Goal: Information Seeking & Learning: Learn about a topic

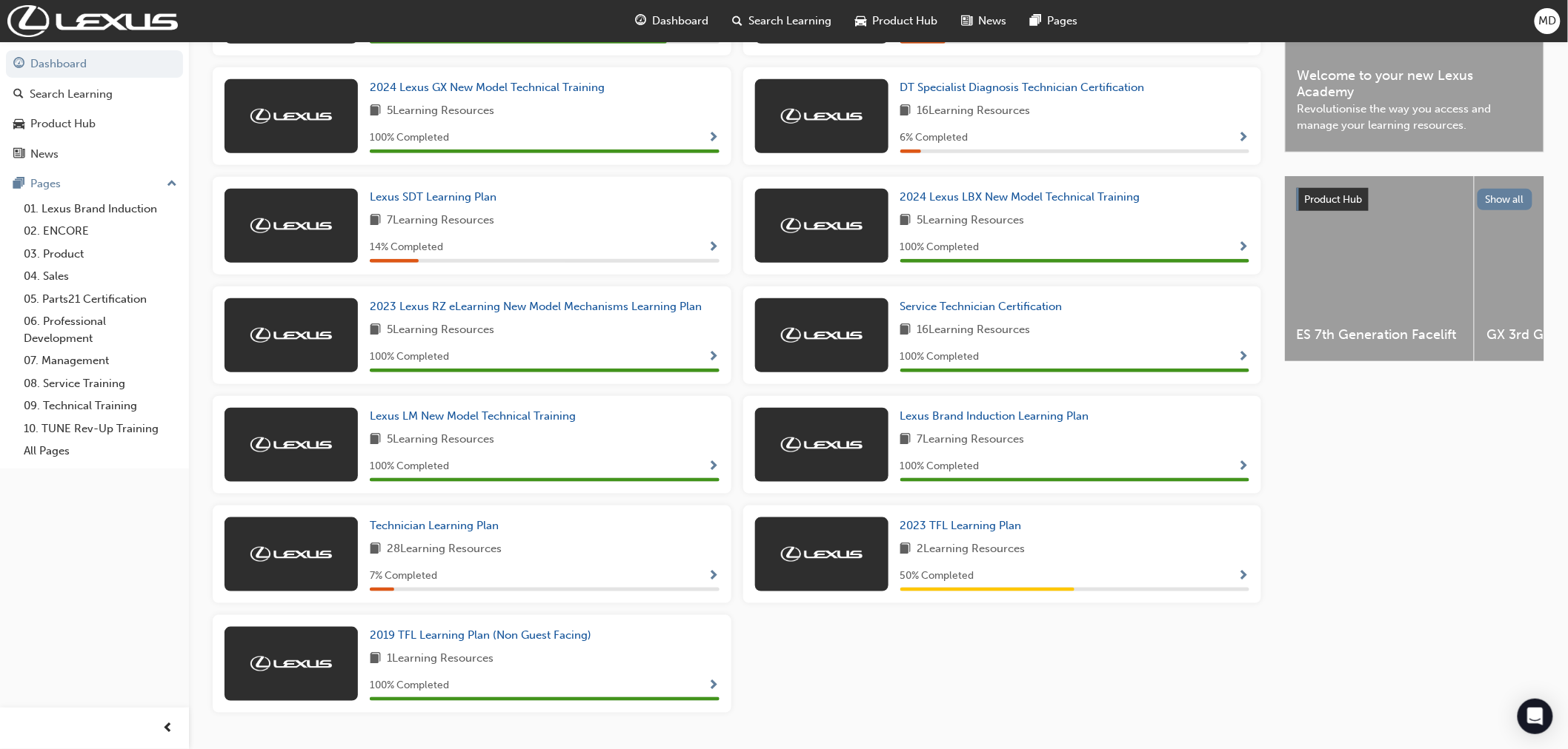
scroll to position [472, 0]
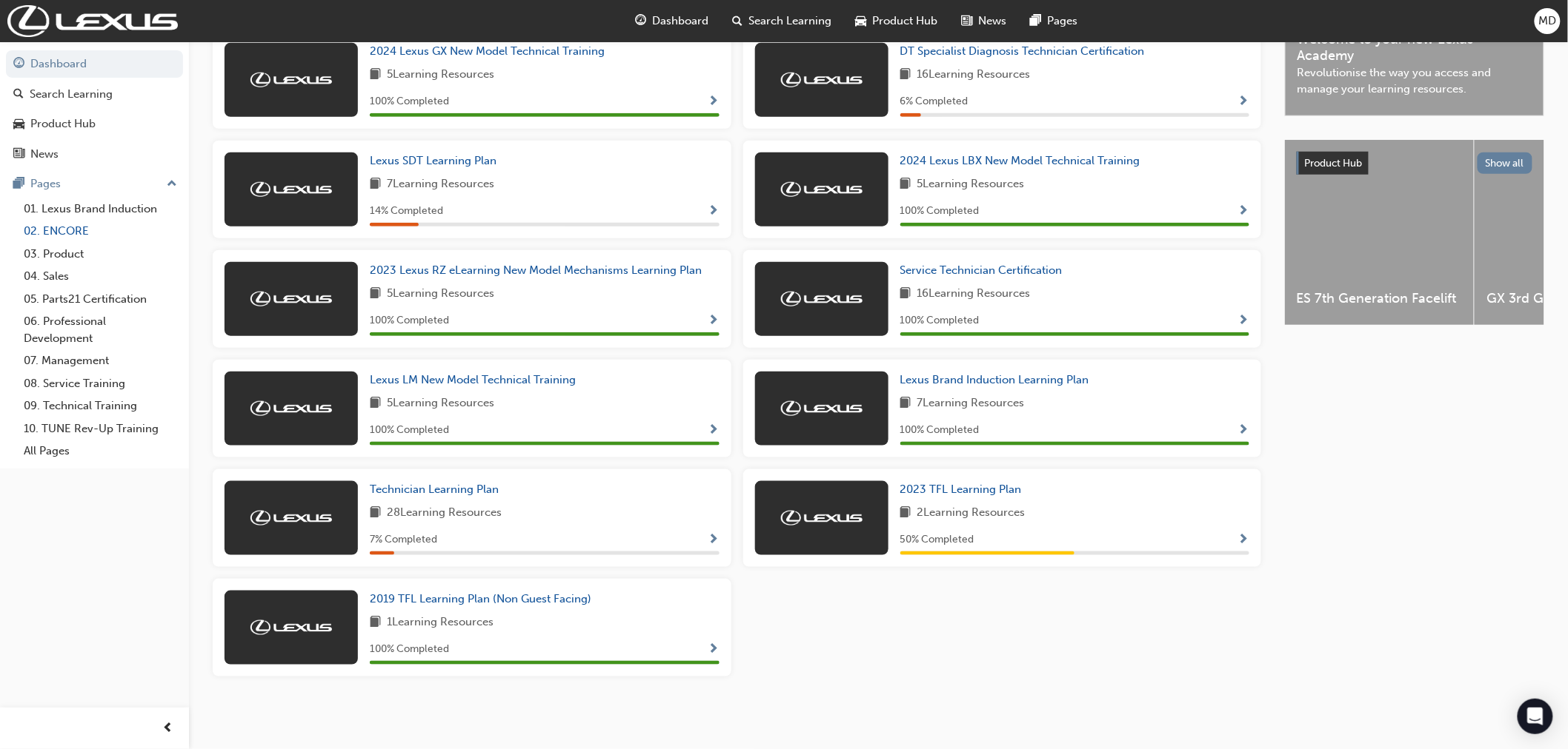
click at [56, 236] on link "02. ENCORE" at bounding box center [100, 231] width 165 height 23
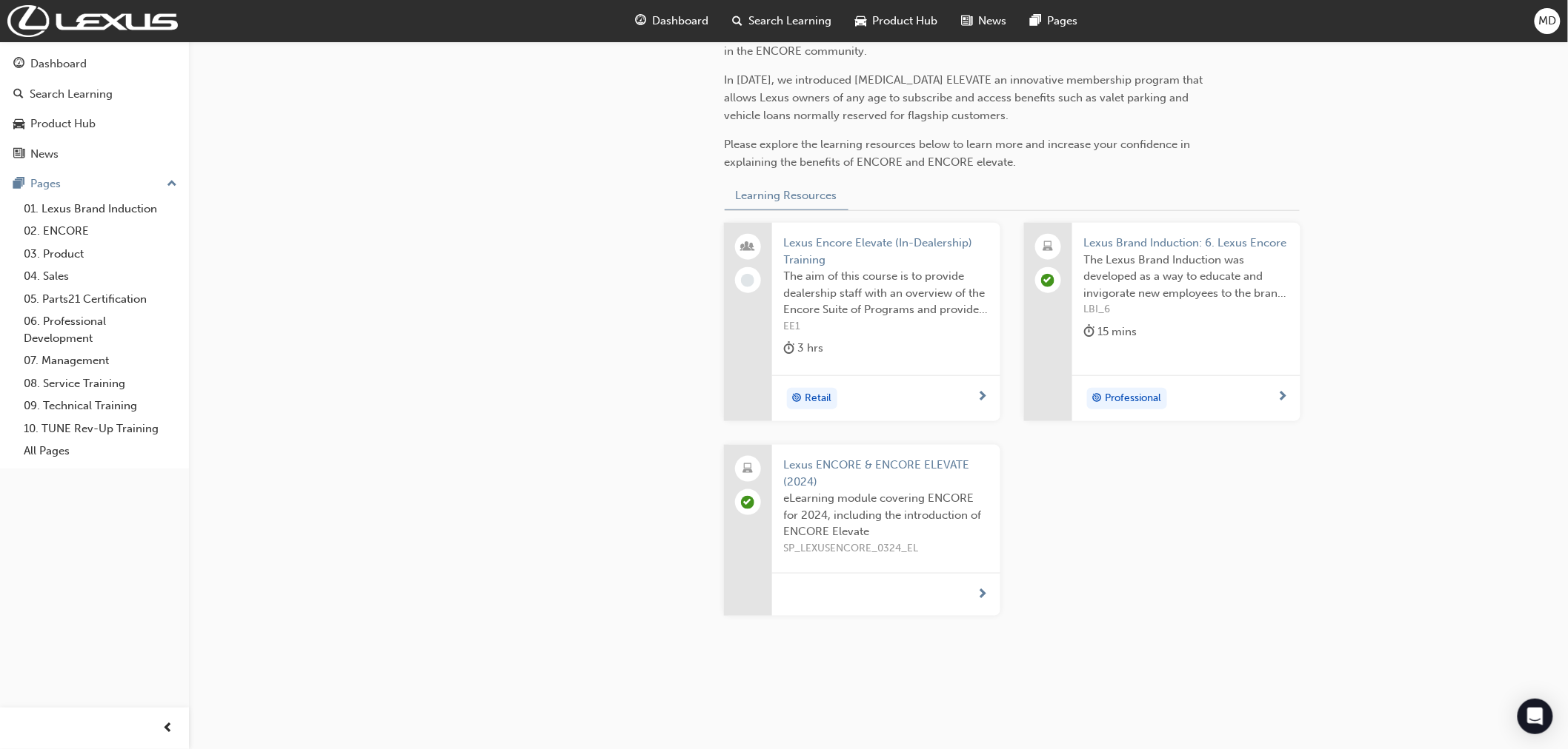
scroll to position [480, 0]
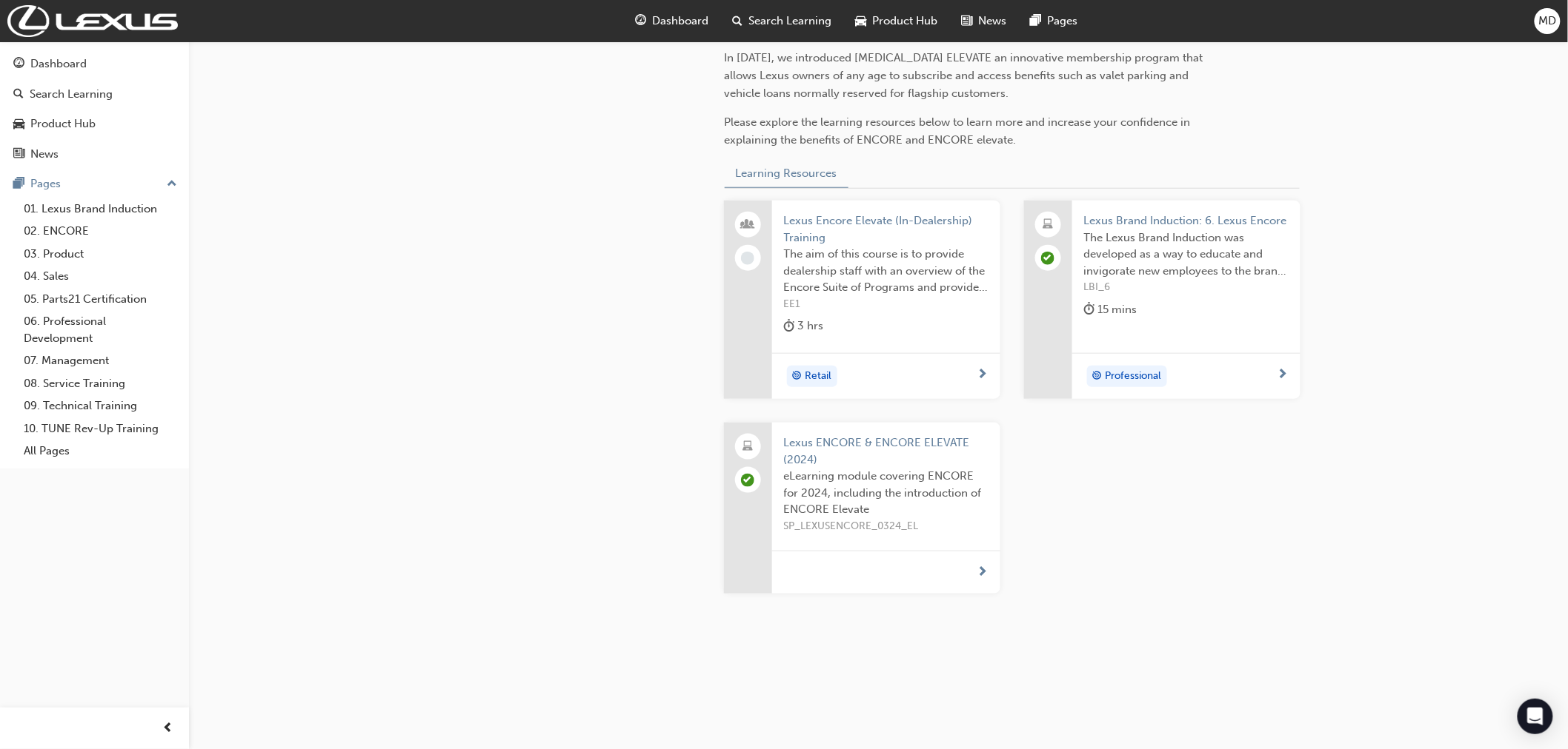
click at [975, 370] on div "Retail" at bounding box center [881, 377] width 194 height 22
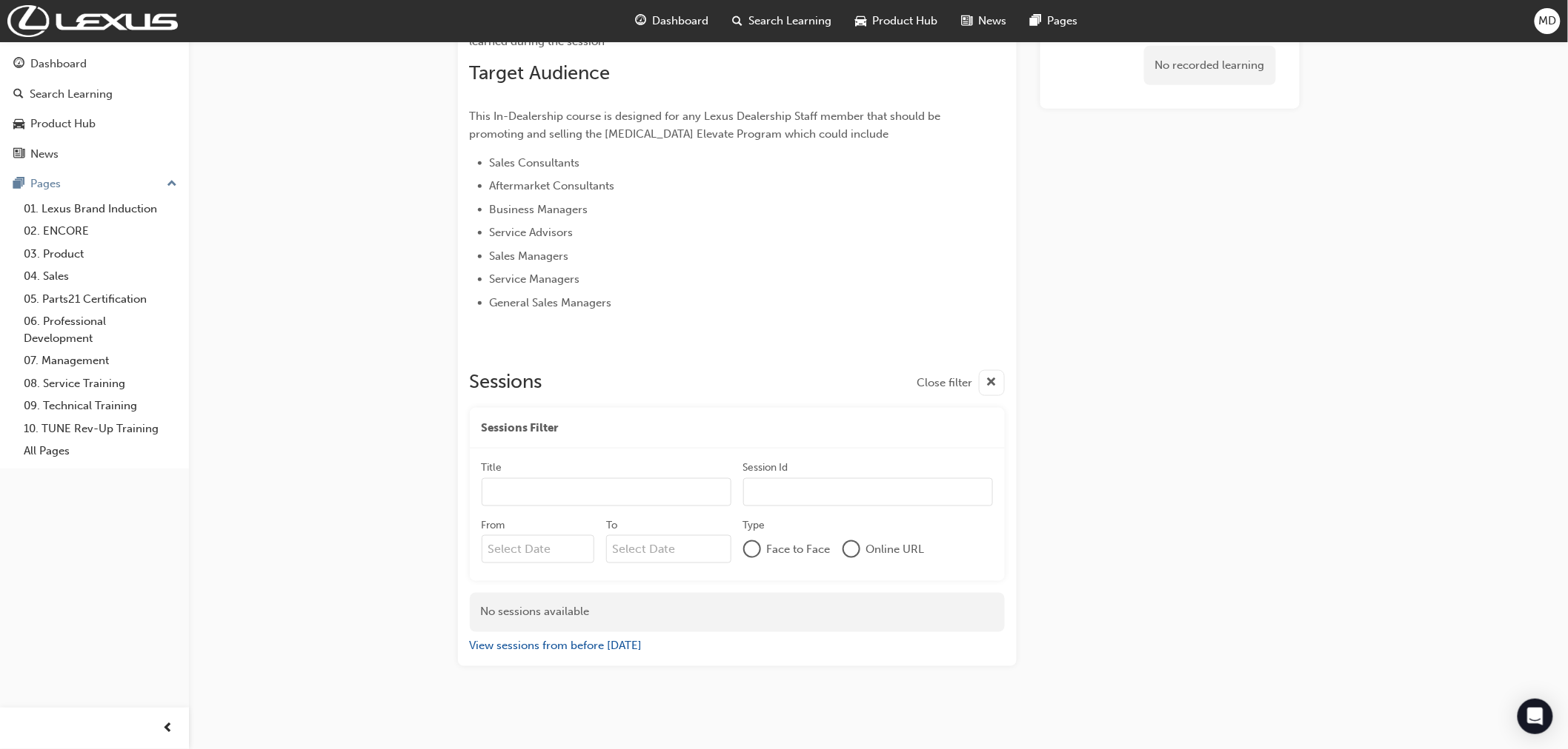
scroll to position [563, 0]
click at [853, 544] on div at bounding box center [851, 548] width 15 height 15
click at [970, 423] on span "Clear filter" at bounding box center [968, 426] width 51 height 13
click at [847, 548] on div at bounding box center [851, 548] width 15 height 15
click at [519, 643] on button "View sessions from before [DATE]" at bounding box center [556, 645] width 173 height 17
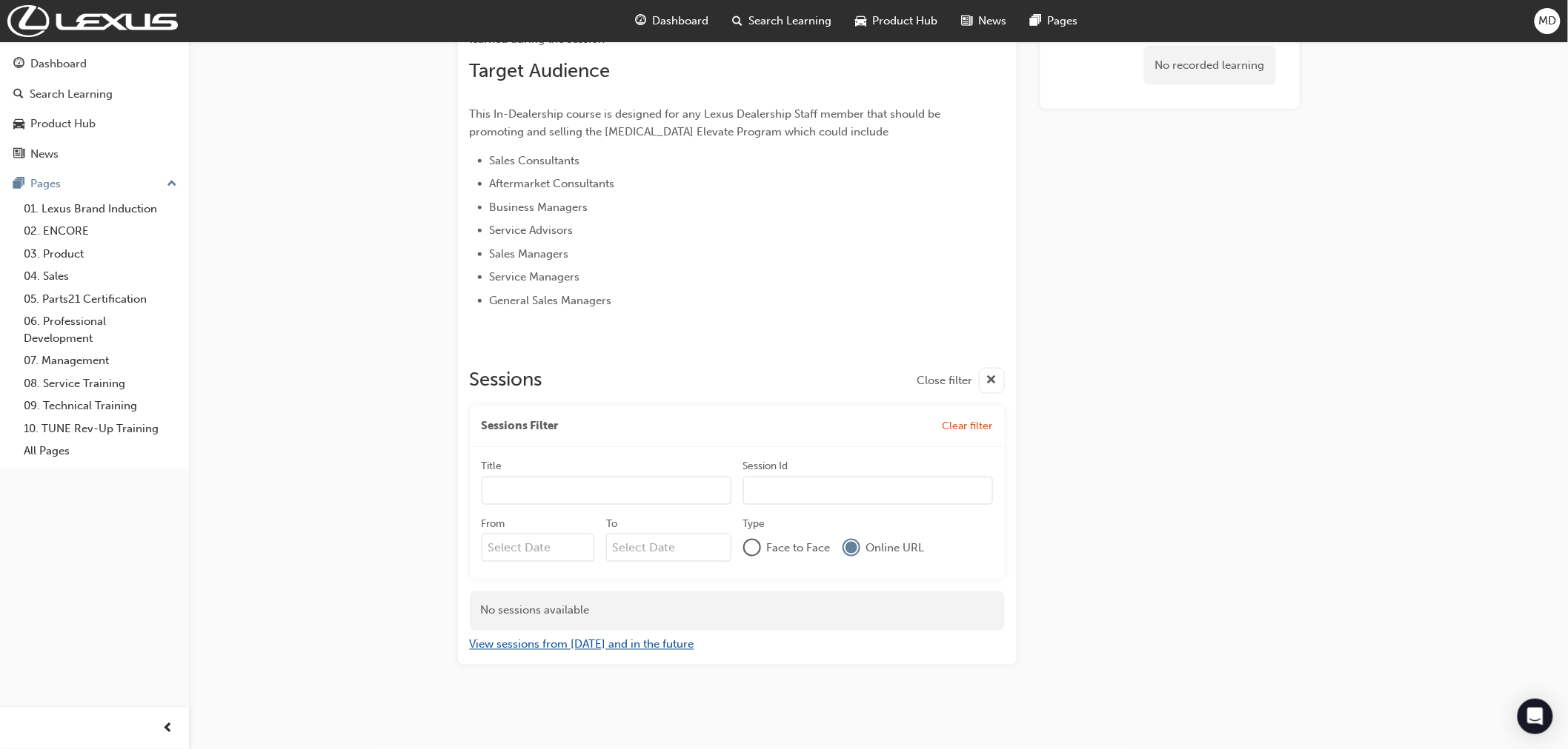
click at [623, 638] on button "View sessions from [DATE] and in the future" at bounding box center [582, 645] width 225 height 17
click at [989, 379] on span "cross-icon" at bounding box center [991, 381] width 11 height 19
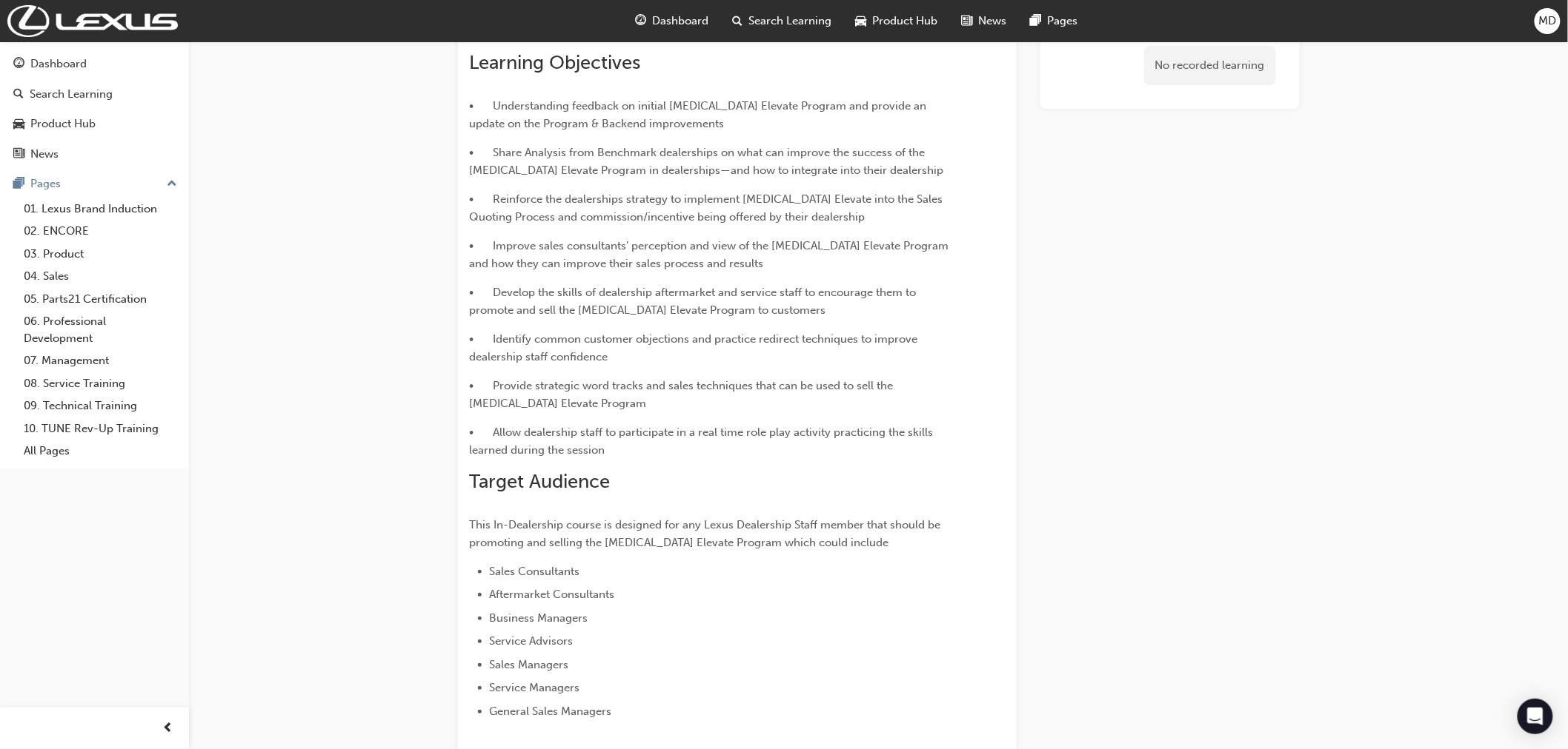
scroll to position [0, 0]
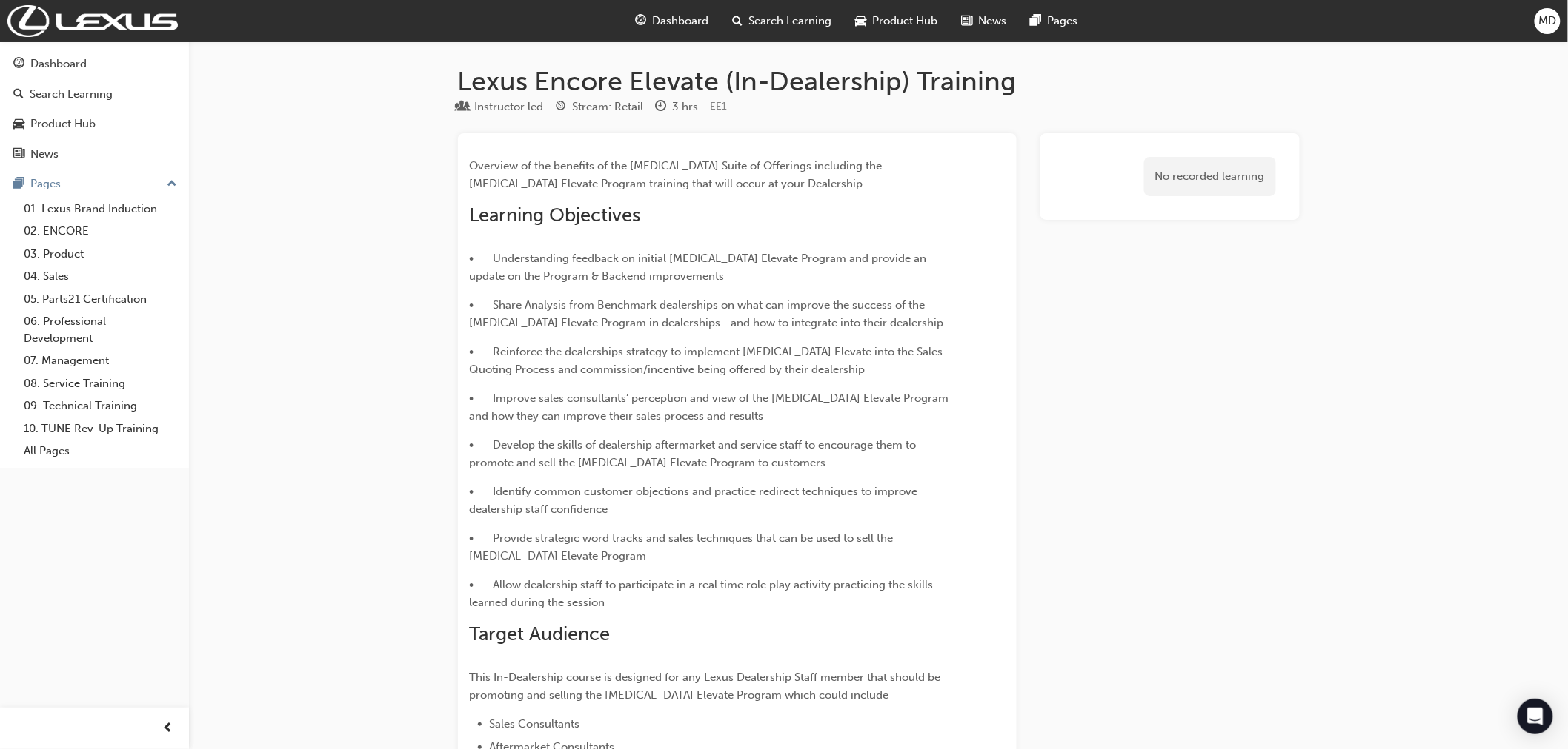
click at [672, 19] on span "Dashboard" at bounding box center [680, 21] width 56 height 17
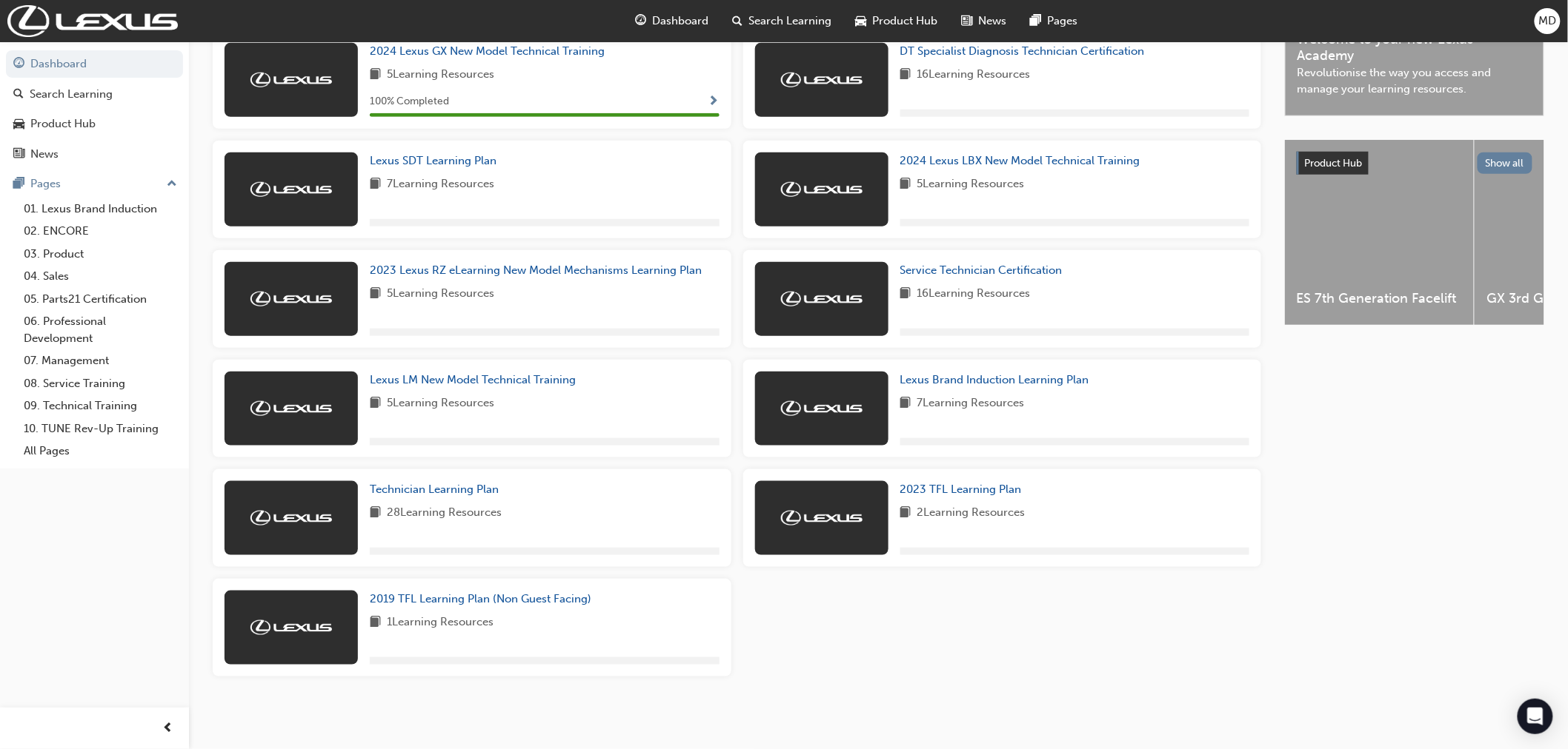
scroll to position [472, 0]
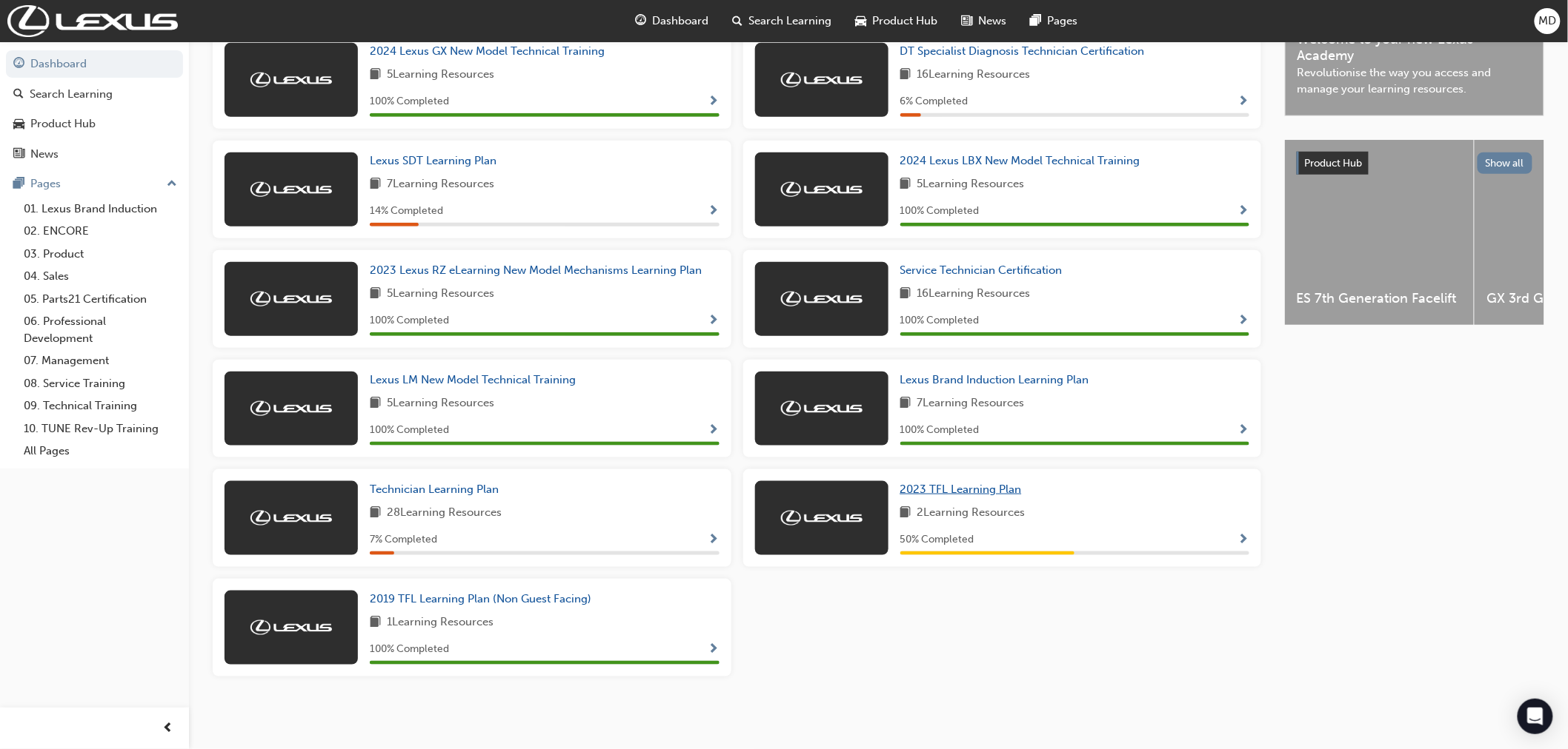
click at [957, 490] on span "2023 TFL Learning Plan" at bounding box center [961, 490] width 121 height 13
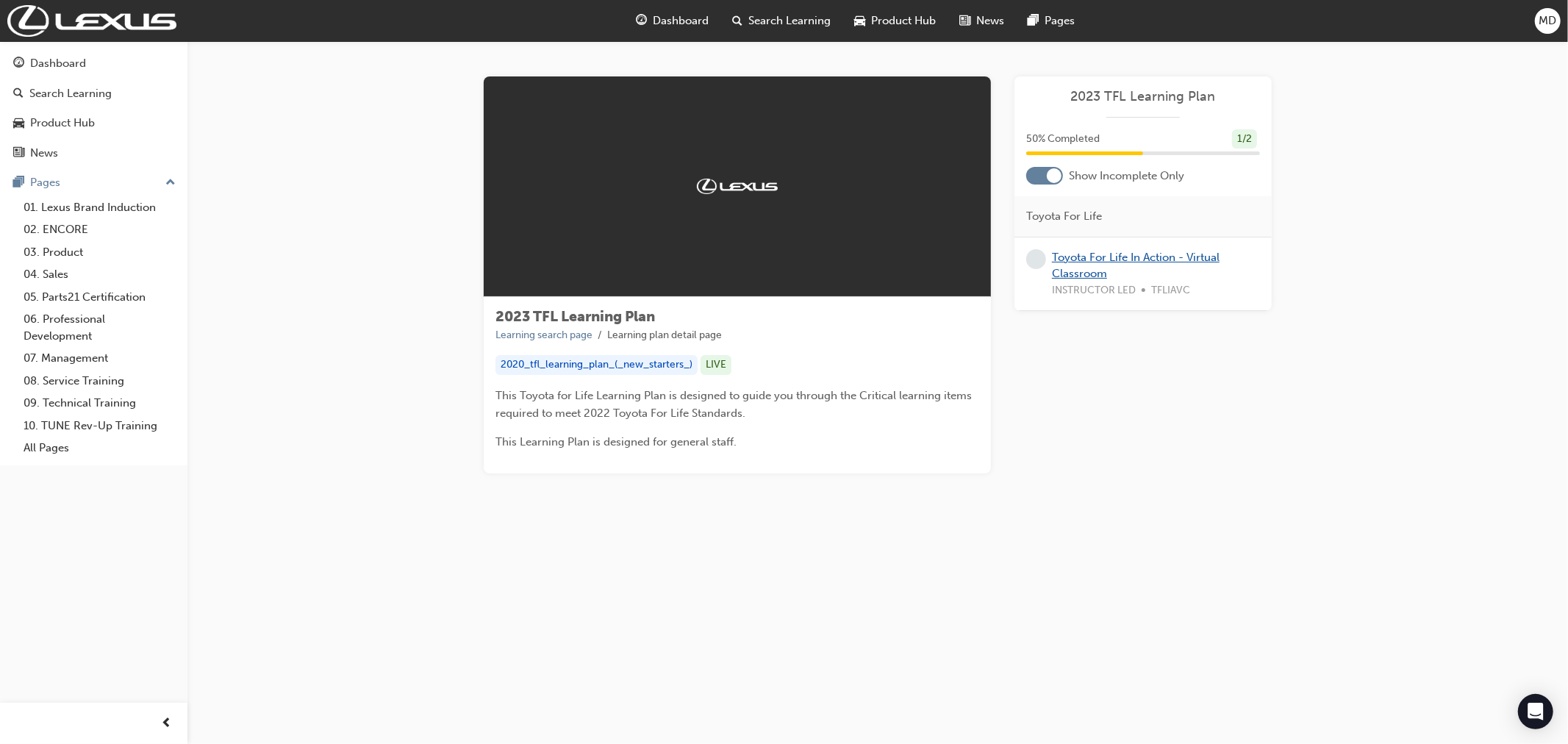
click at [1086, 273] on link "Toyota For Life In Action - Virtual Classroom" at bounding box center [1136, 266] width 168 height 30
click at [1036, 262] on span "learningRecordVerb_NONE-icon" at bounding box center [1036, 259] width 20 height 20
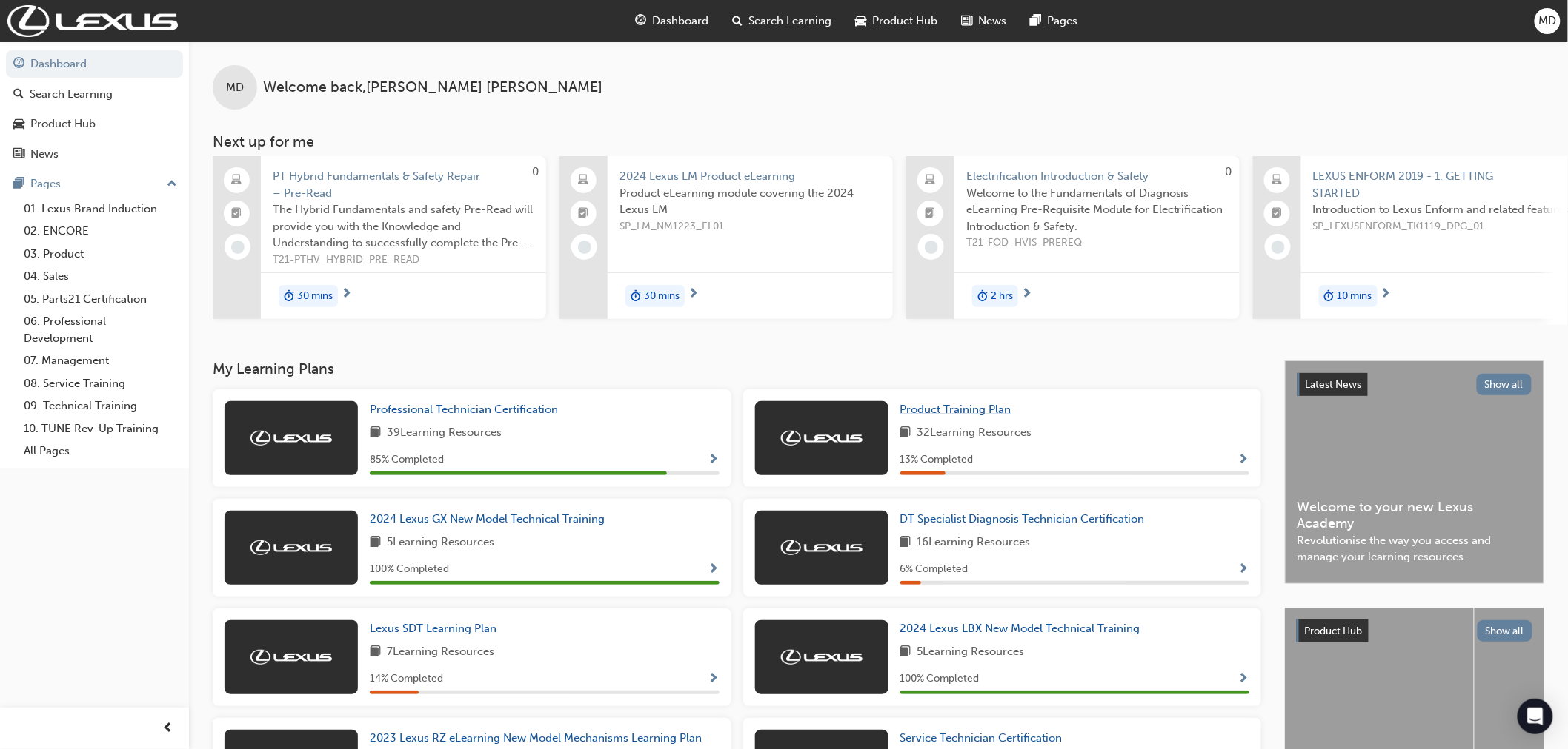
click at [968, 416] on span "Product Training Plan" at bounding box center [956, 410] width 111 height 13
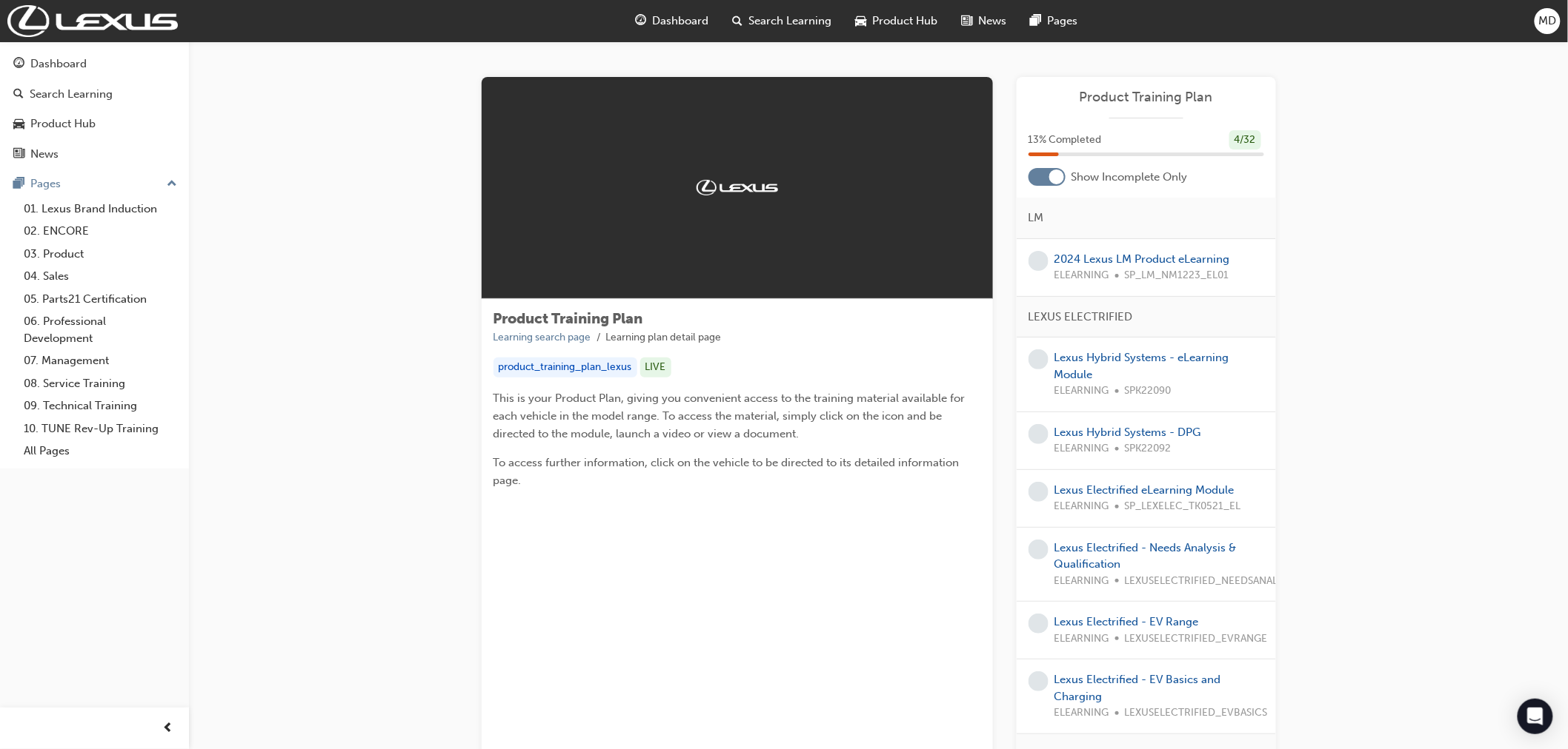
click at [1045, 360] on span "learningRecordVerb_NONE-icon" at bounding box center [1038, 359] width 20 height 20
click at [1126, 360] on link "Lexus Hybrid Systems - eLearning Module" at bounding box center [1142, 366] width 175 height 30
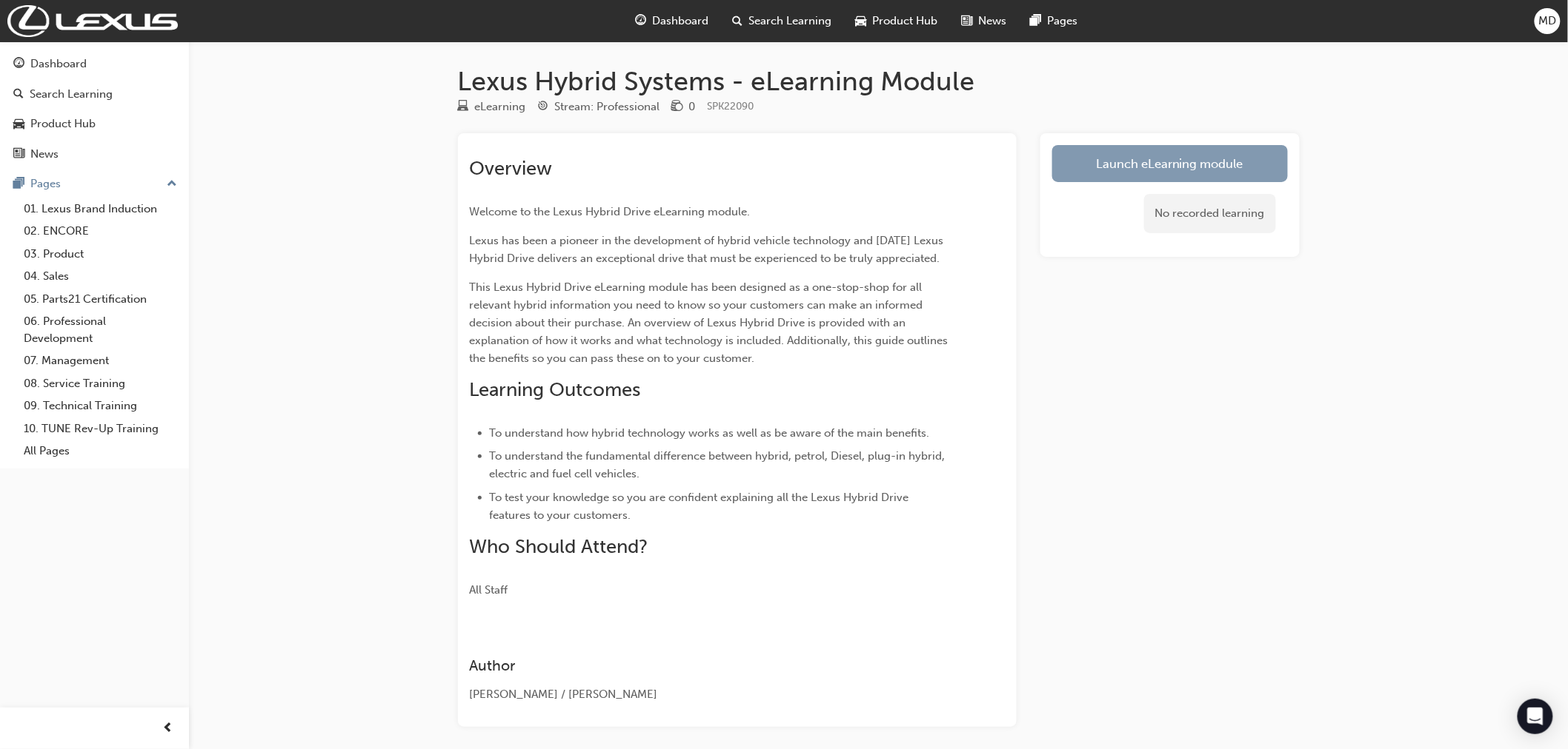
click at [1182, 170] on link "Launch eLearning module" at bounding box center [1170, 163] width 236 height 37
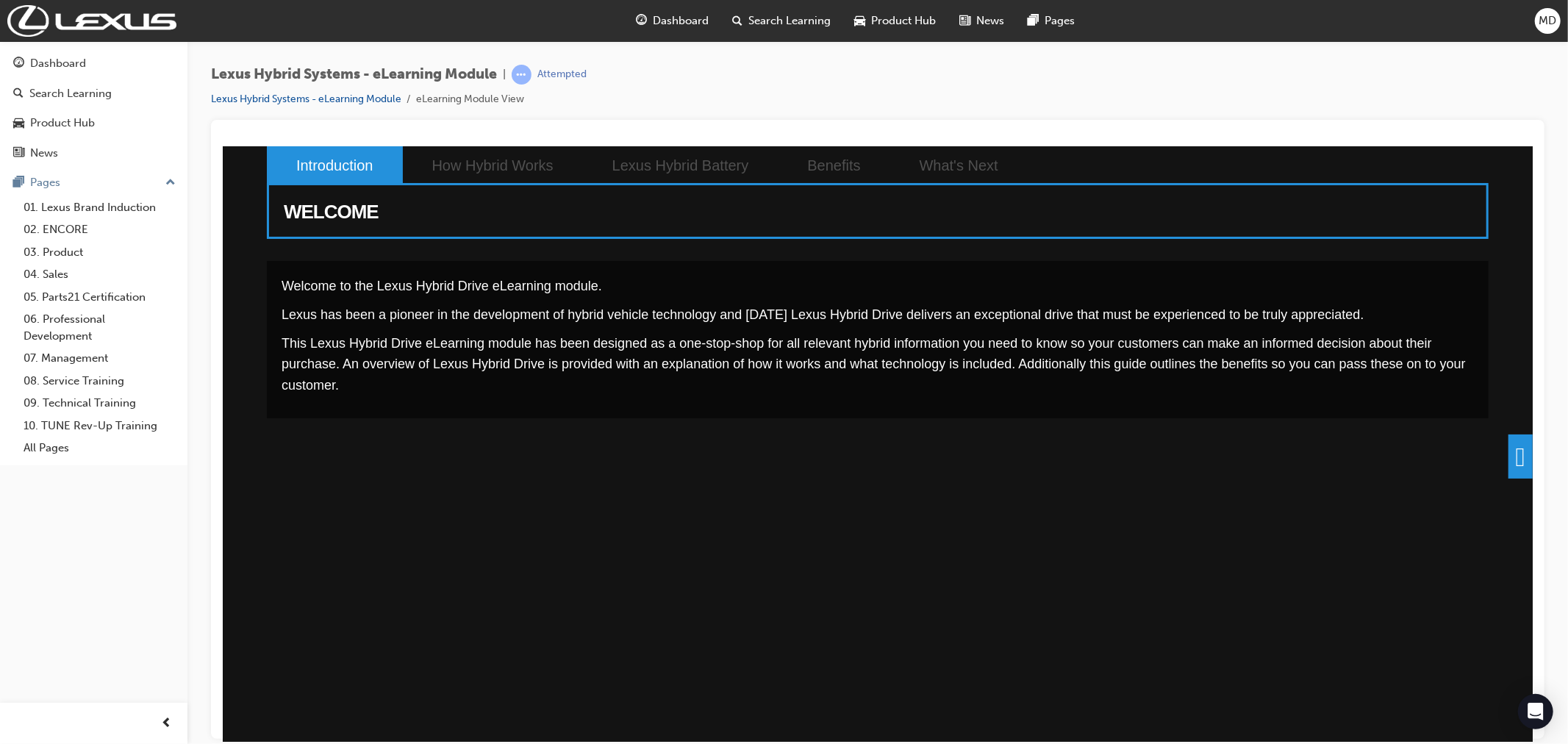
click at [1514, 455] on span at bounding box center [1520, 456] width 24 height 44
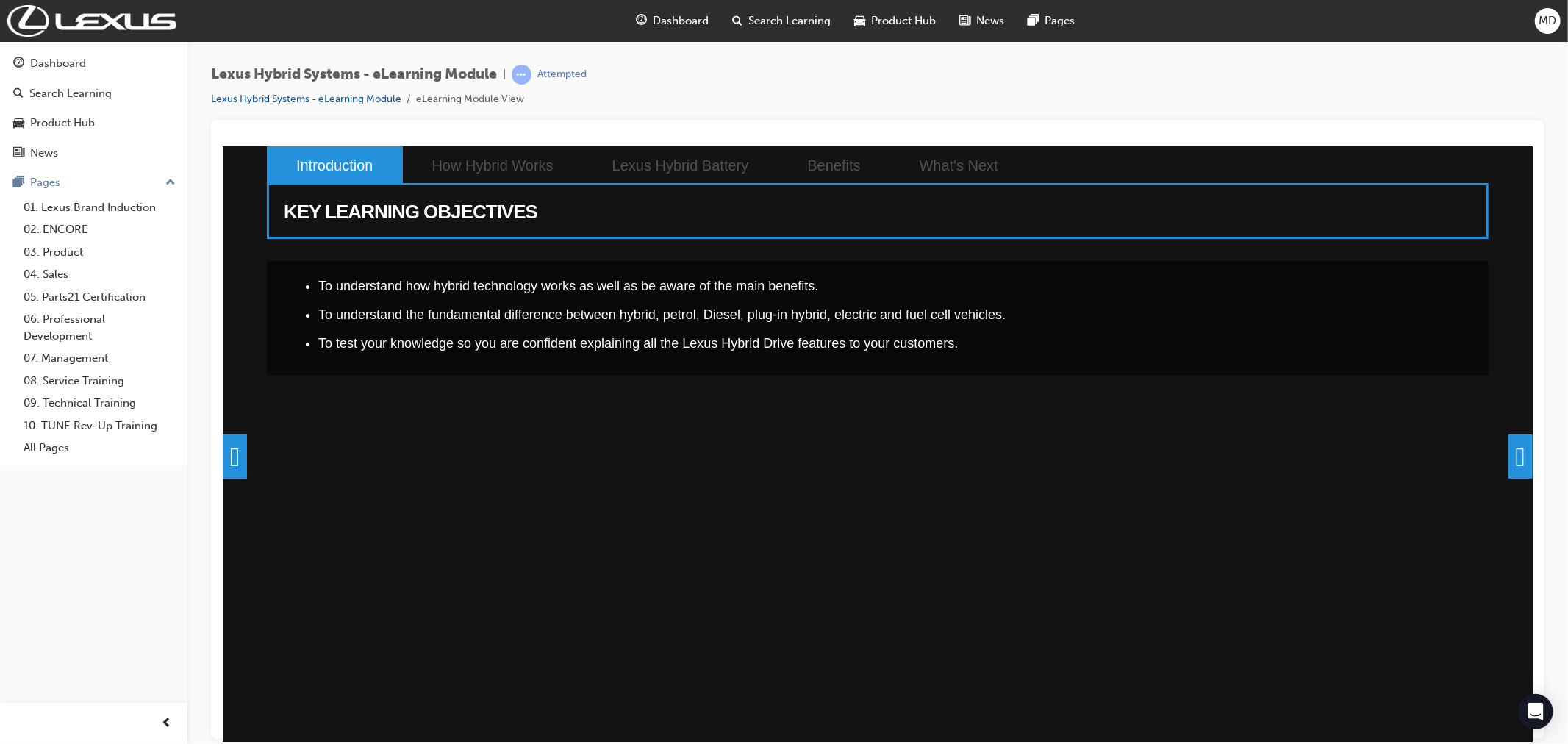
click at [1514, 455] on span at bounding box center [1520, 456] width 24 height 44
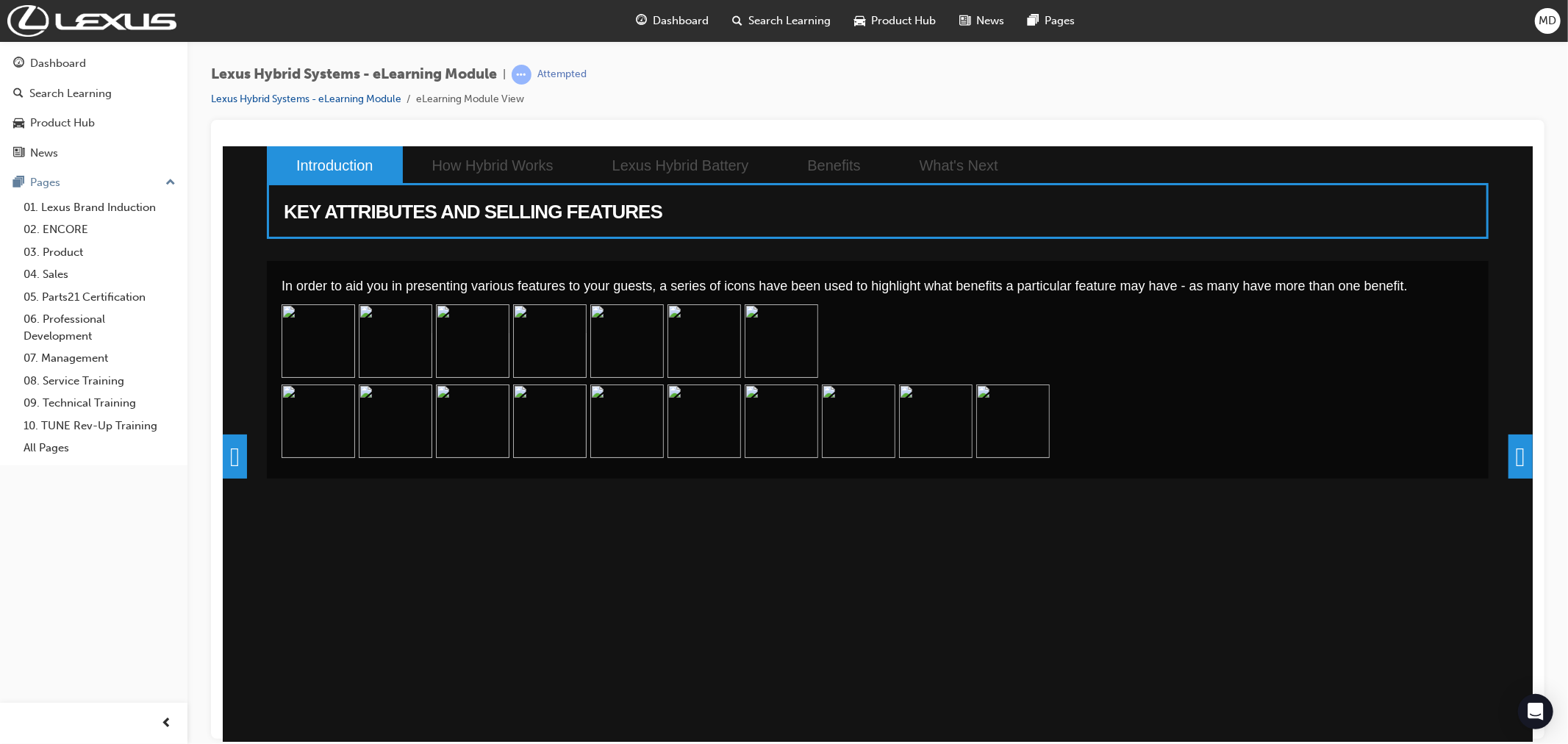
click at [1514, 455] on span at bounding box center [1520, 456] width 24 height 44
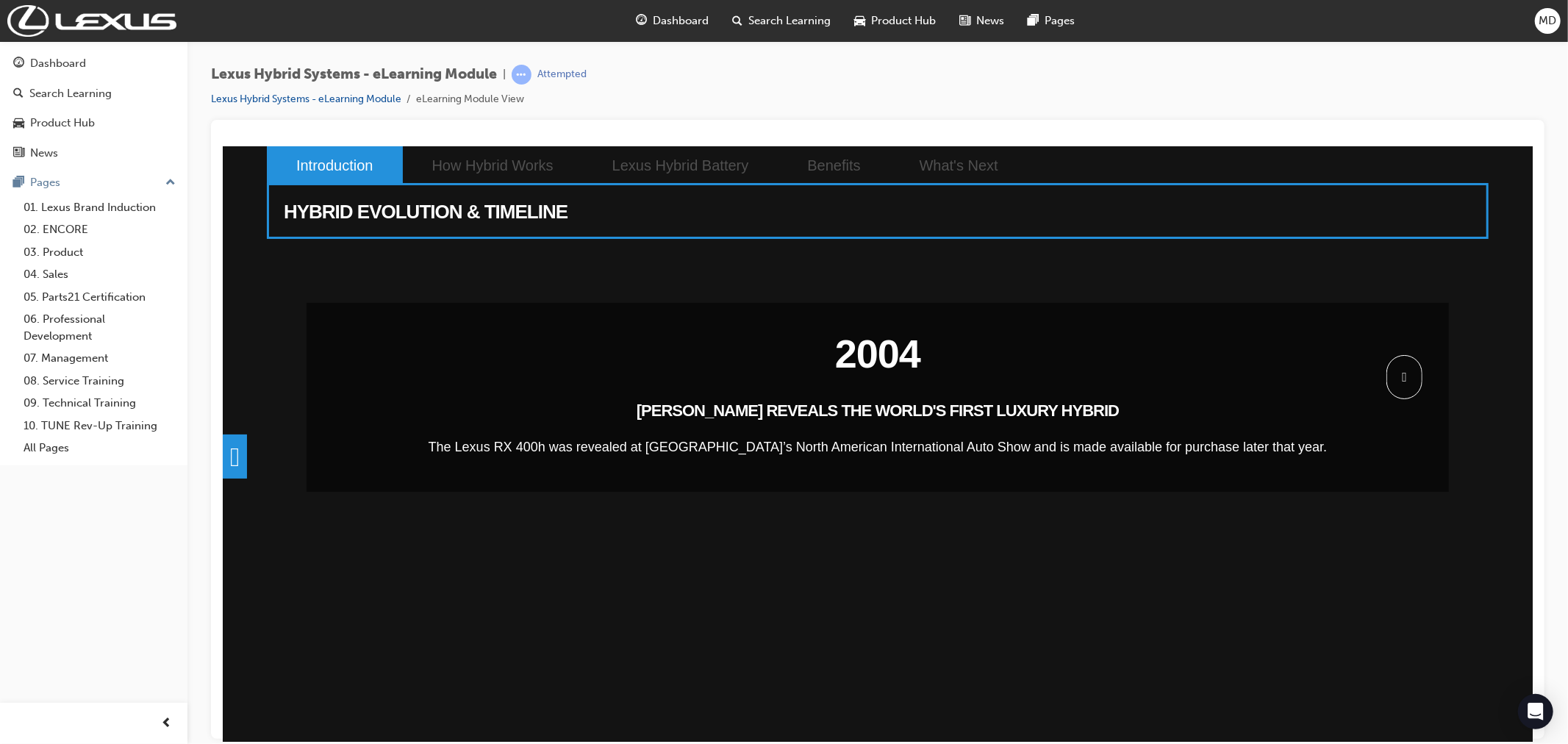
click at [1402, 367] on span at bounding box center [1403, 376] width 36 height 44
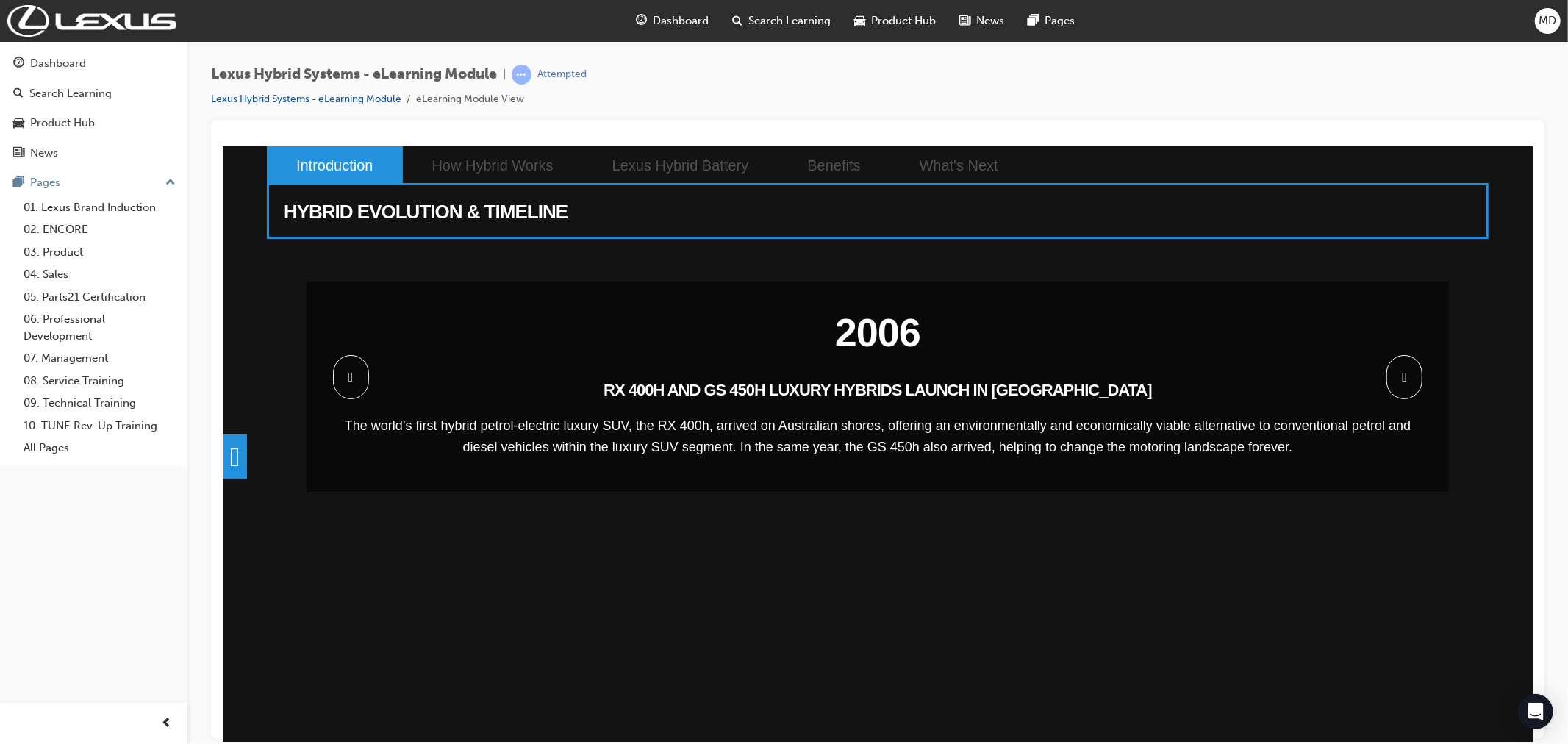
click at [1402, 367] on span at bounding box center [1403, 376] width 36 height 44
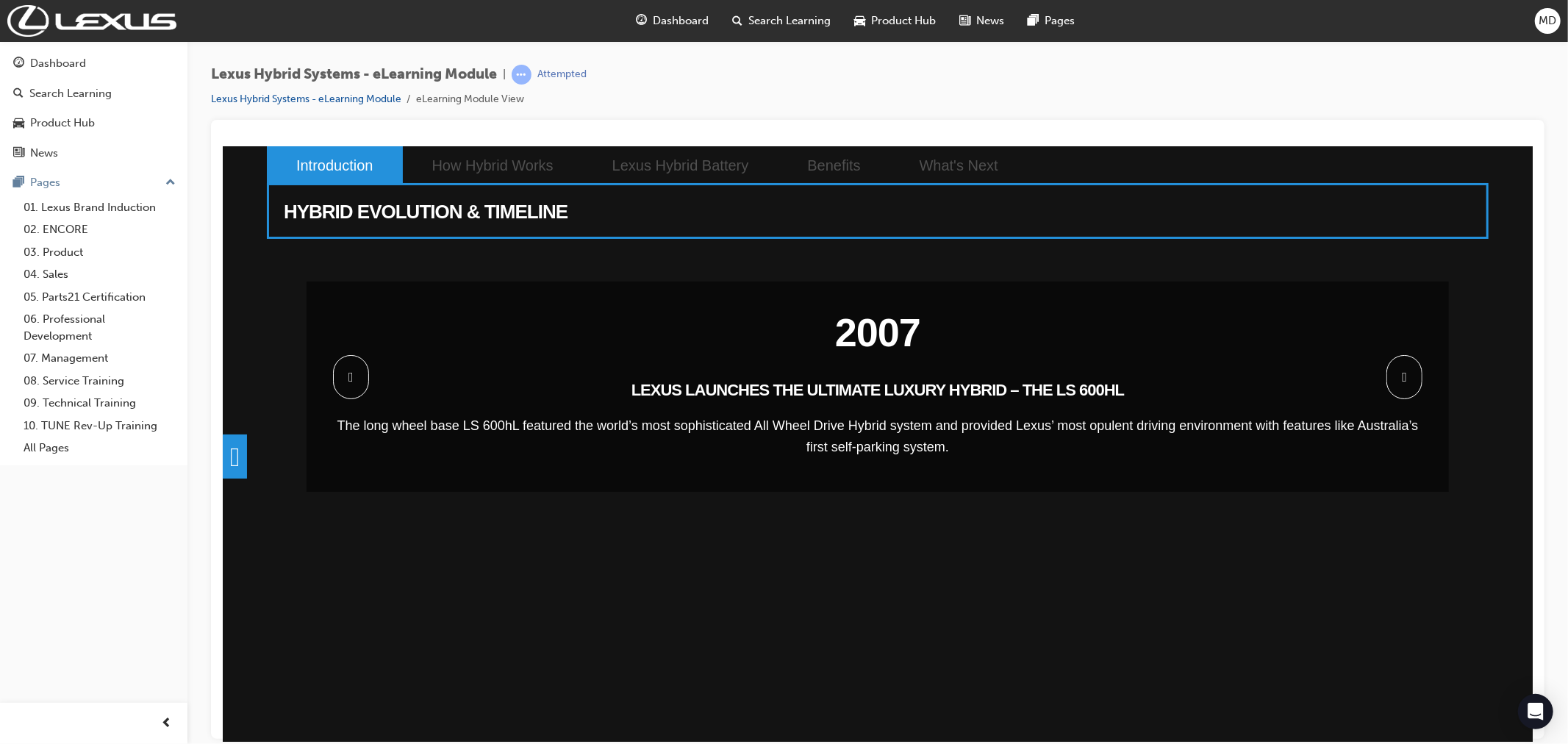
click at [1401, 367] on span at bounding box center [1403, 376] width 36 height 44
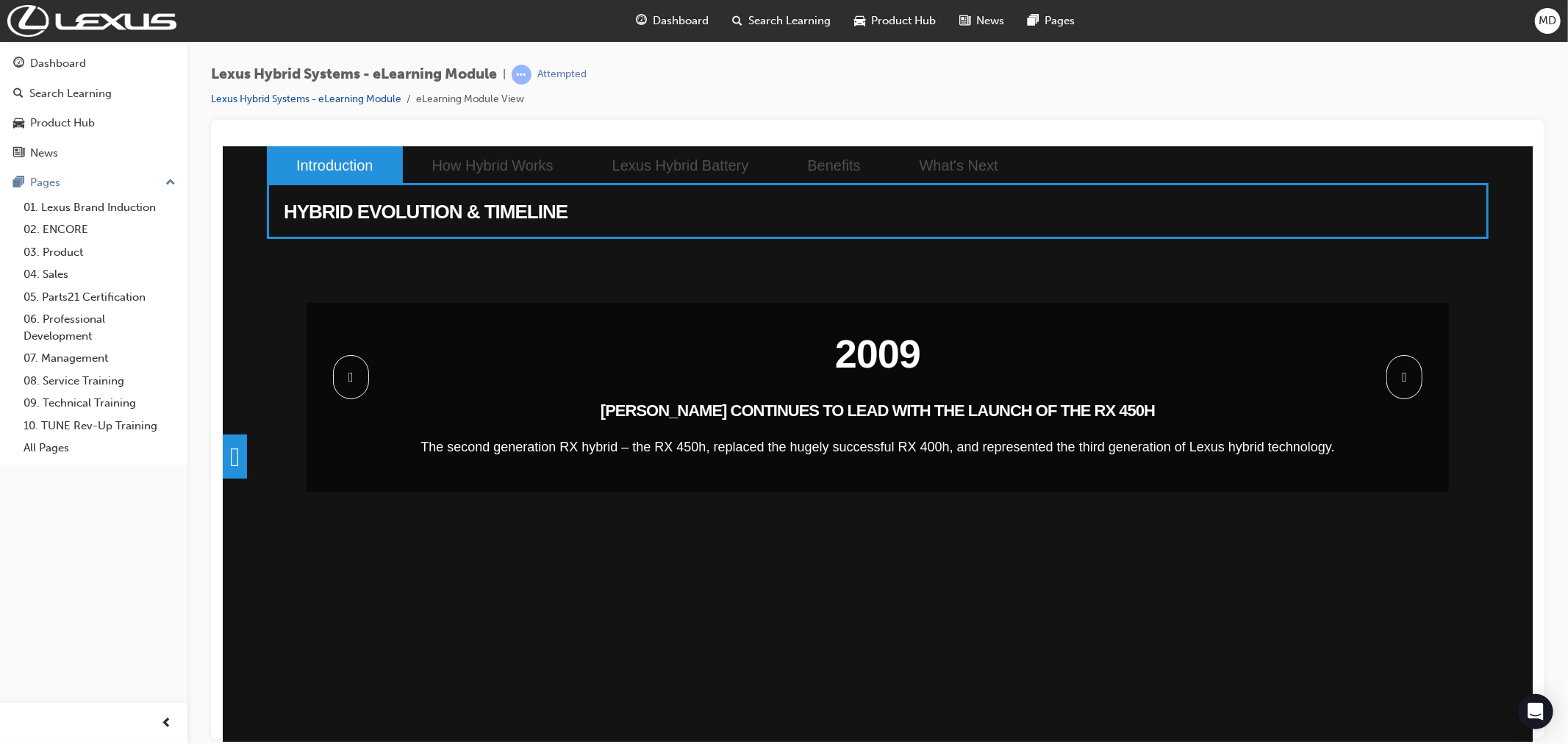
click at [1401, 367] on span at bounding box center [1403, 376] width 36 height 44
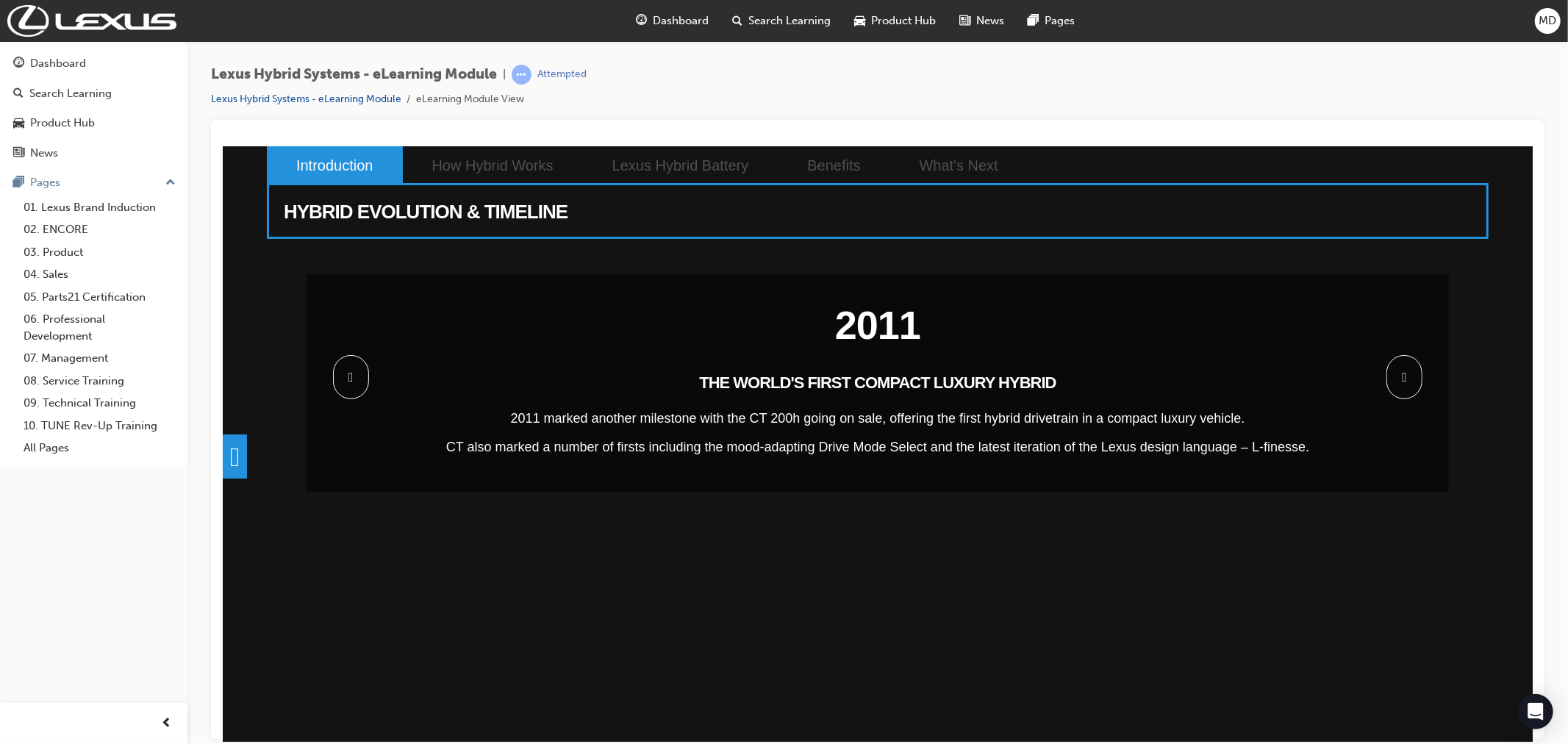
click at [1401, 367] on span at bounding box center [1403, 376] width 36 height 44
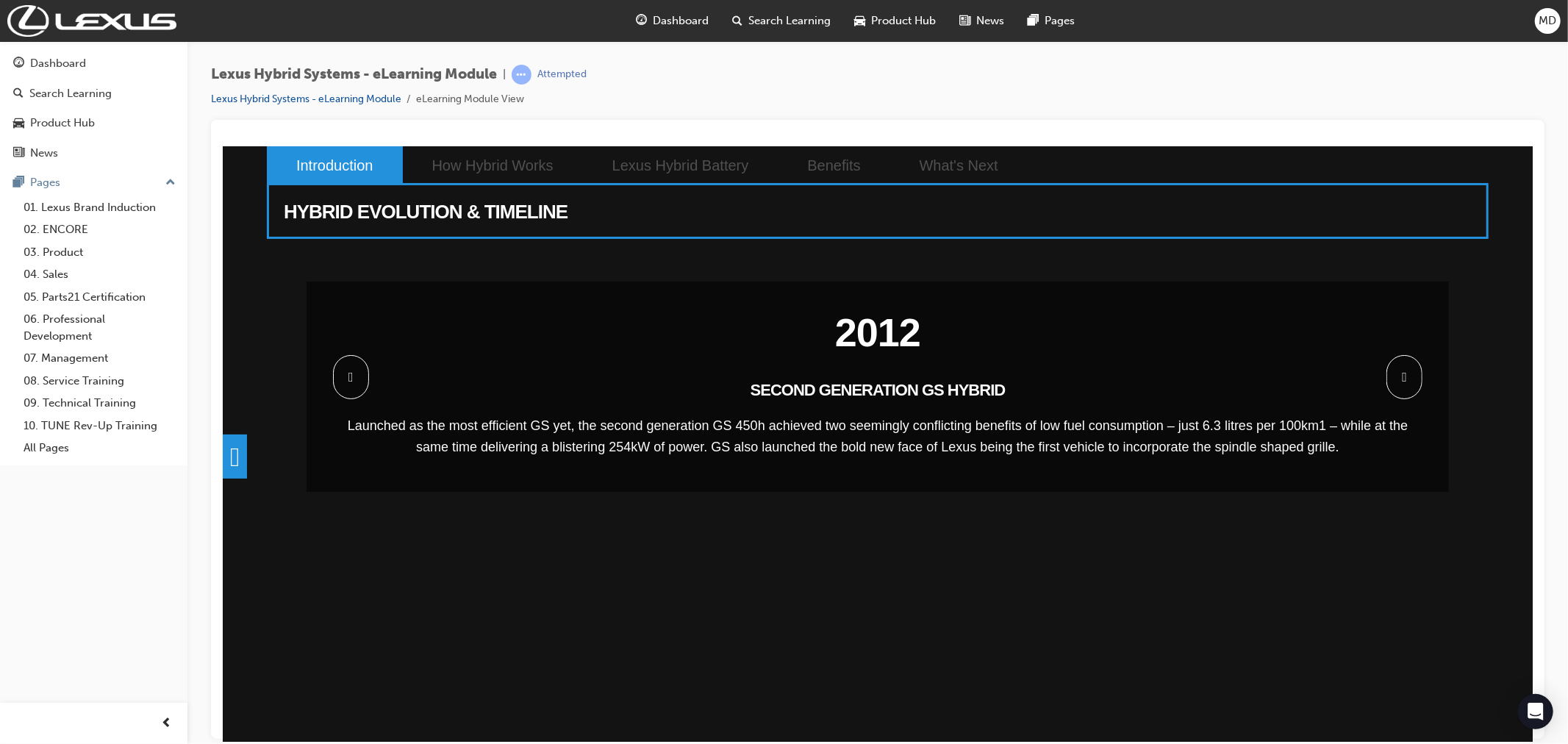
click at [1401, 367] on span at bounding box center [1403, 376] width 36 height 44
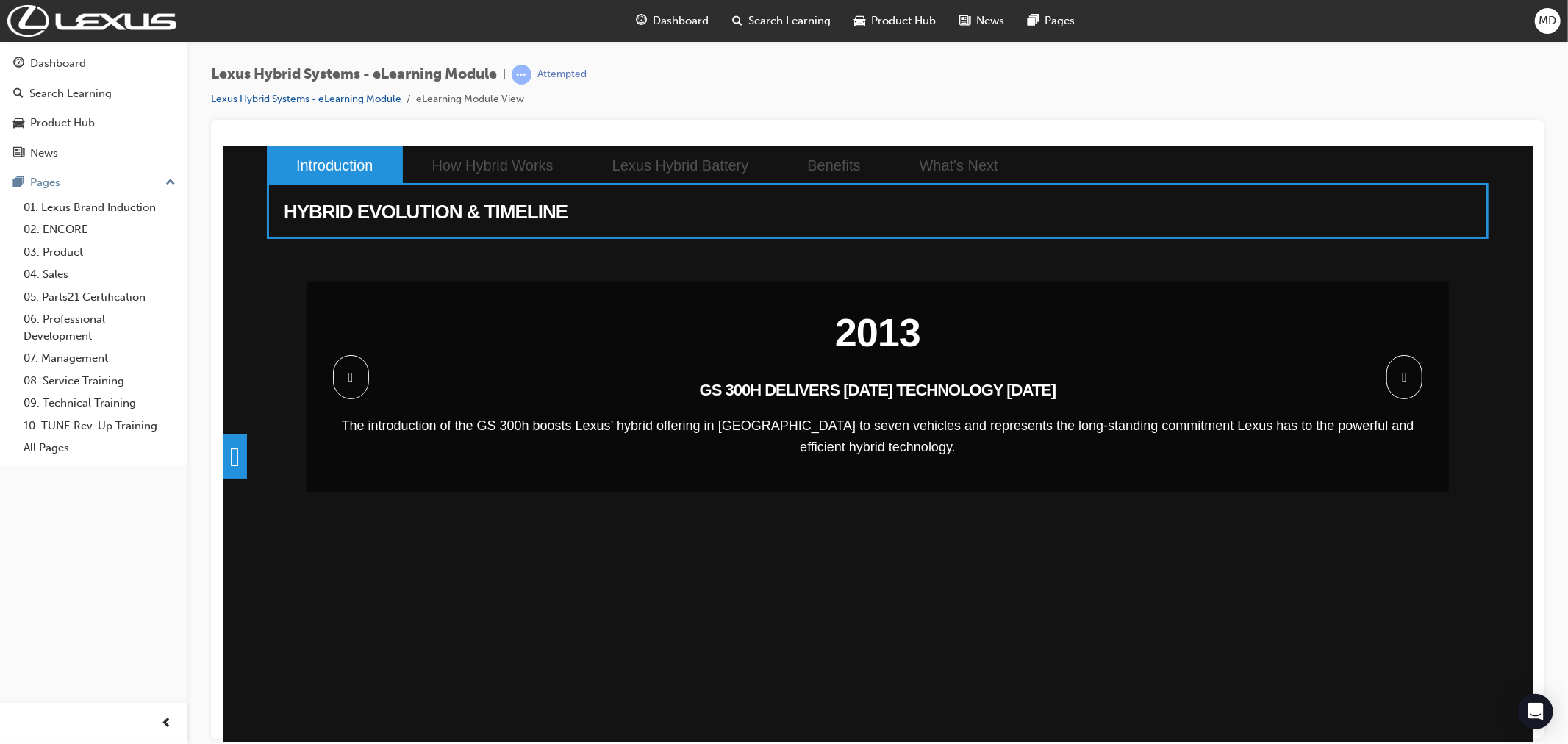
click at [1401, 382] on span at bounding box center [1403, 376] width 36 height 44
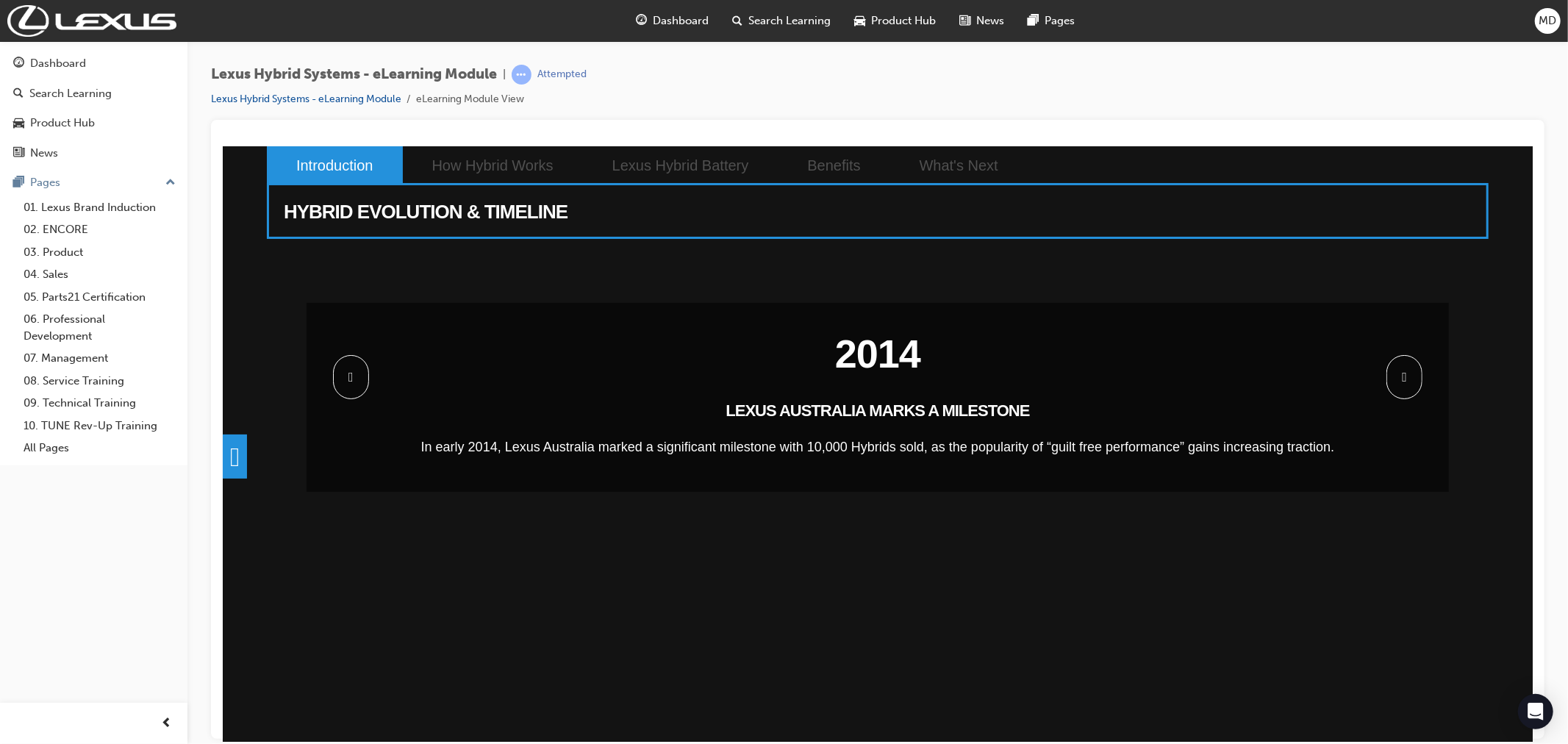
click at [1402, 382] on span at bounding box center [1403, 376] width 36 height 44
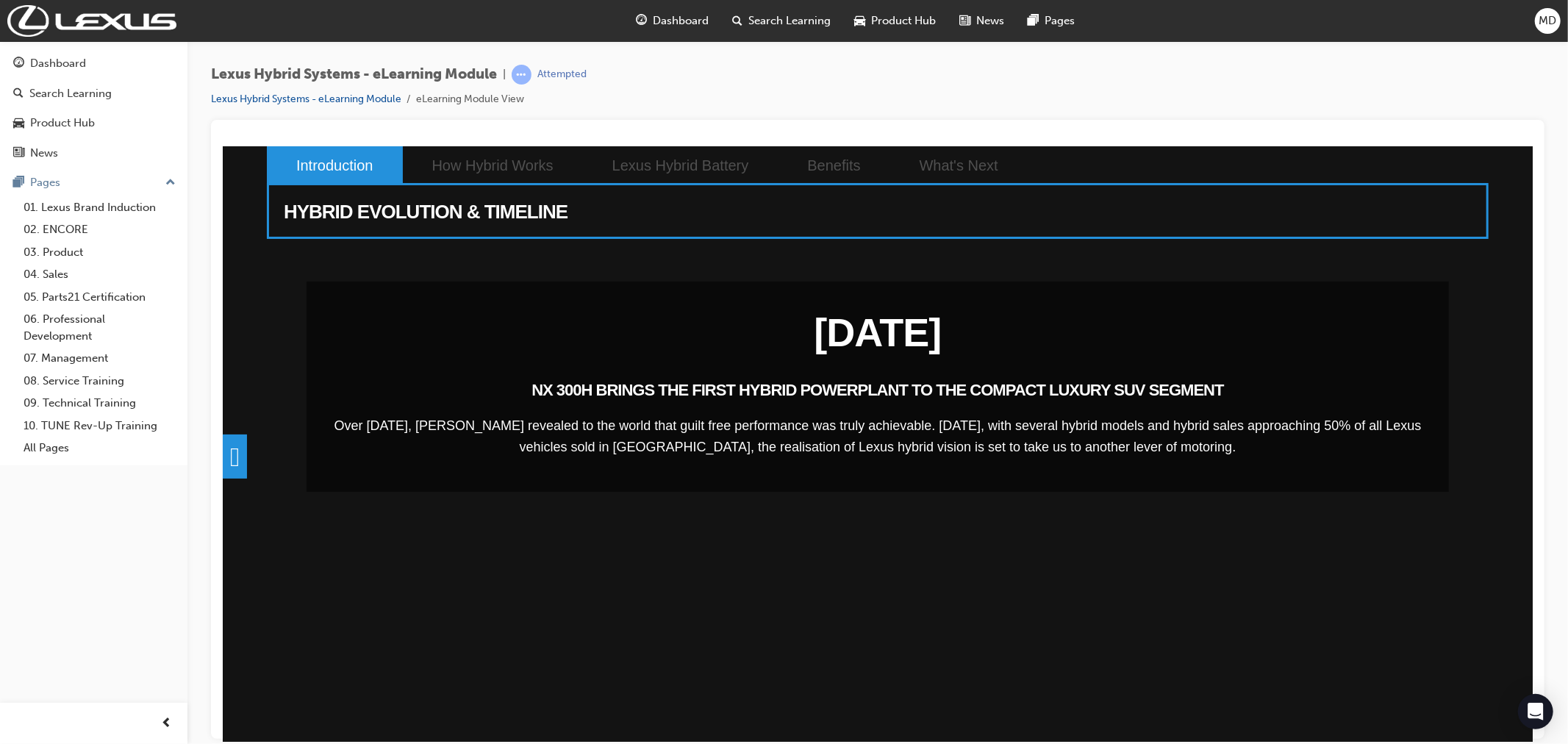
click at [1402, 372] on p at bounding box center [878, 372] width 1090 height 0
click at [1397, 374] on span at bounding box center [1403, 376] width 36 height 44
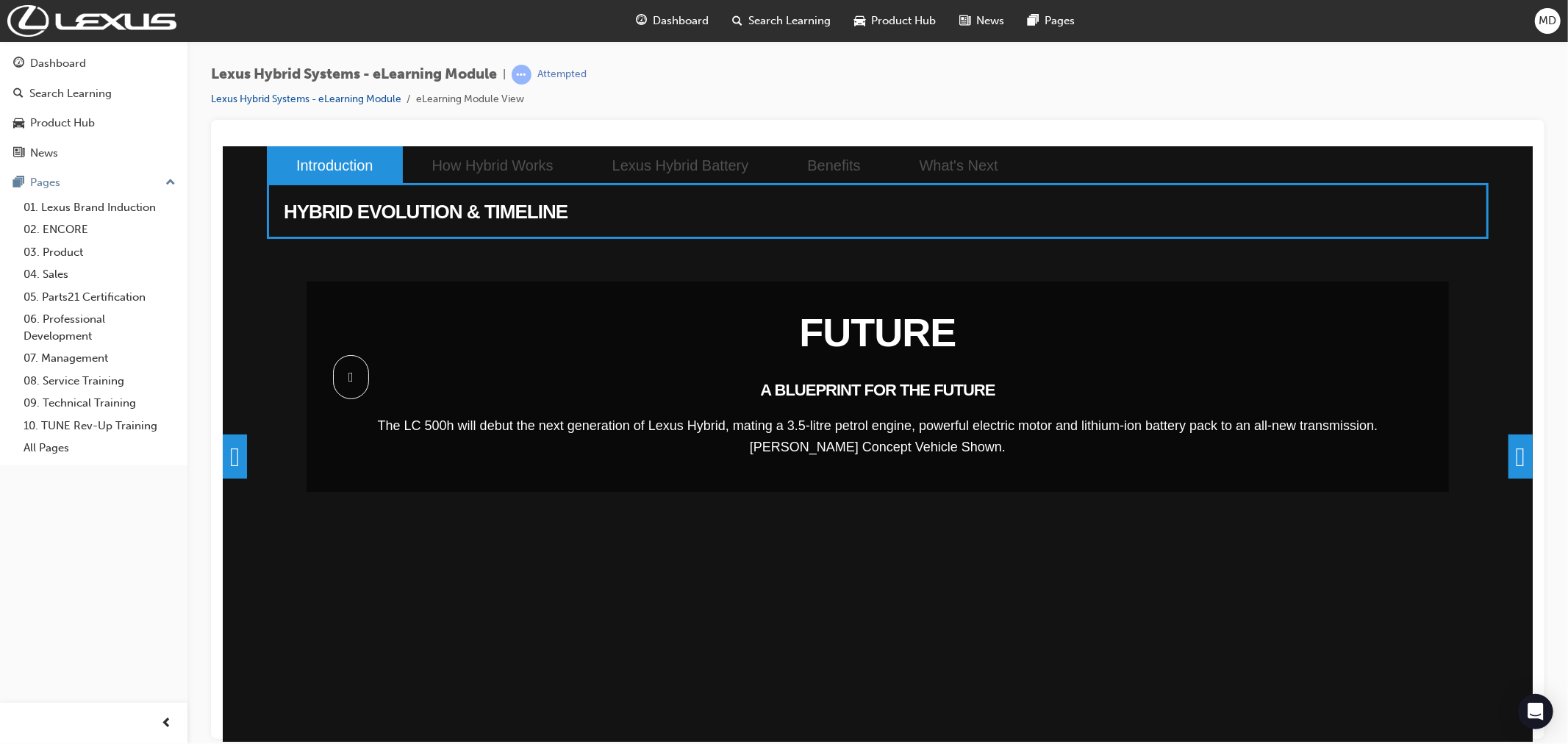
click at [1514, 456] on span at bounding box center [1520, 456] width 24 height 44
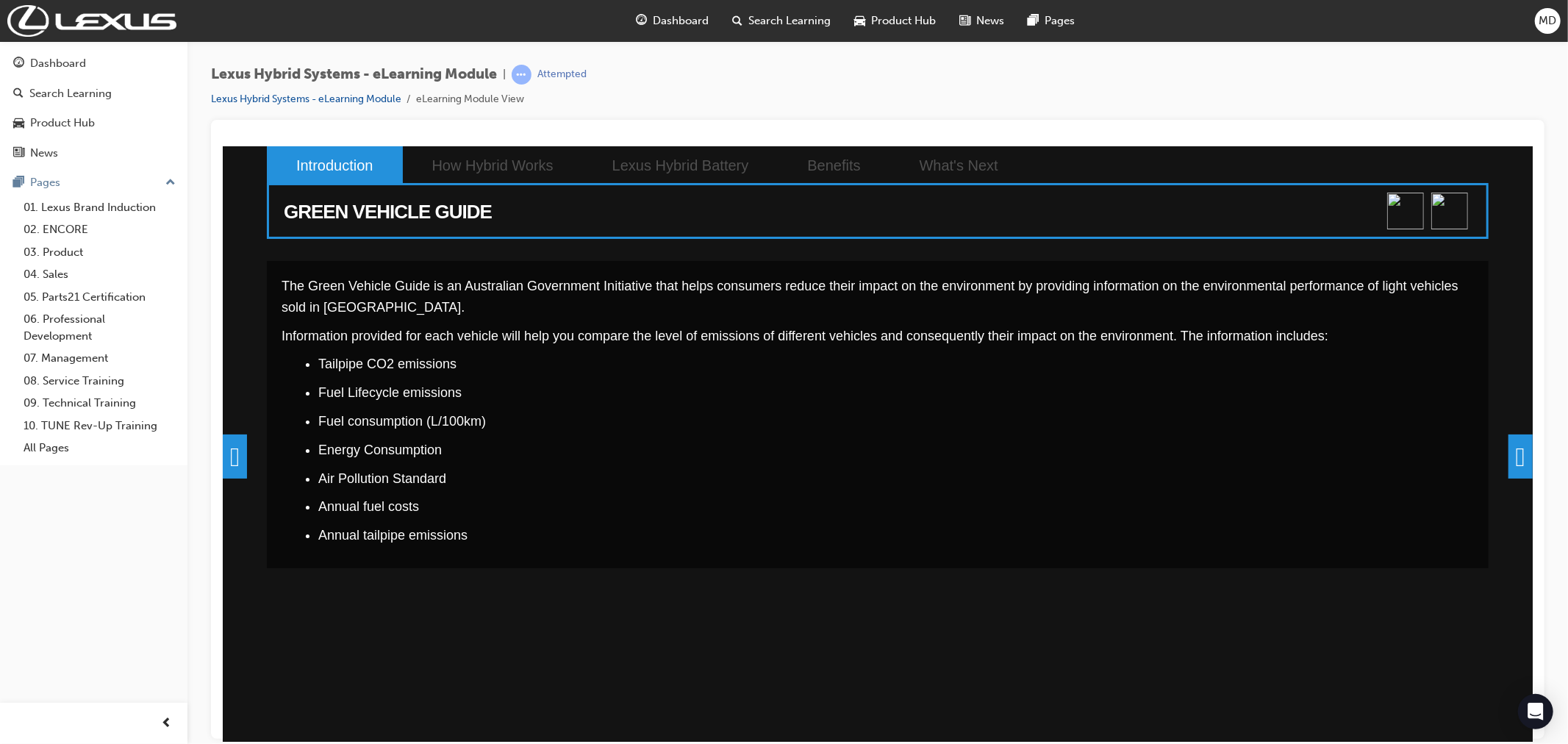
click at [1508, 454] on span at bounding box center [1520, 456] width 24 height 44
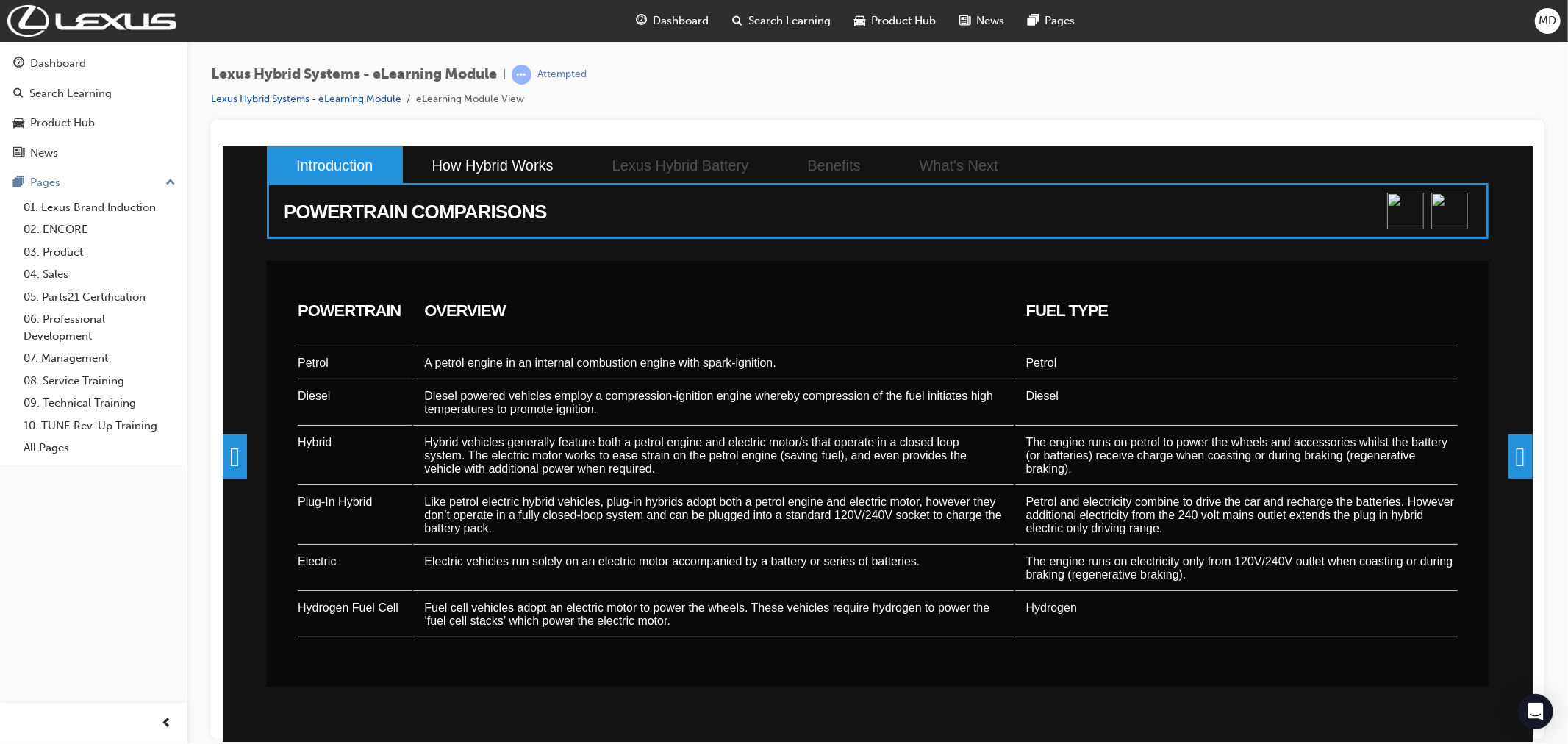
click at [1508, 456] on span at bounding box center [1520, 456] width 24 height 44
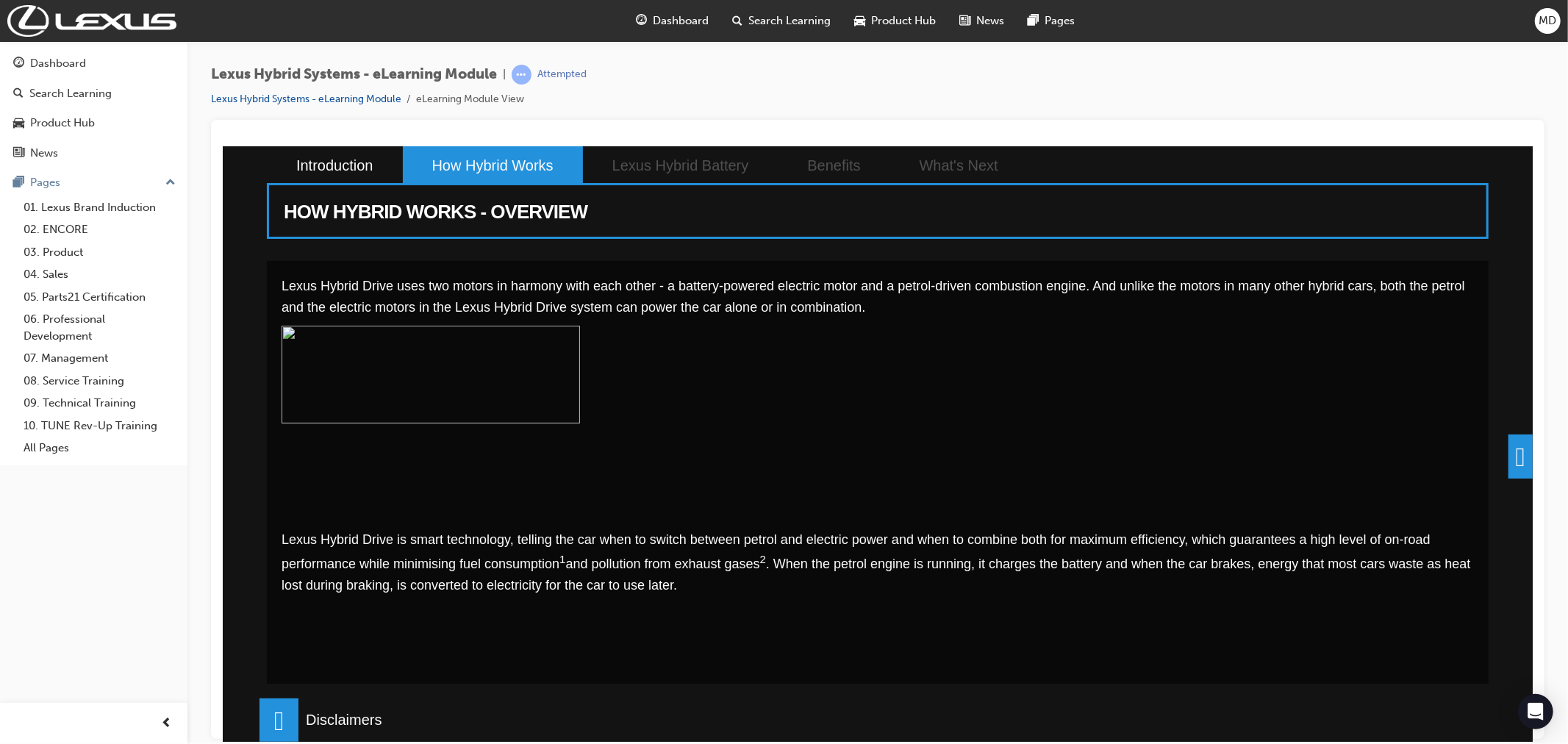
click at [1520, 456] on span at bounding box center [1520, 456] width 24 height 44
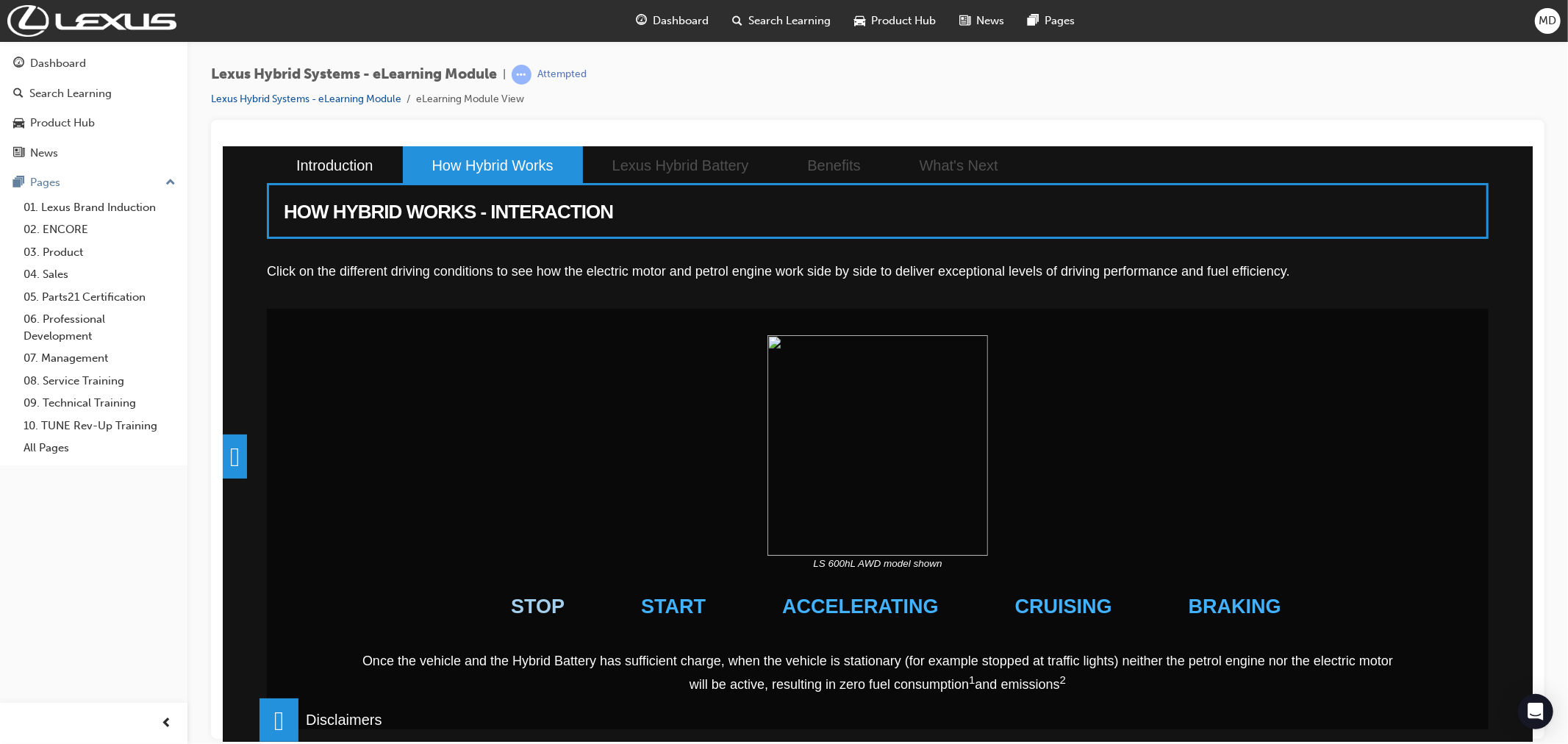
click at [578, 607] on li "STOP" at bounding box center [537, 606] width 94 height 71
click at [687, 599] on li "START" at bounding box center [673, 606] width 104 height 71
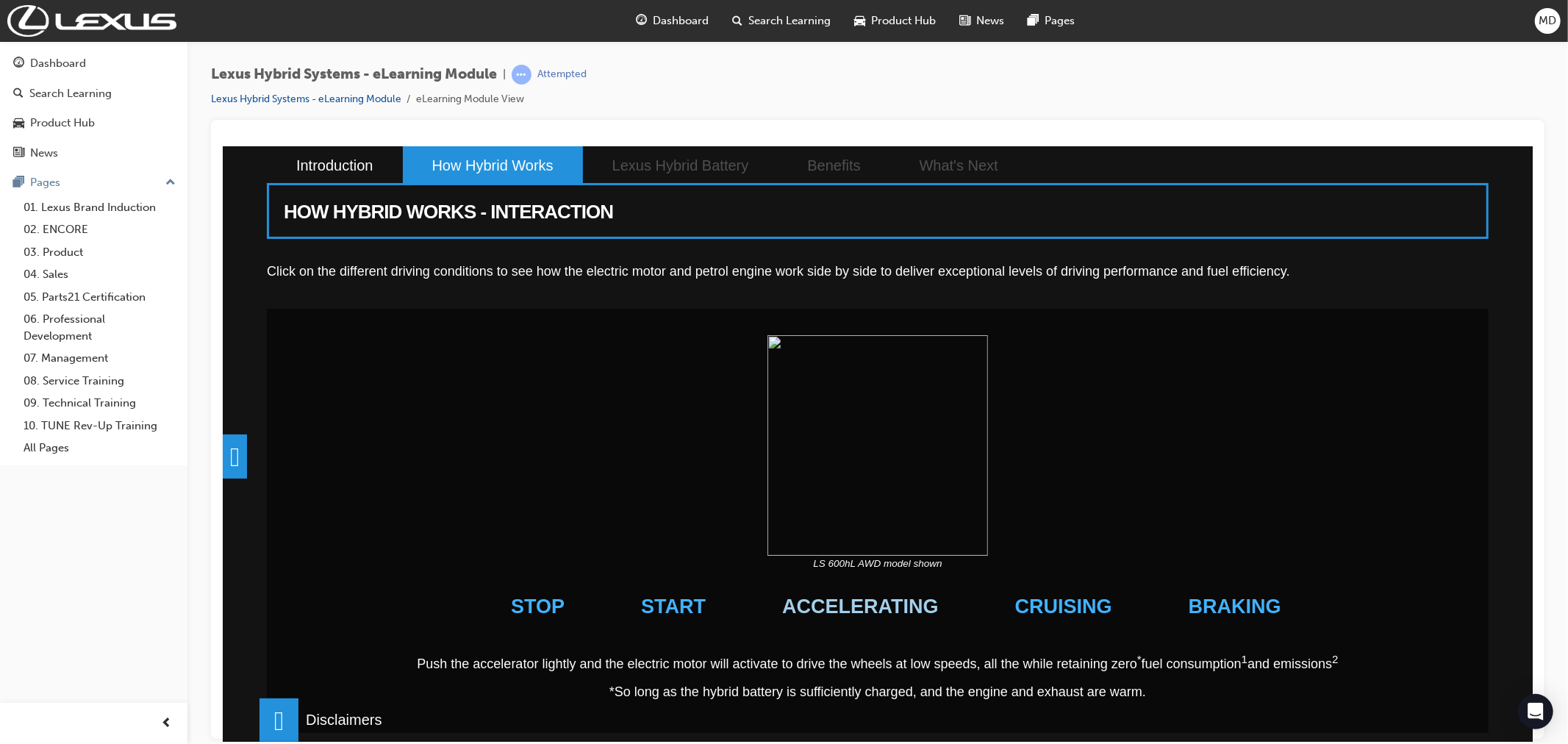
click at [848, 603] on li "ACCELERATING" at bounding box center [859, 606] width 196 height 71
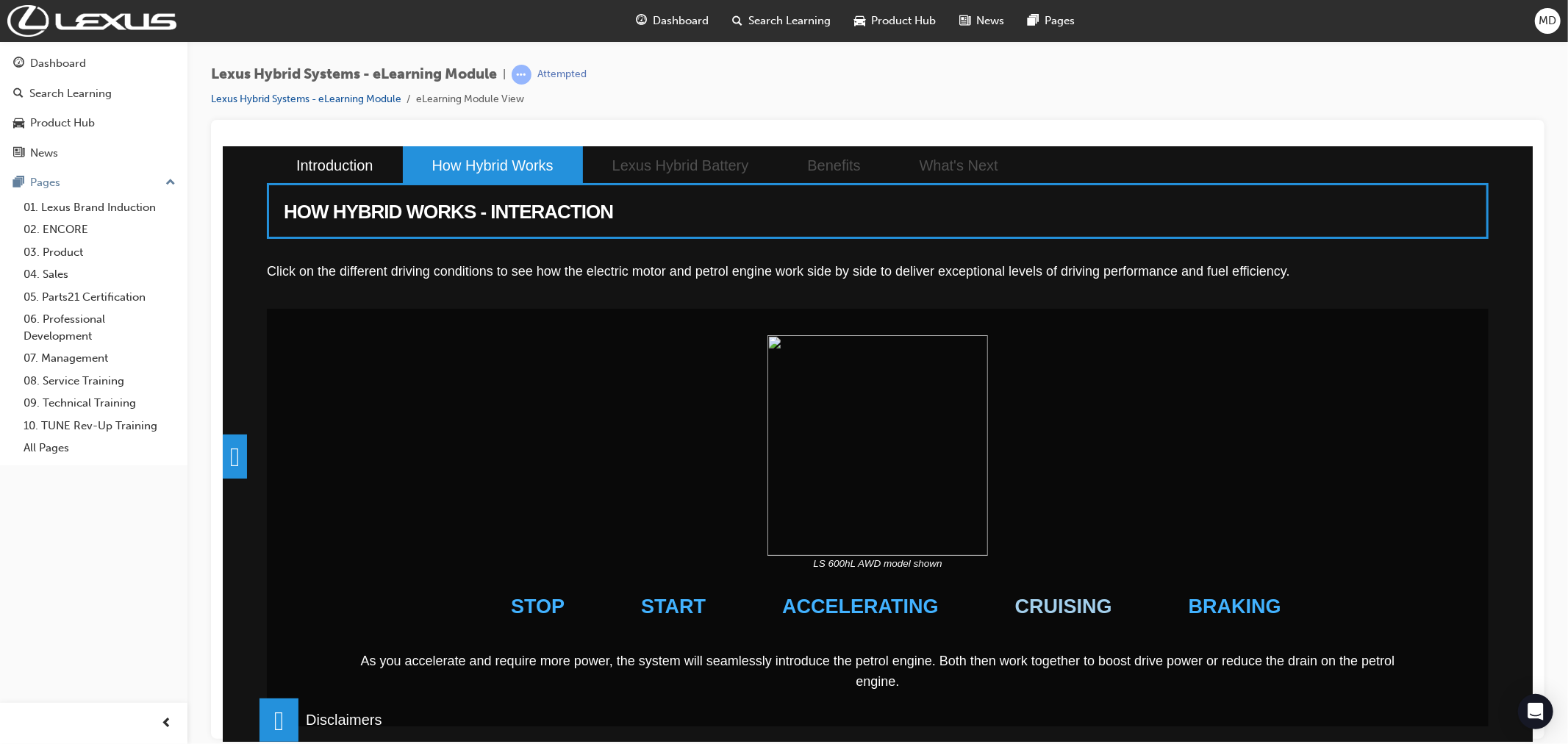
click at [1051, 607] on li "CRUISING" at bounding box center [1063, 606] width 137 height 71
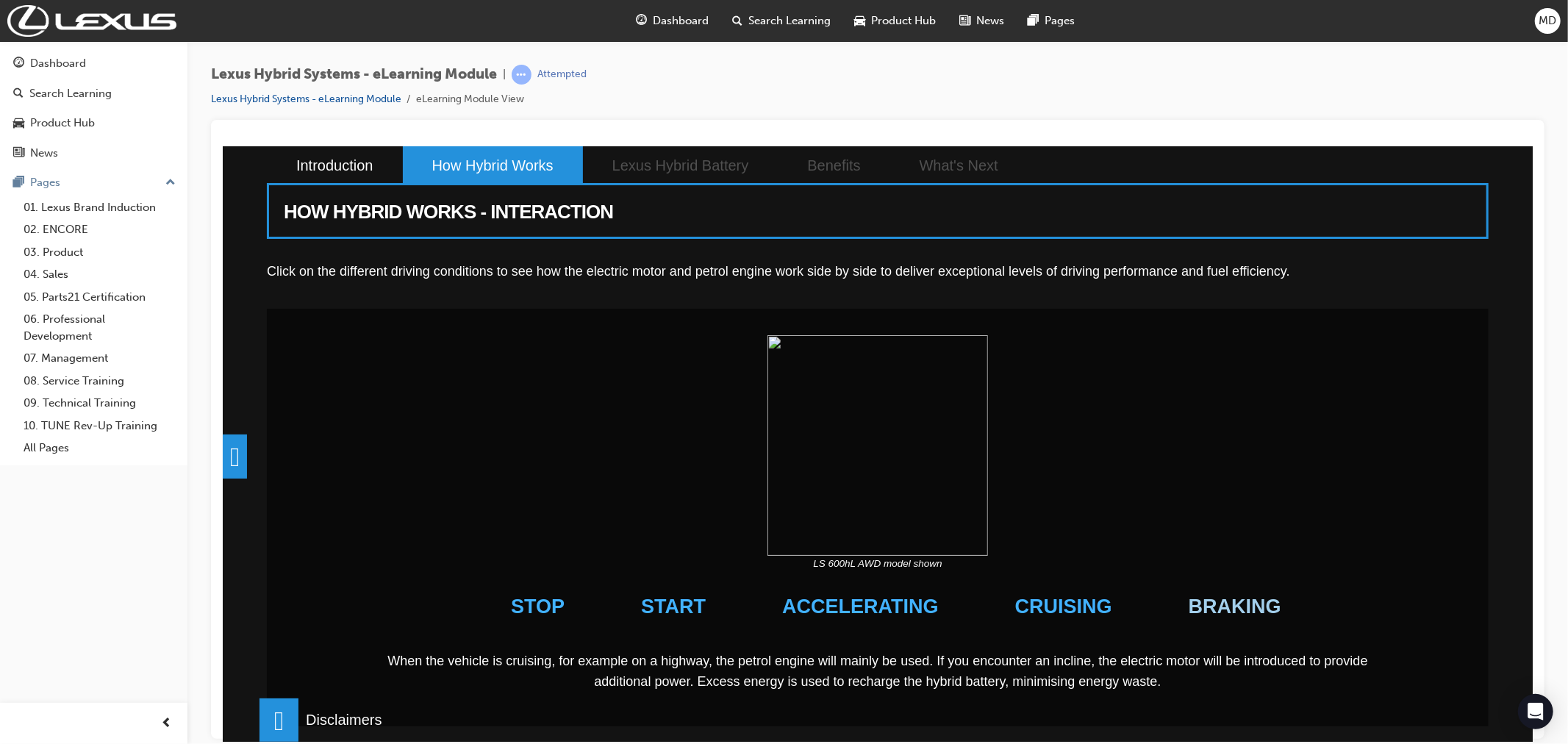
click at [1208, 608] on li "BRAKING" at bounding box center [1235, 606] width 132 height 71
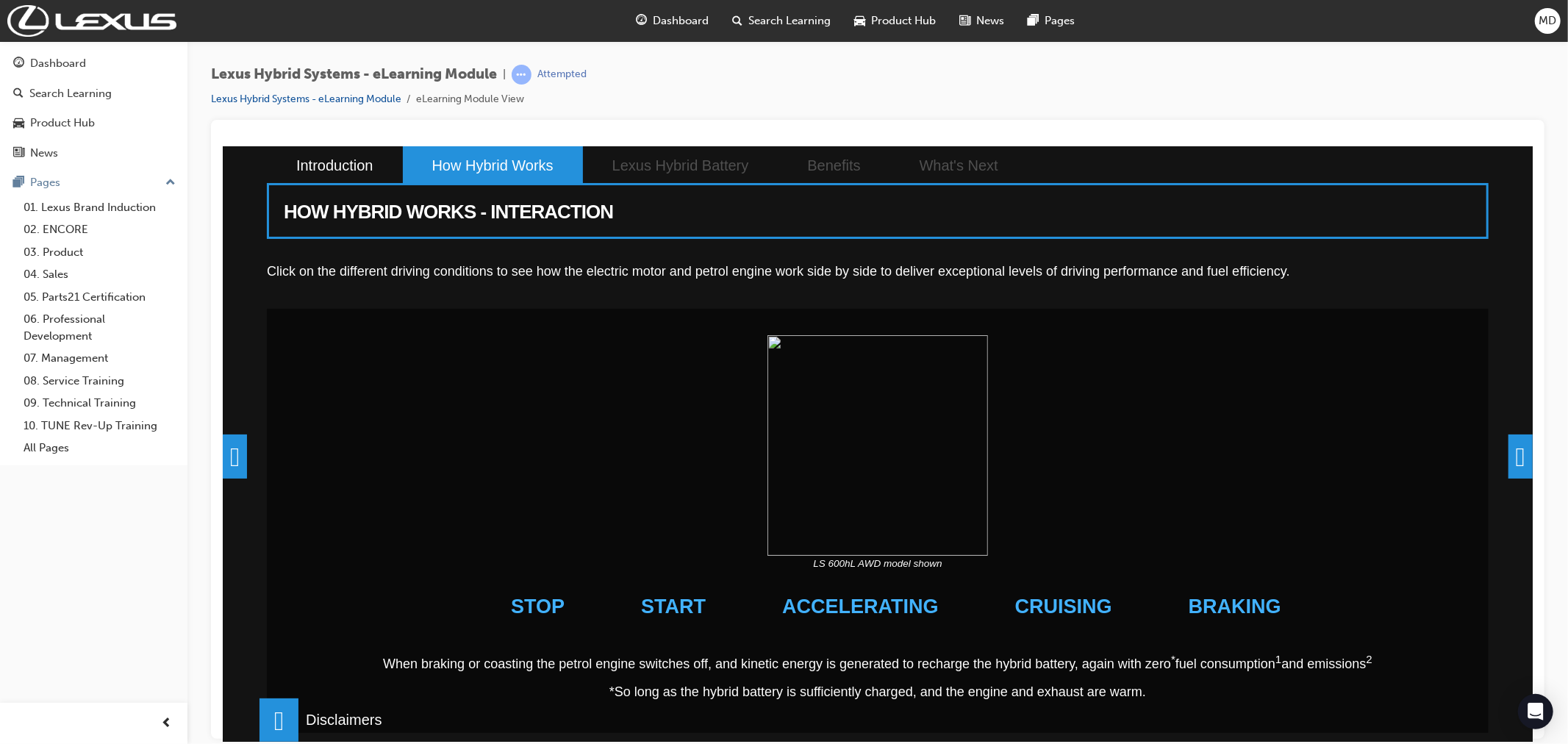
click at [1508, 456] on span at bounding box center [1520, 456] width 24 height 44
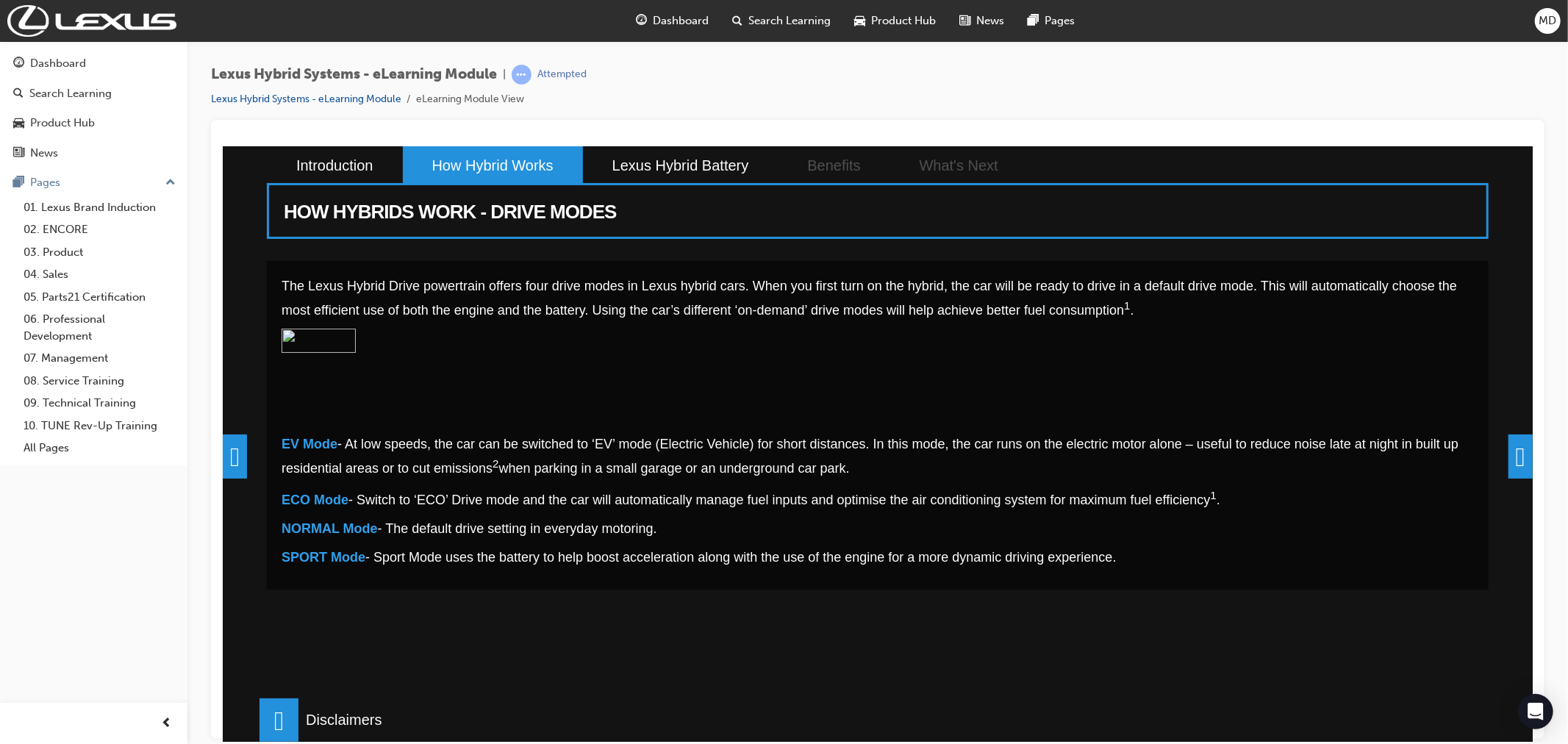
click at [1508, 469] on span at bounding box center [1520, 456] width 24 height 44
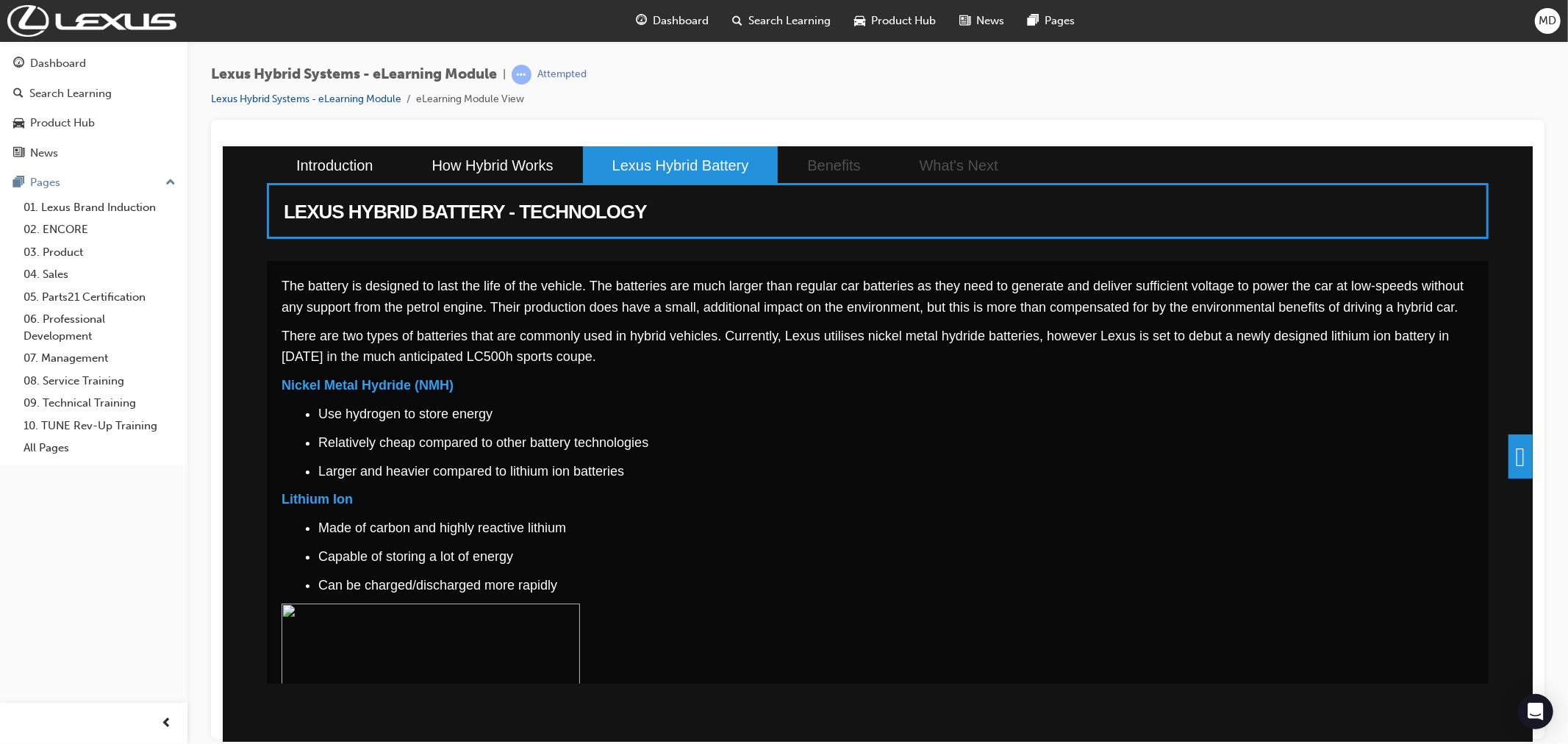
click at [1515, 450] on span at bounding box center [1520, 456] width 24 height 44
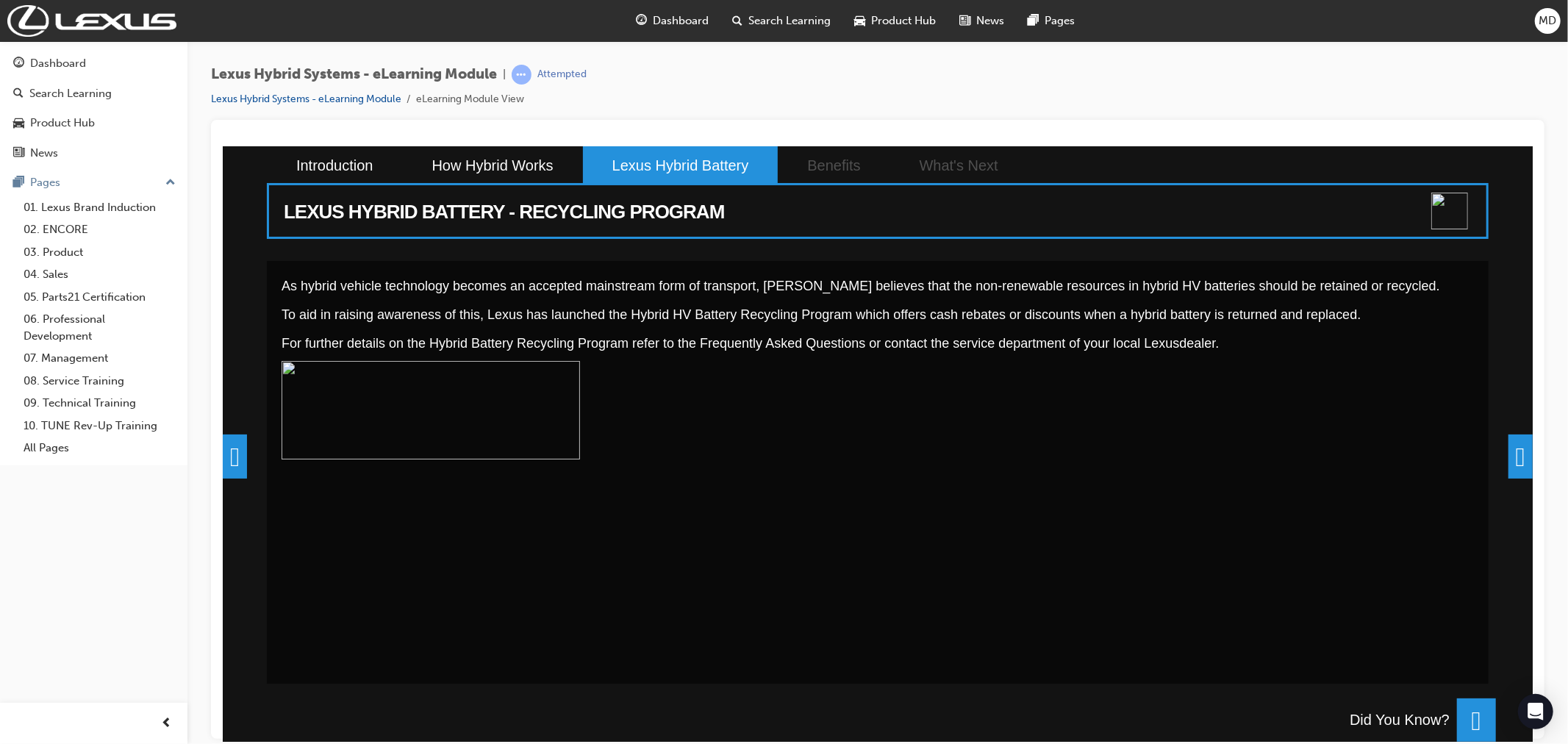
scroll to position [93, 0]
click at [1510, 468] on span at bounding box center [1520, 456] width 24 height 44
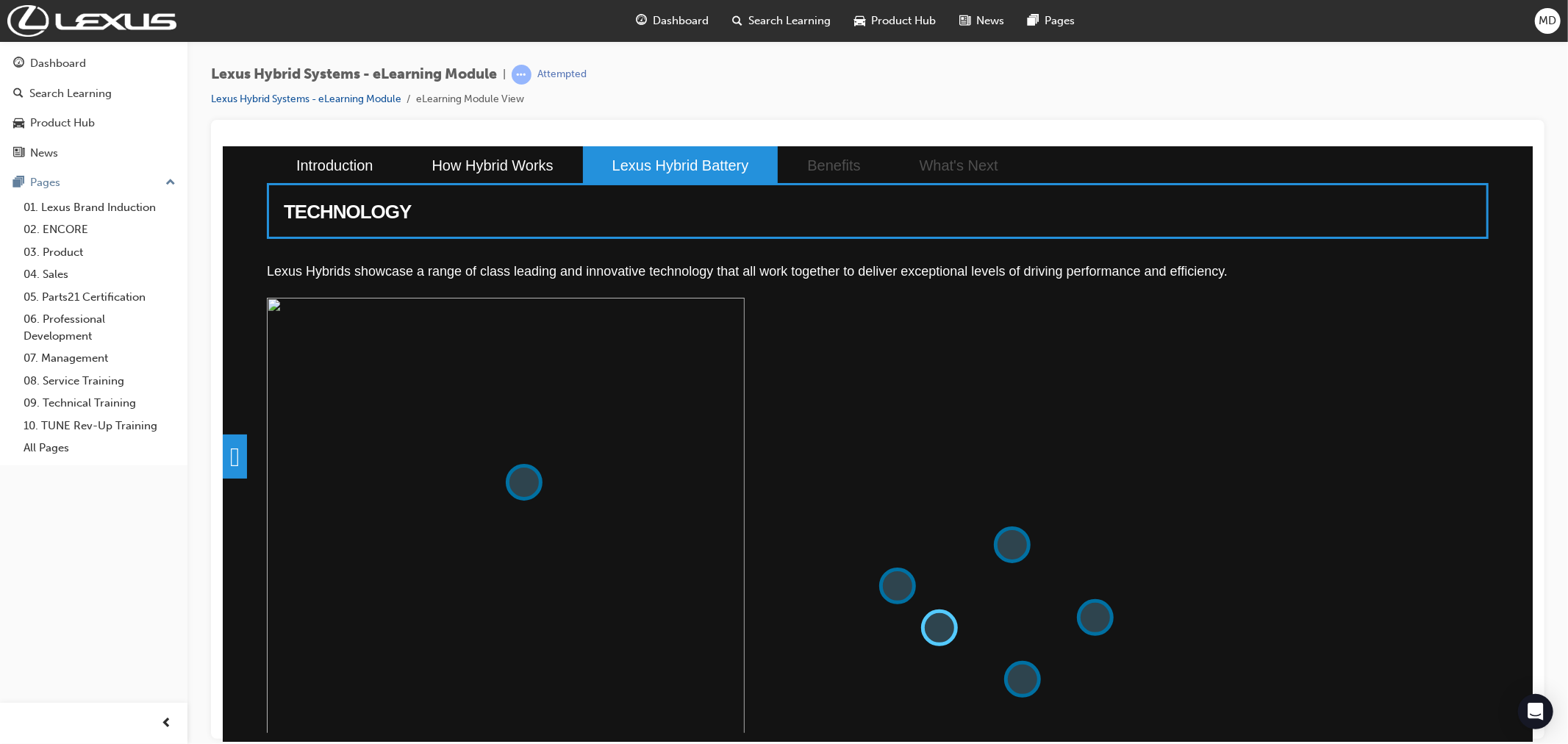
click at [938, 617] on button at bounding box center [939, 627] width 37 height 37
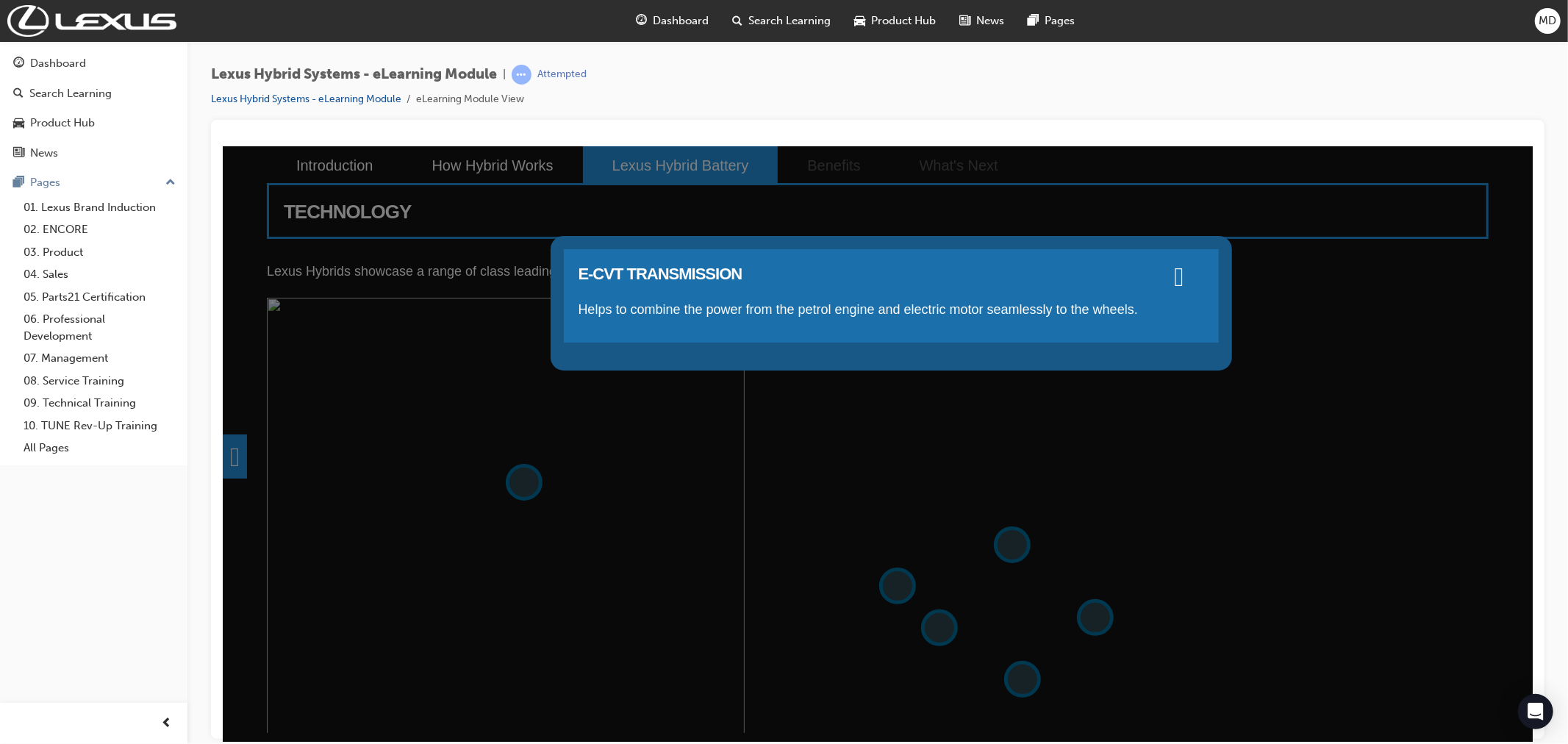
click at [901, 586] on div "E-CVT TRANSMISSION Helps to combine the power from the petrol engine and electr…" at bounding box center [878, 443] width 1311 height 596
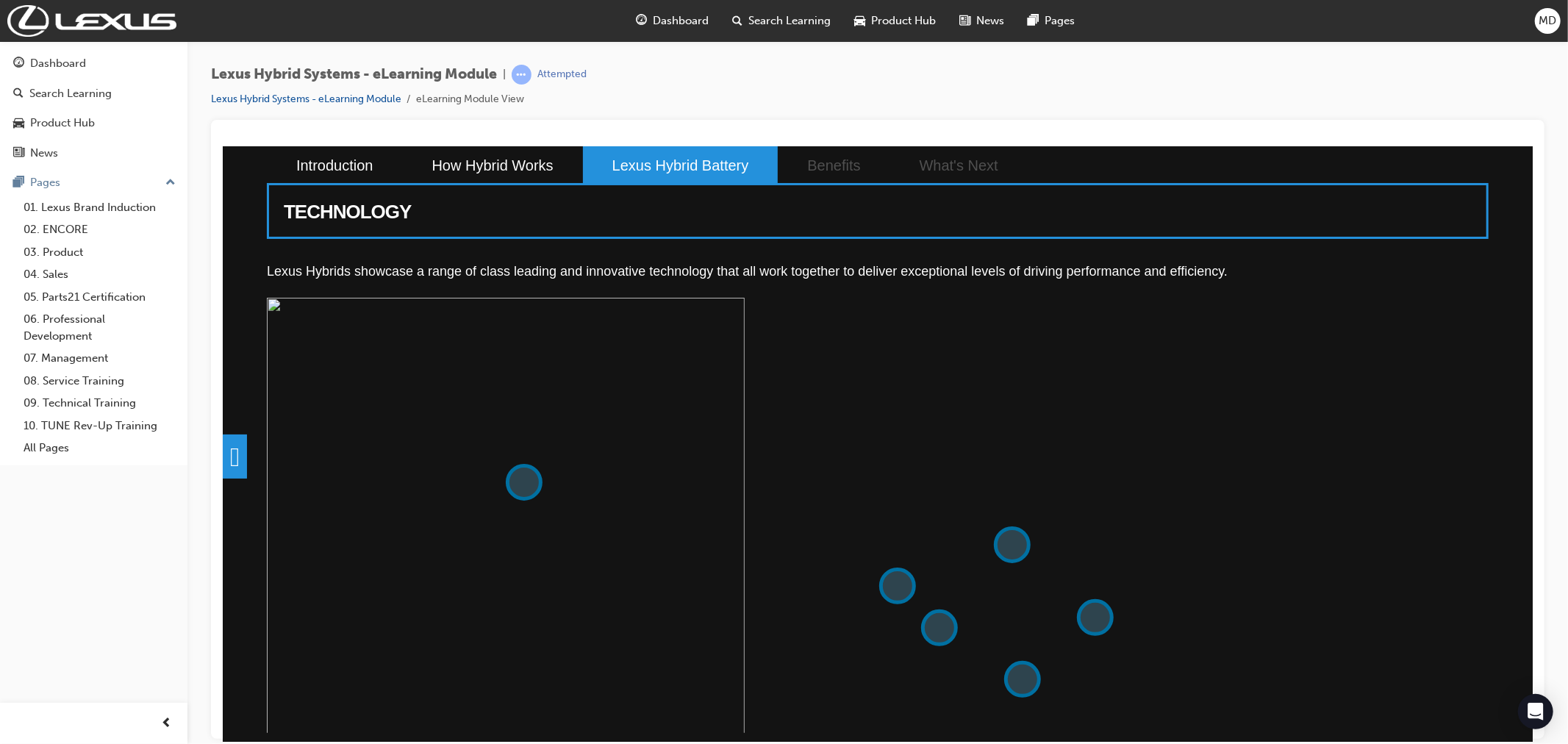
click at [901, 586] on button at bounding box center [897, 585] width 37 height 37
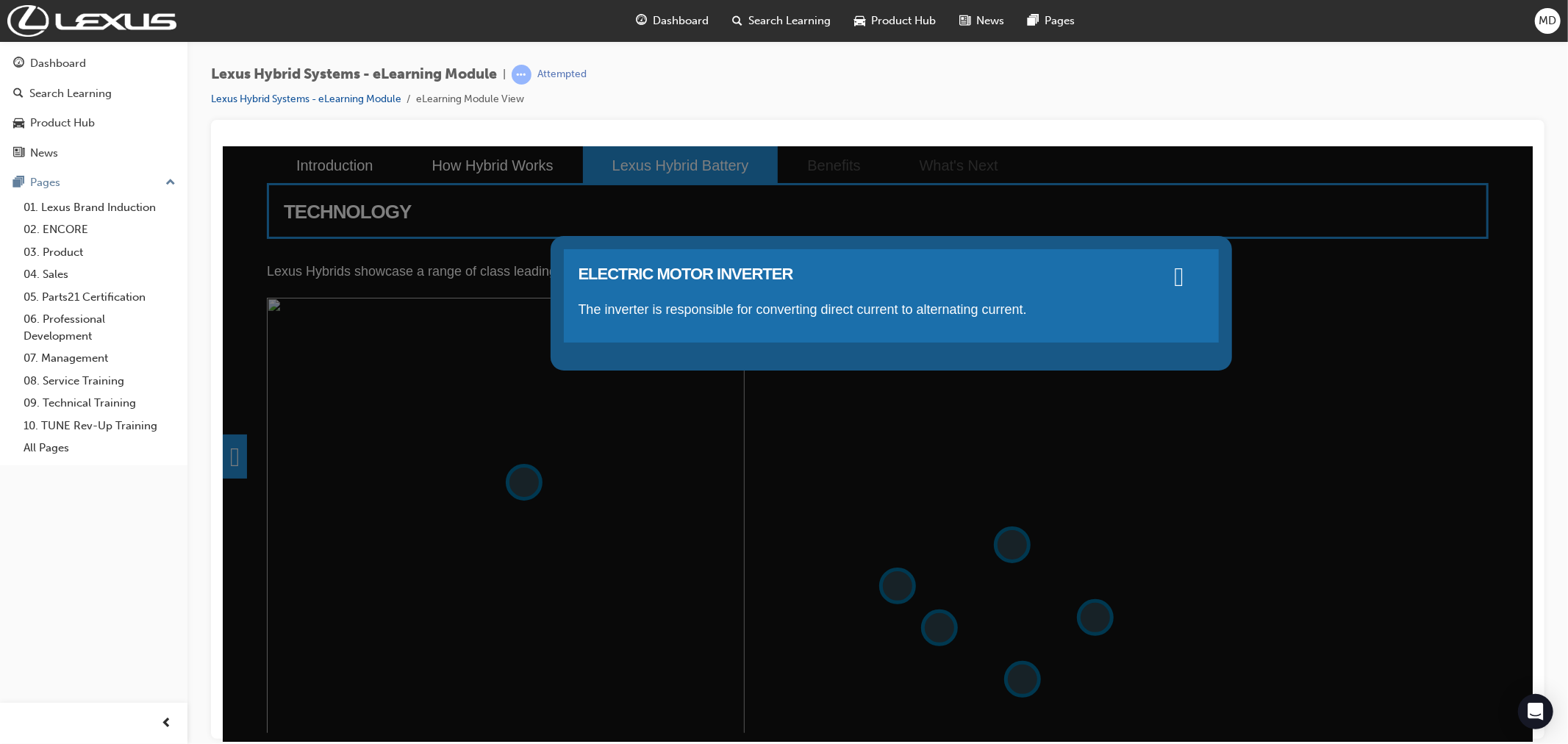
click at [1099, 609] on div "ELECTRIC MOTOR INVERTER The inverter is responsible for converting direct curre…" at bounding box center [878, 443] width 1311 height 596
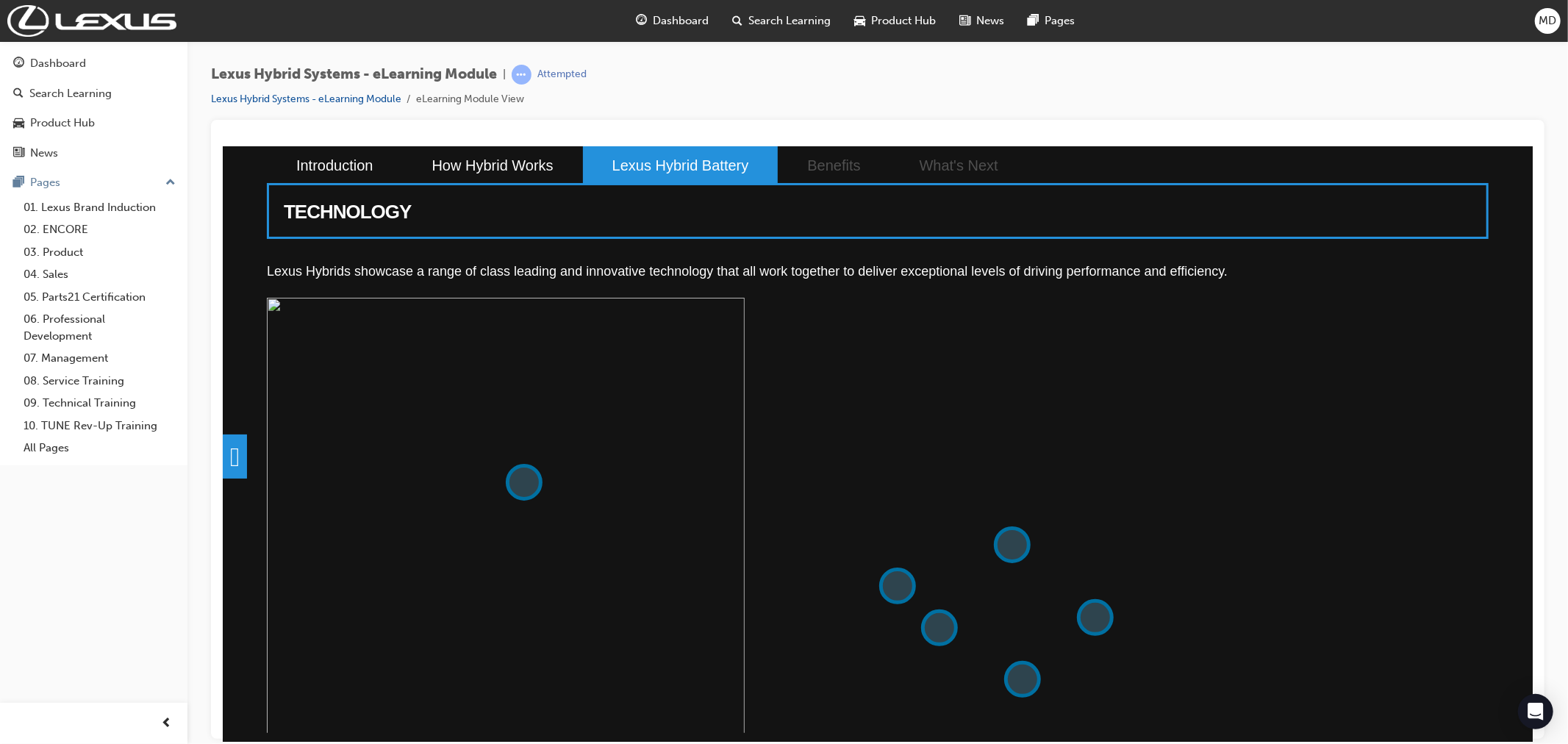
click at [1099, 609] on button at bounding box center [1095, 617] width 37 height 37
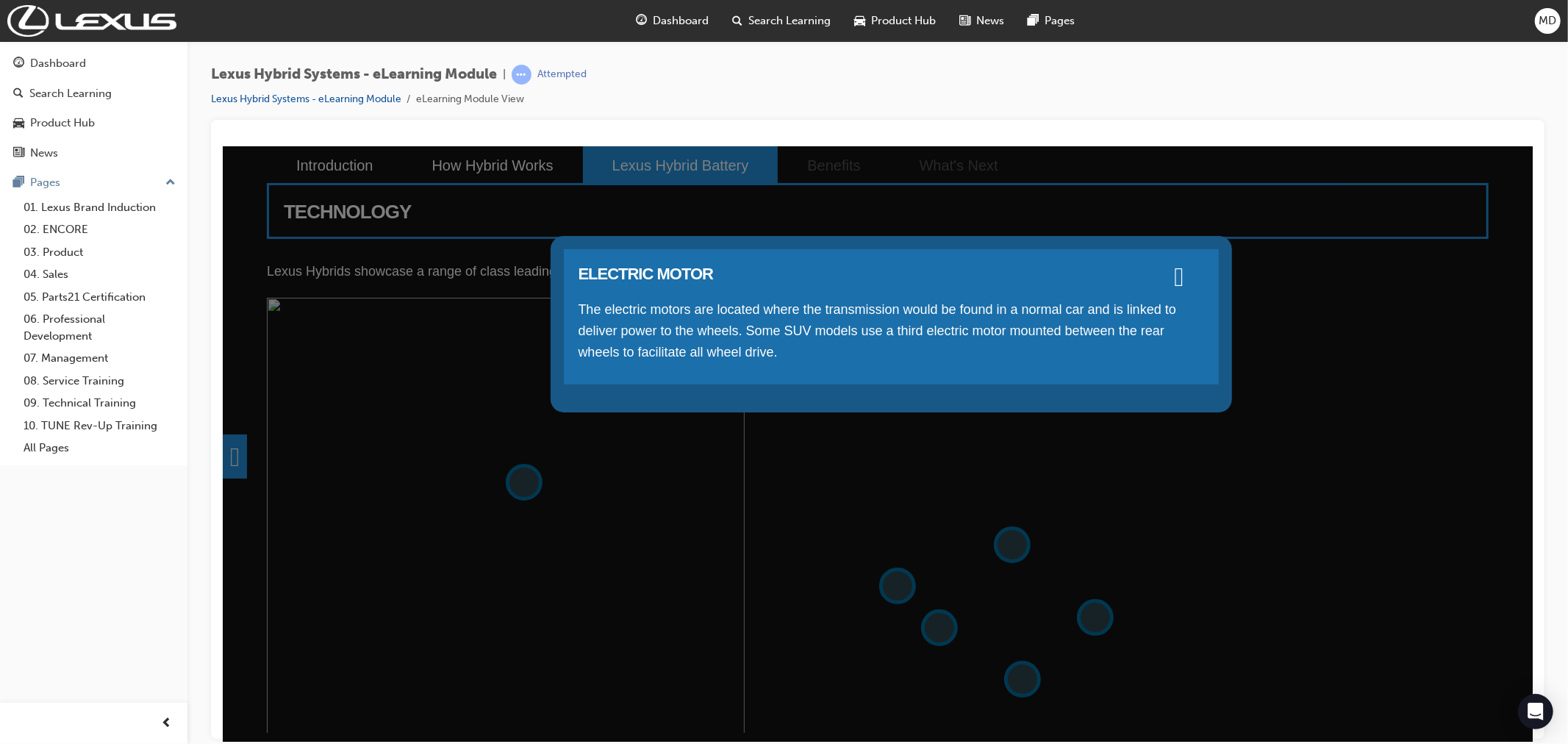
click at [1030, 678] on div "ELECTRIC MOTOR The electric motors are located where the transmission would be …" at bounding box center [878, 443] width 1311 height 596
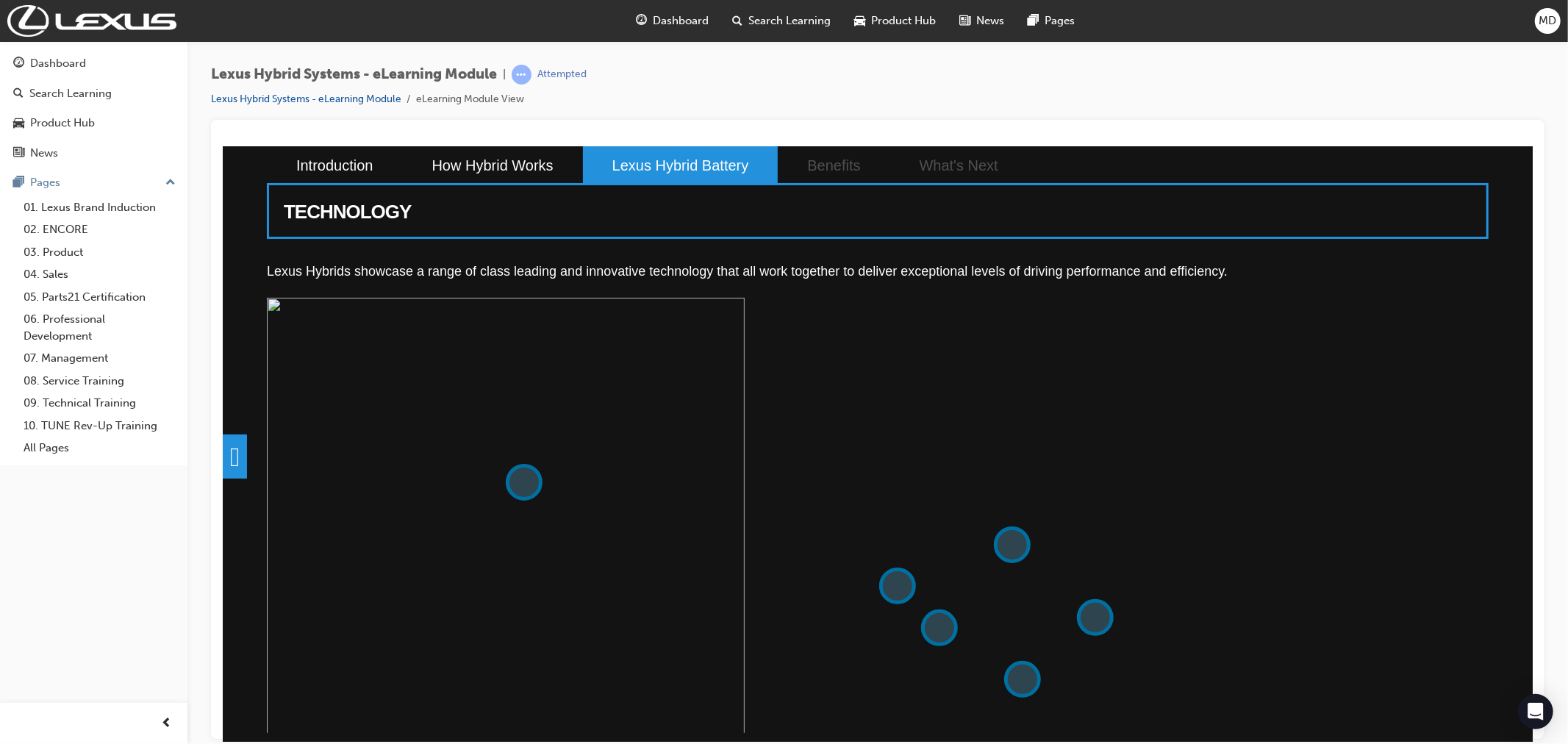
click at [1030, 678] on button at bounding box center [1022, 679] width 37 height 37
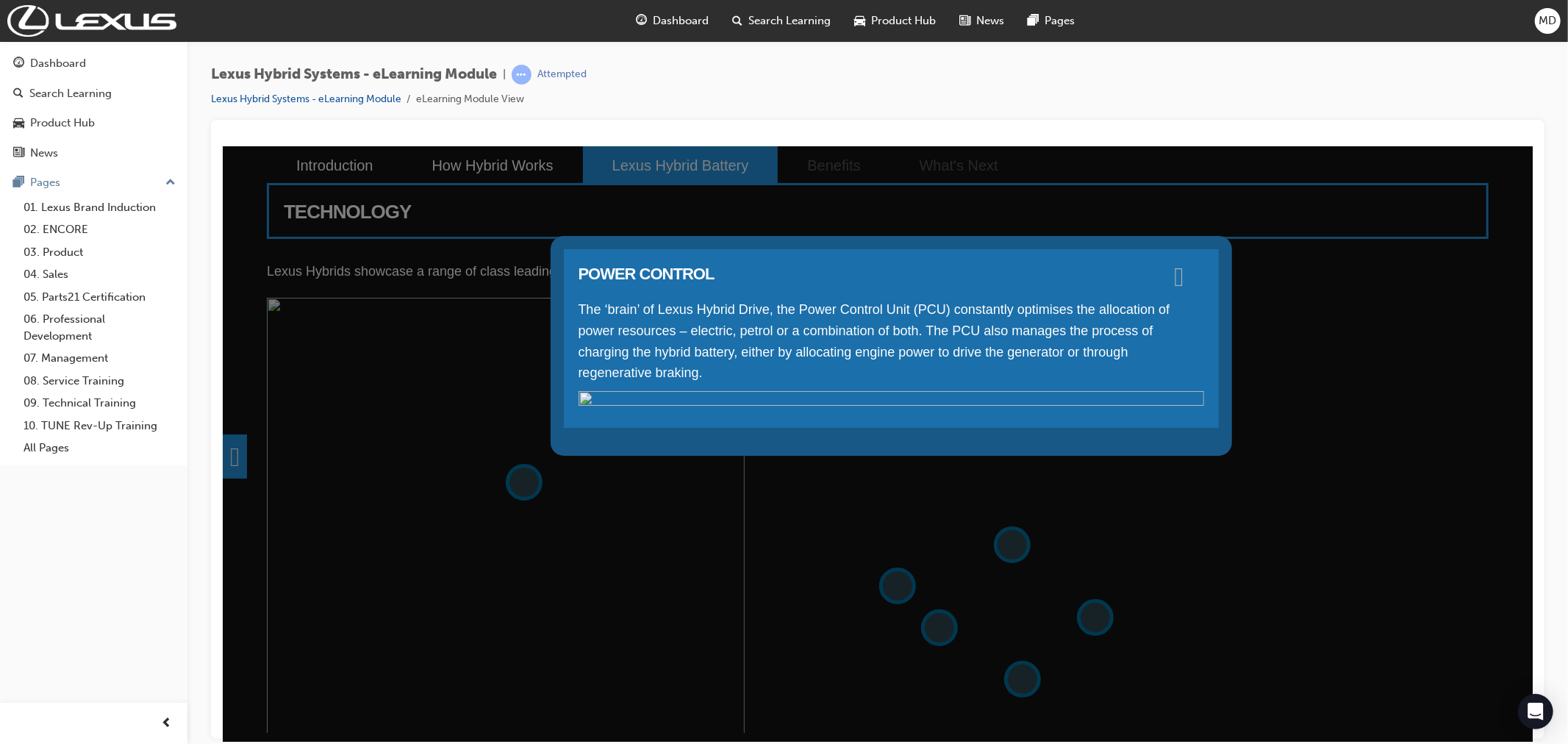
click at [1182, 270] on span at bounding box center [1179, 275] width 9 height 15
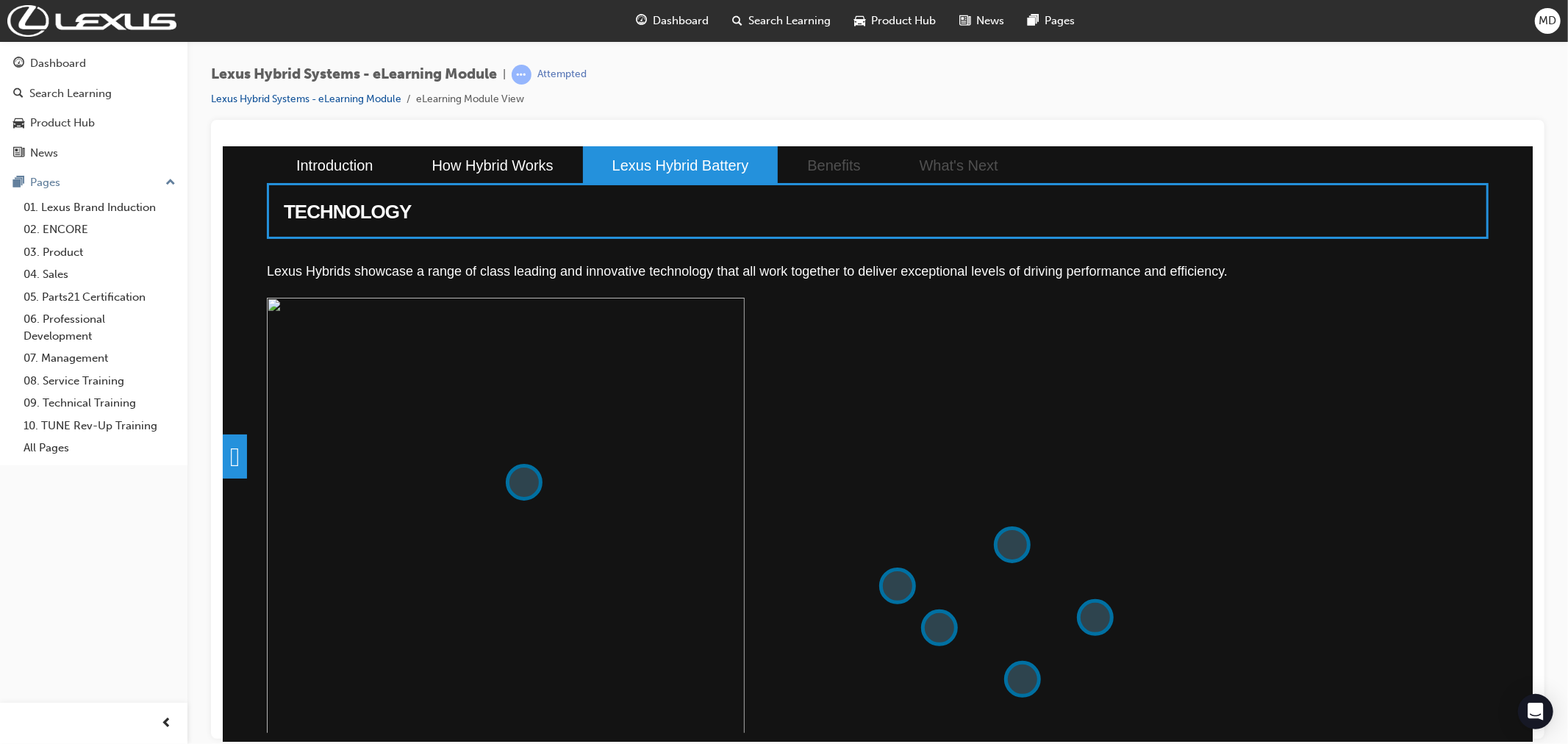
click at [664, 167] on li "Lexus Hybrid Battery" at bounding box center [680, 165] width 196 height 38
click at [242, 456] on span at bounding box center [234, 456] width 24 height 44
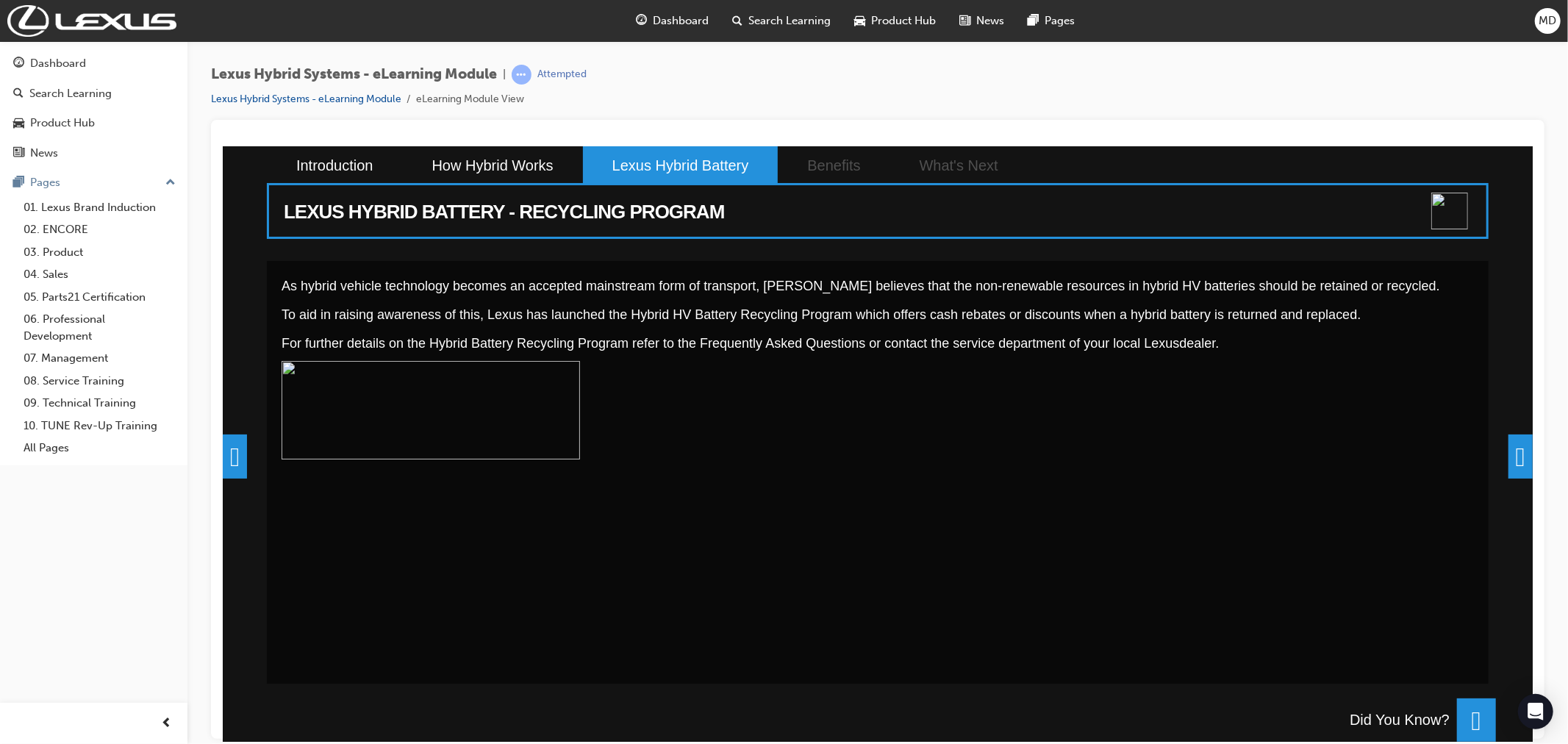
click at [1509, 456] on span at bounding box center [1520, 456] width 24 height 44
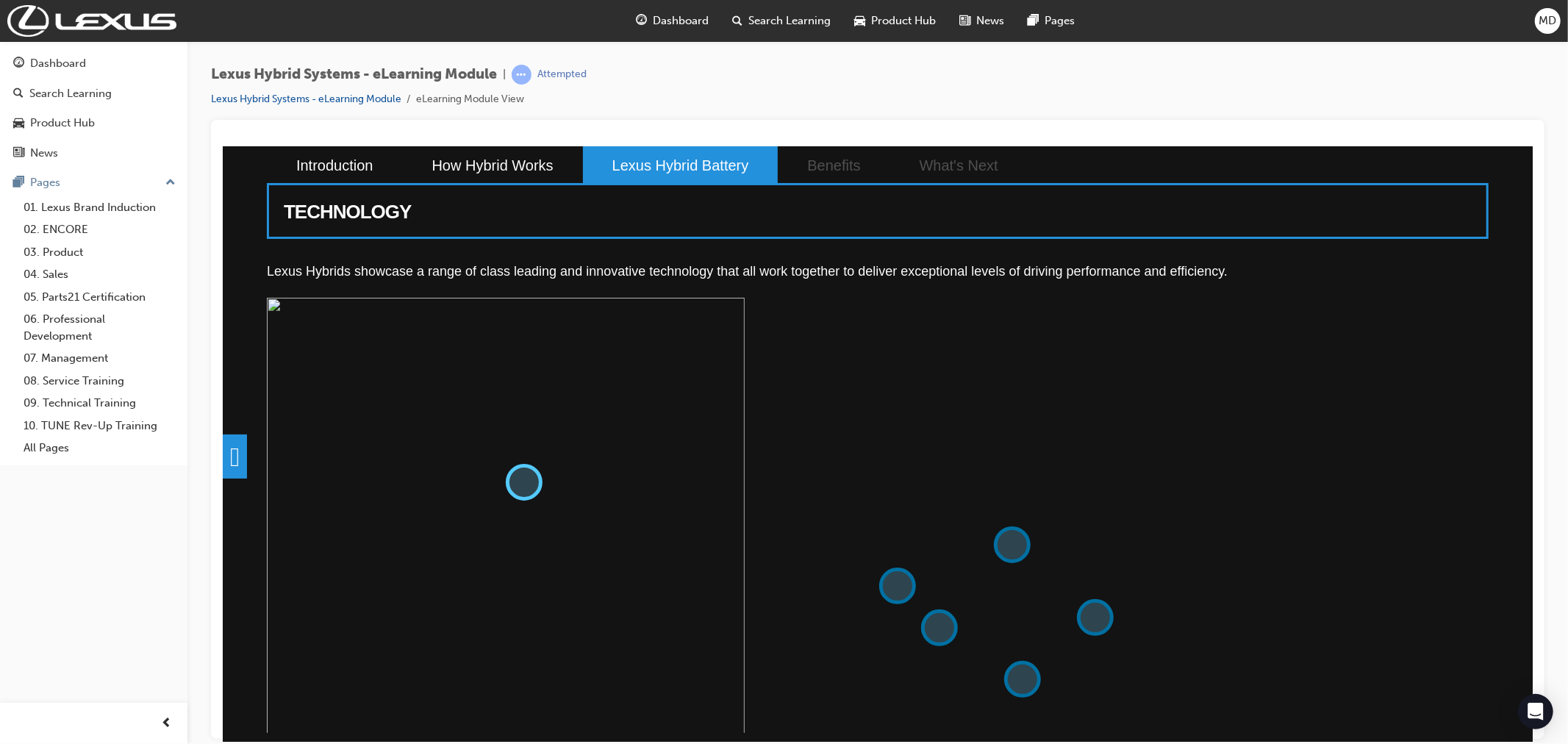
click at [517, 472] on button at bounding box center [523, 482] width 37 height 37
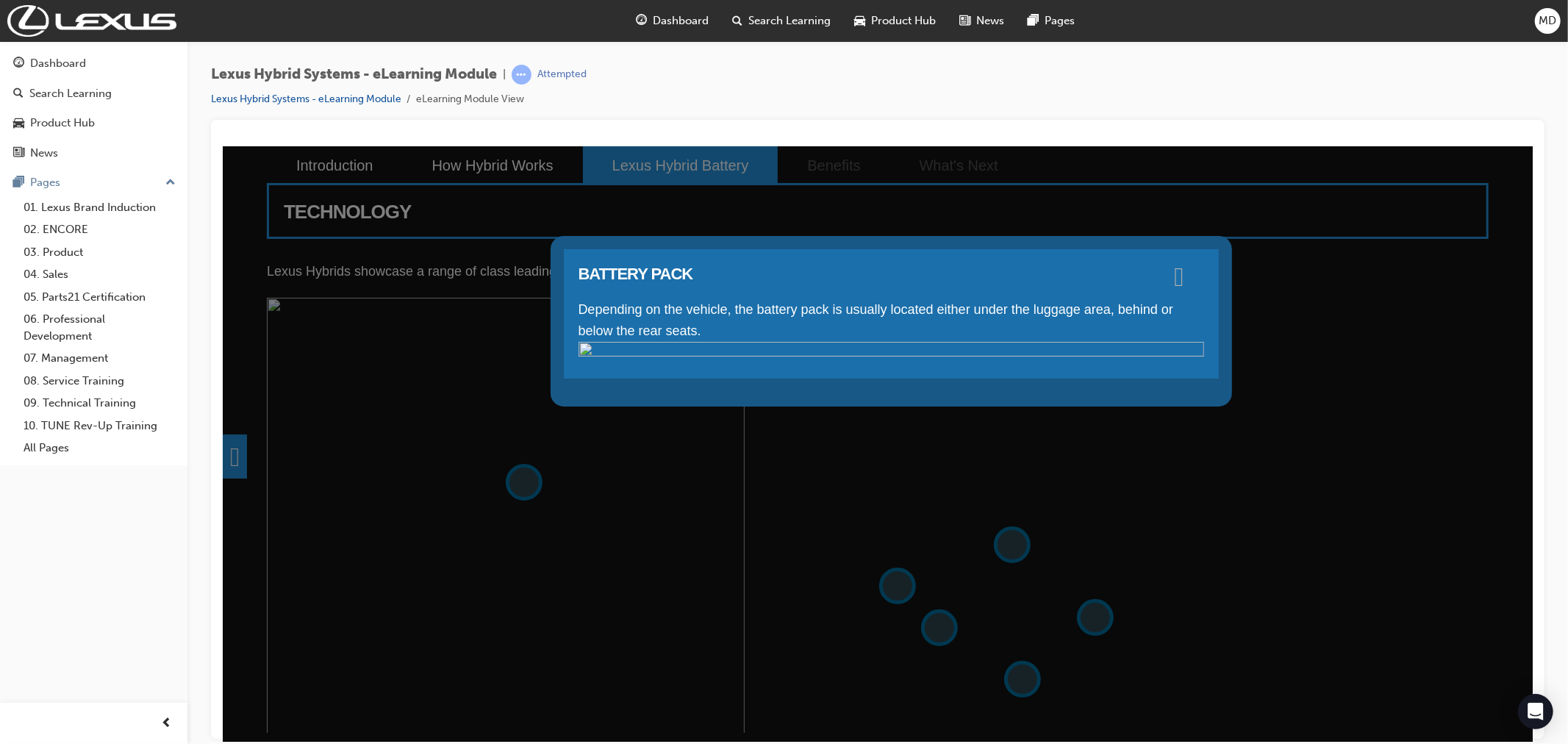
click at [1184, 278] on span at bounding box center [1179, 275] width 9 height 15
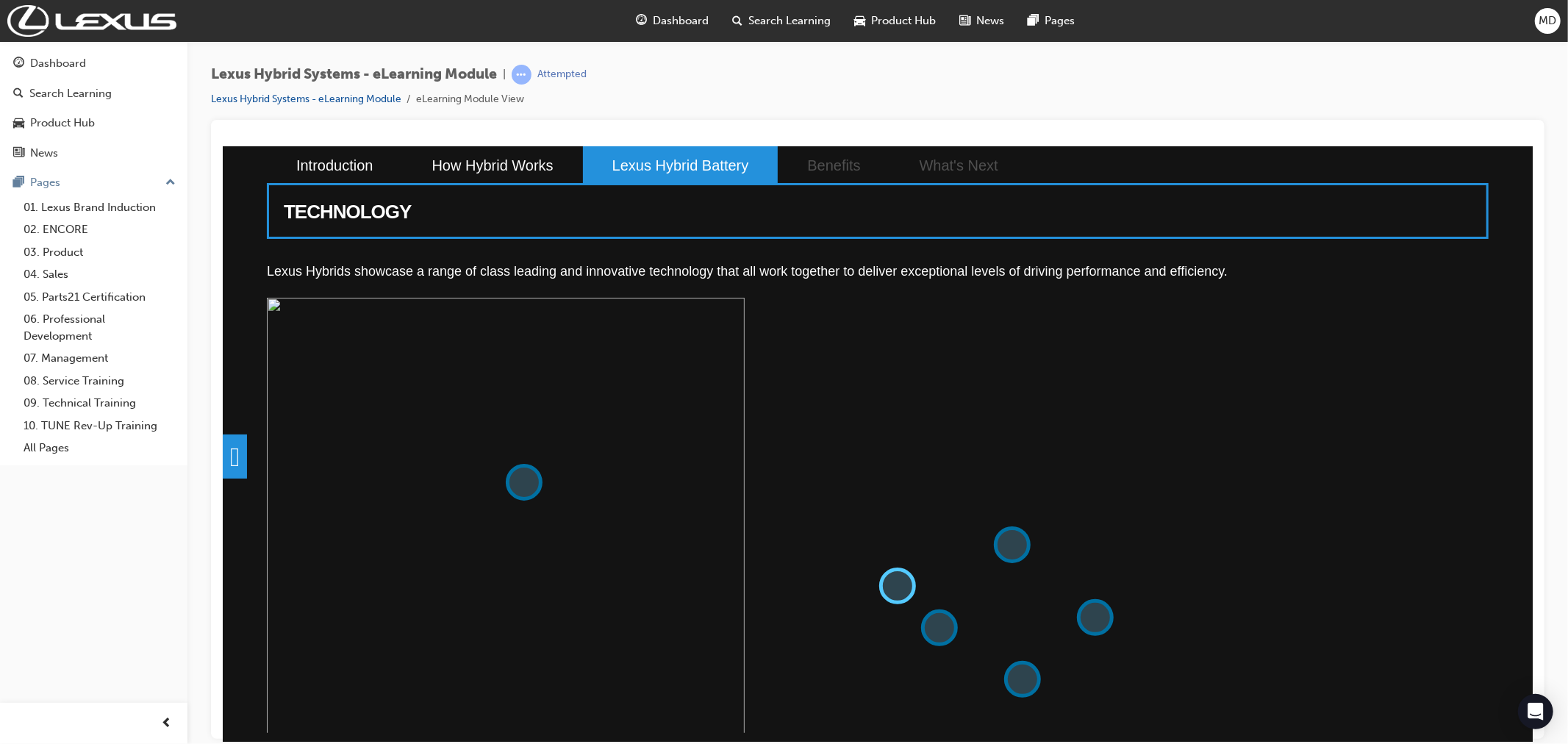
click at [896, 575] on button at bounding box center [897, 585] width 37 height 37
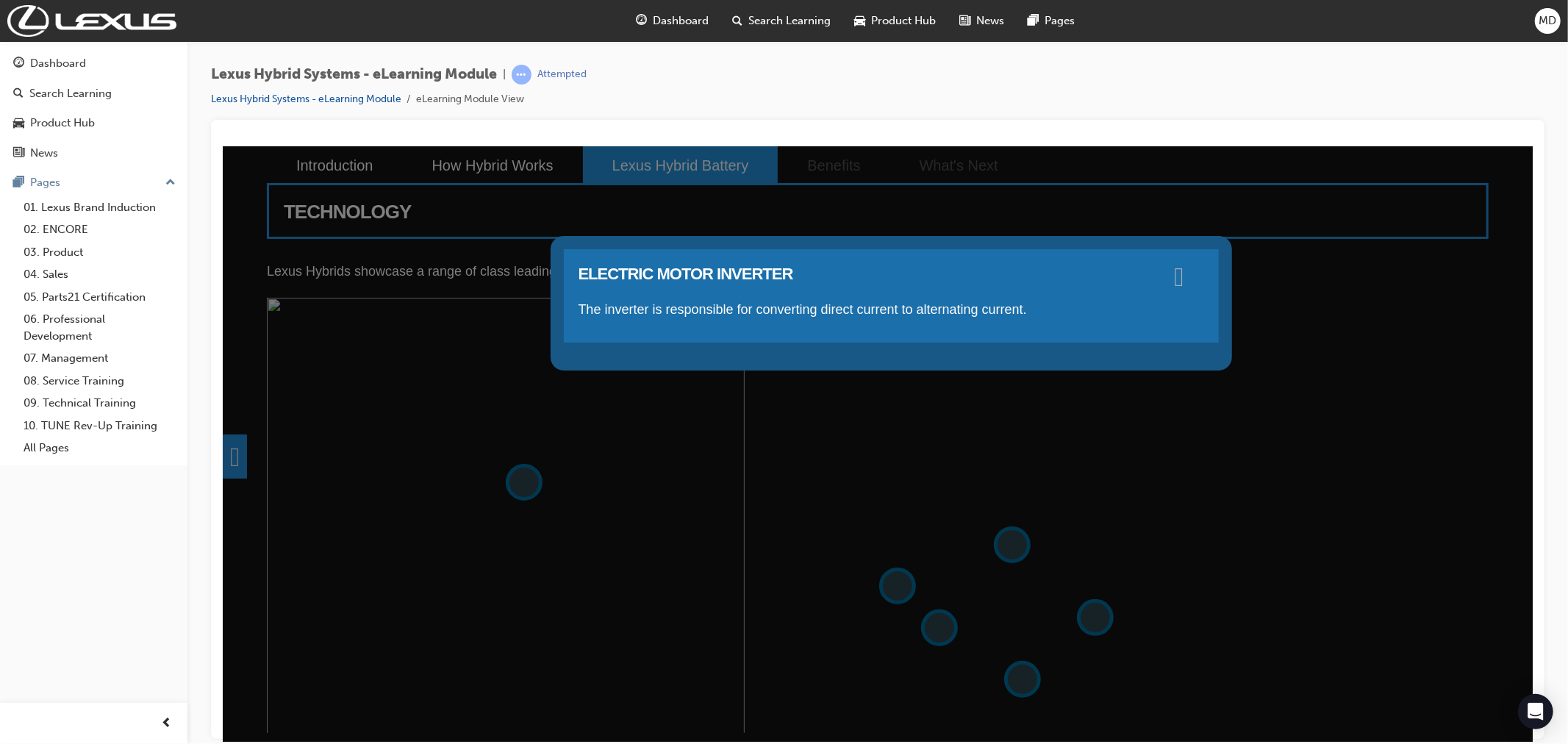
click at [1184, 271] on span at bounding box center [1179, 275] width 9 height 15
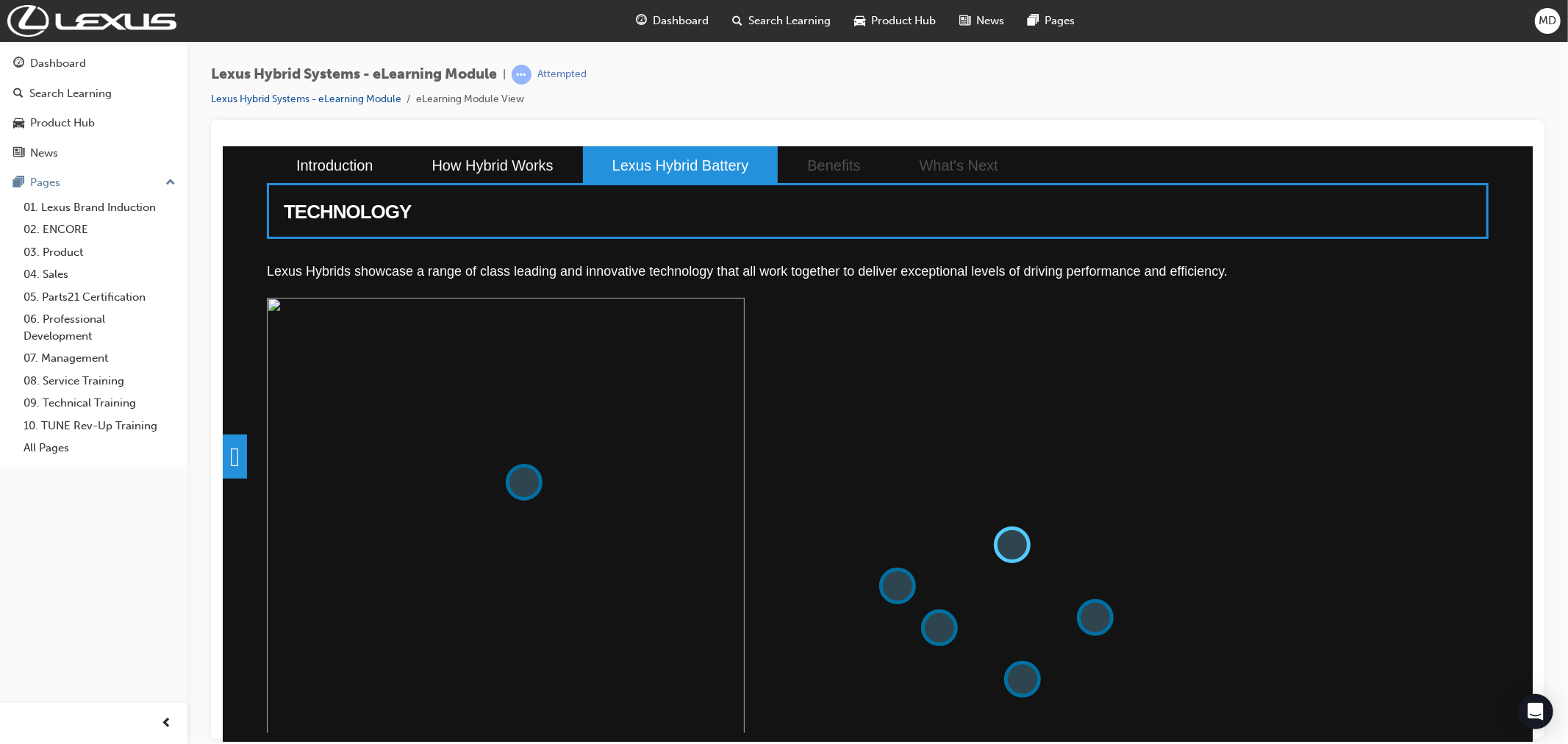
click at [1007, 539] on button at bounding box center [1012, 544] width 37 height 37
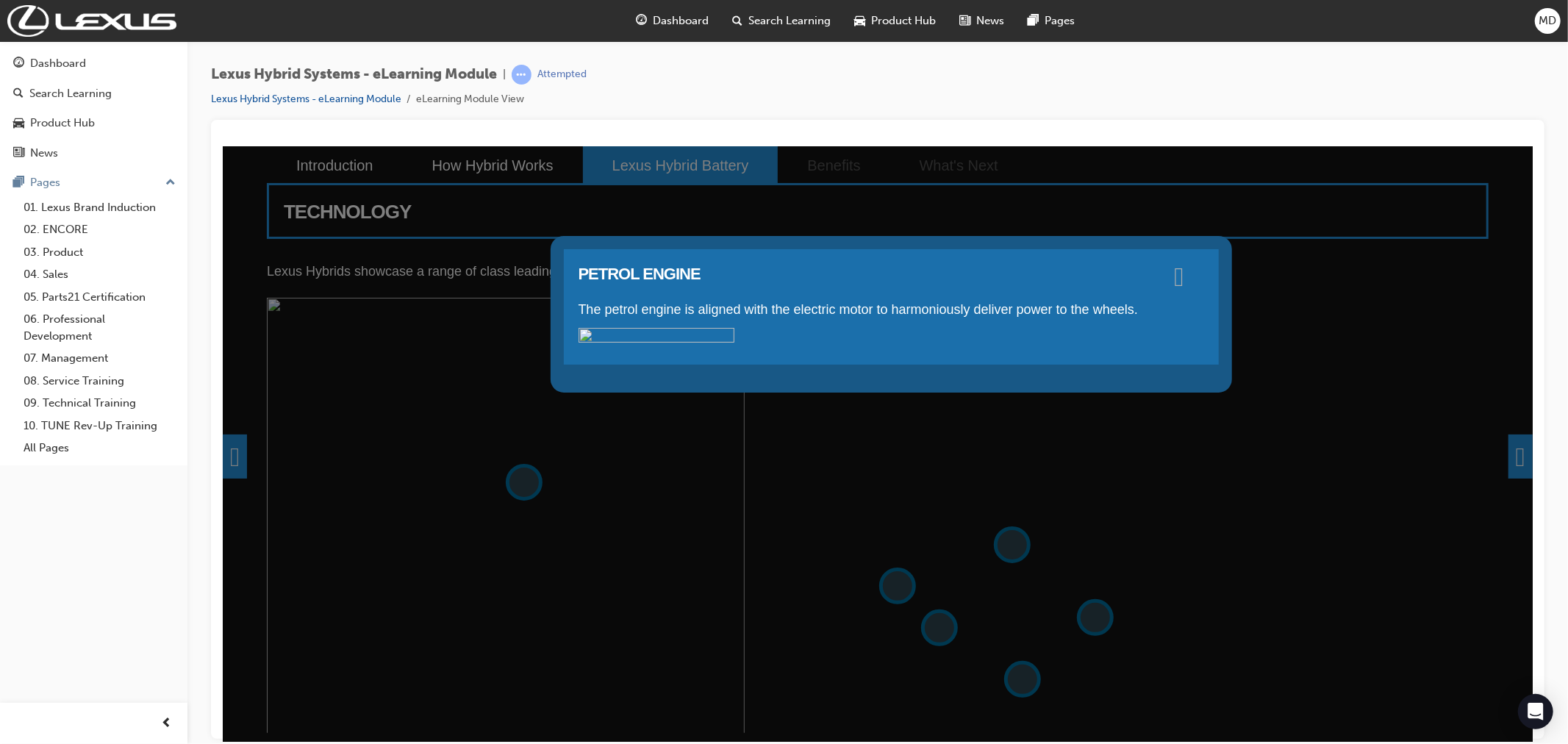
click at [1184, 278] on span at bounding box center [1179, 275] width 9 height 15
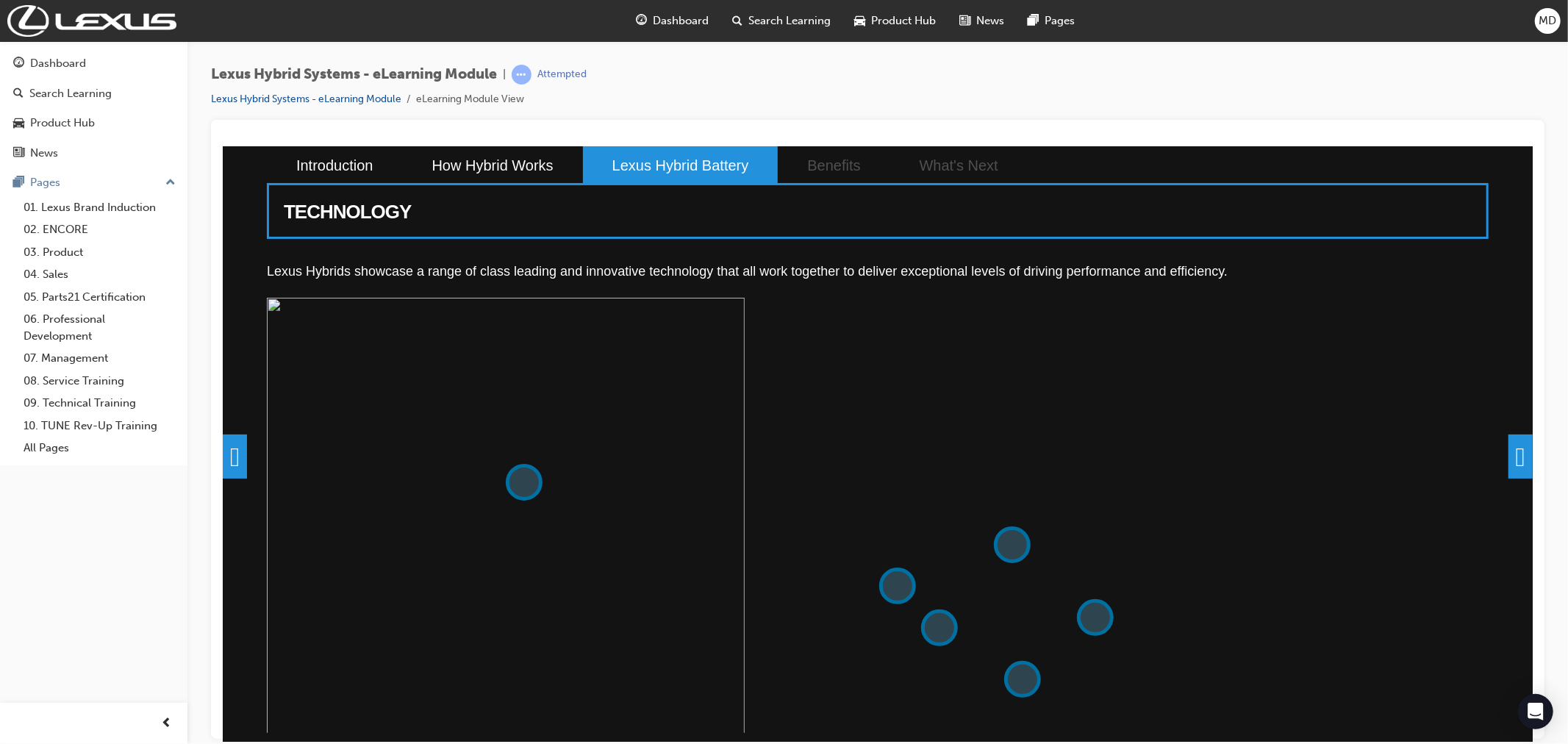
click at [933, 629] on button at bounding box center [939, 627] width 37 height 37
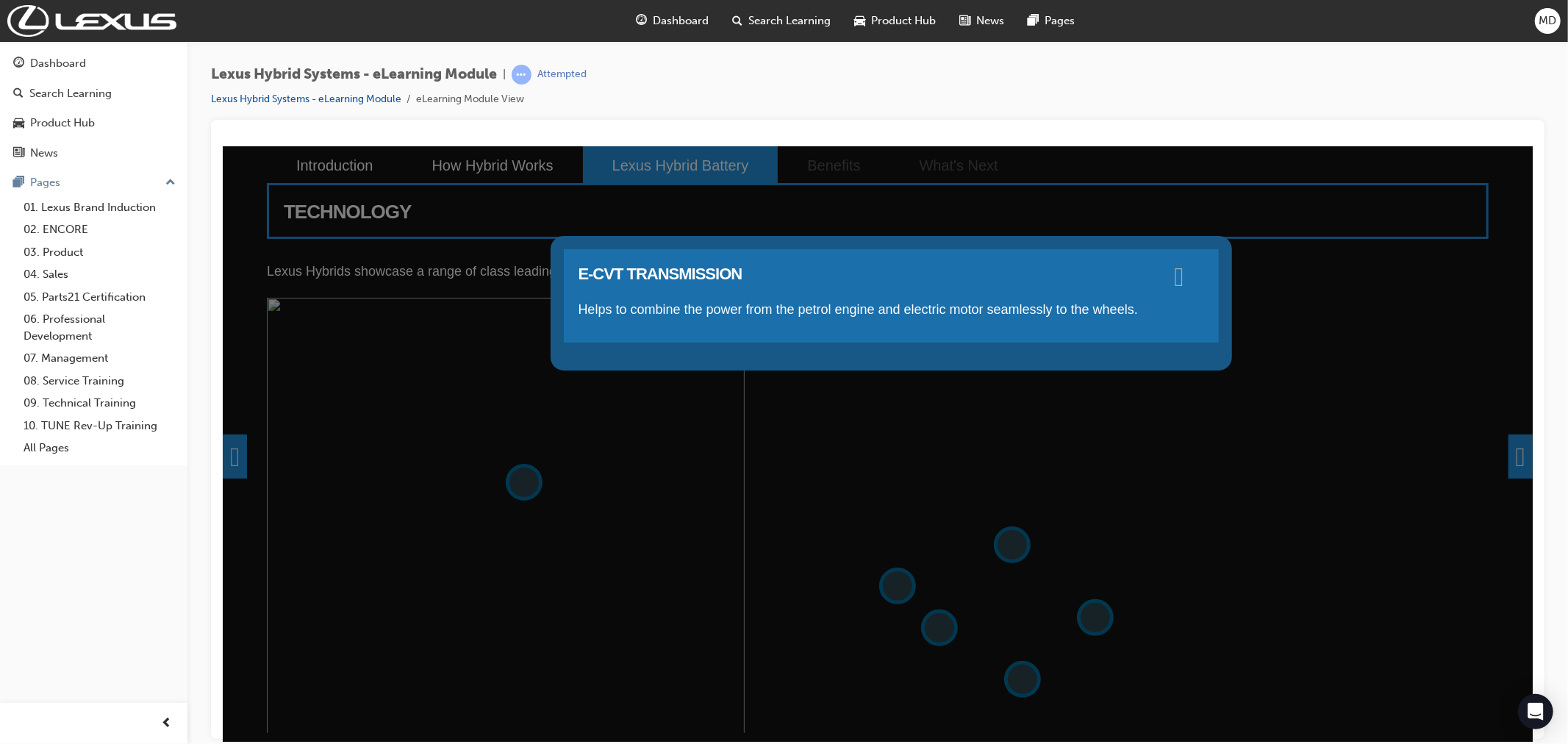
click at [1184, 274] on span at bounding box center [1179, 275] width 9 height 15
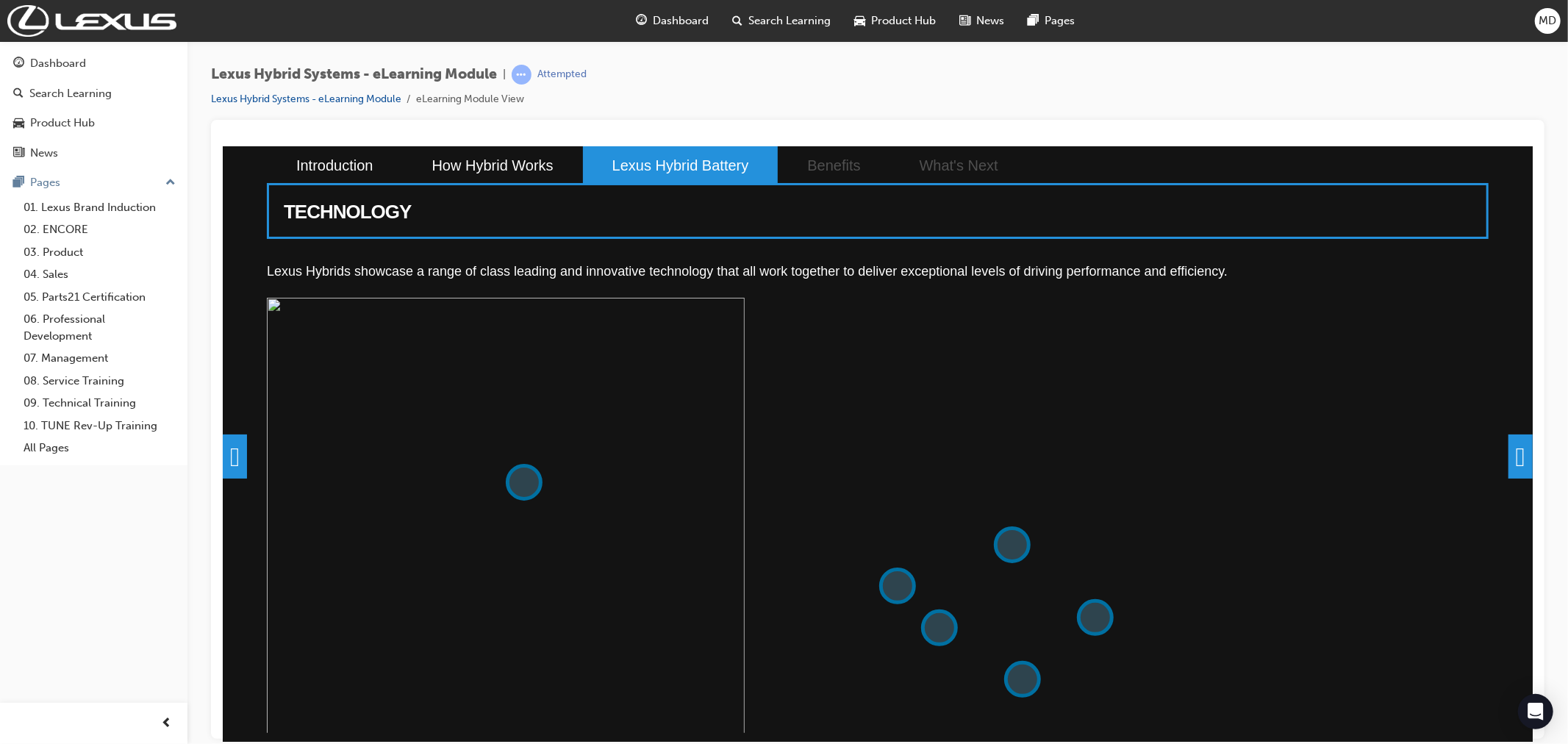
click at [1516, 460] on span at bounding box center [1520, 456] width 24 height 44
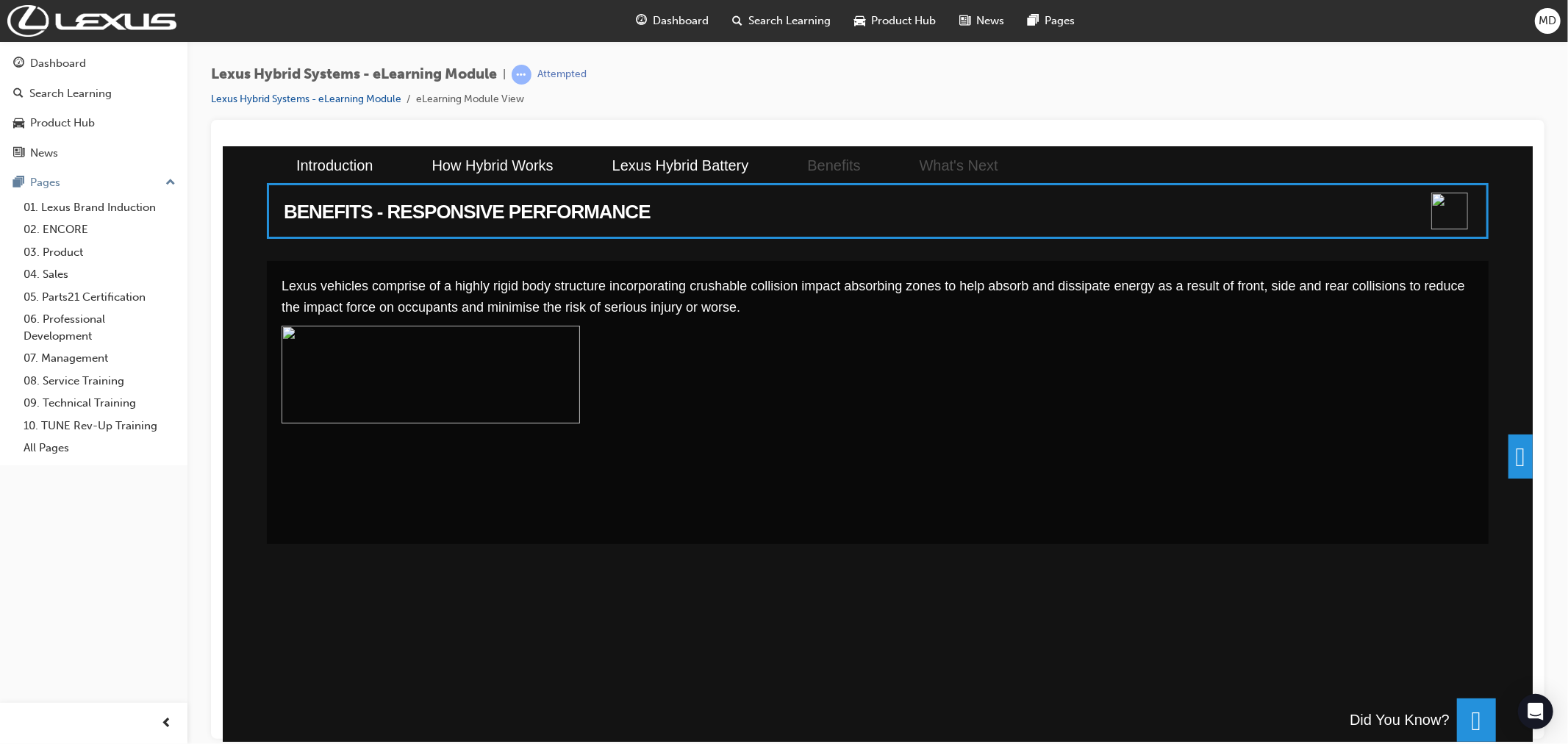
click at [1512, 454] on span at bounding box center [1520, 456] width 24 height 44
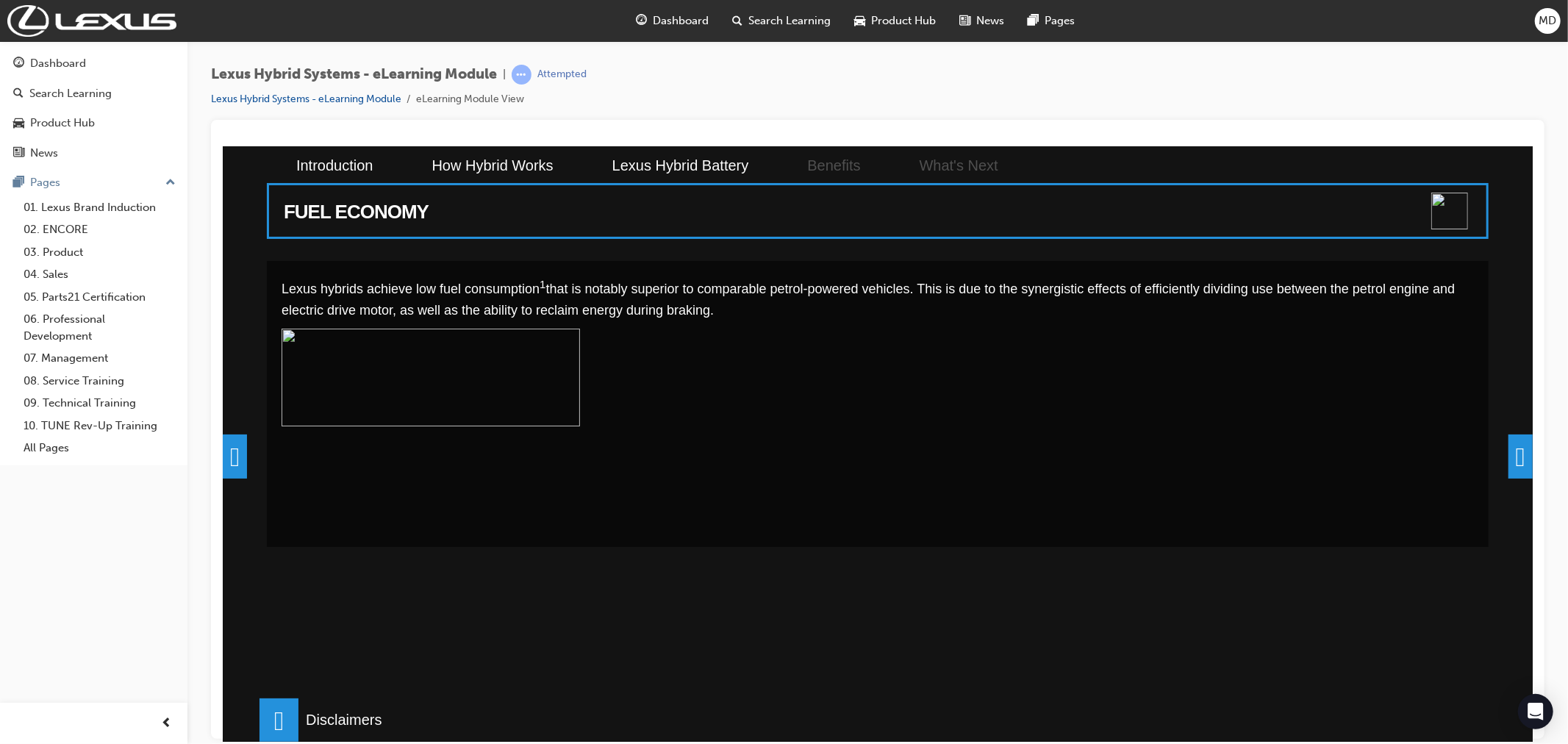
click at [1523, 456] on span at bounding box center [1520, 456] width 24 height 44
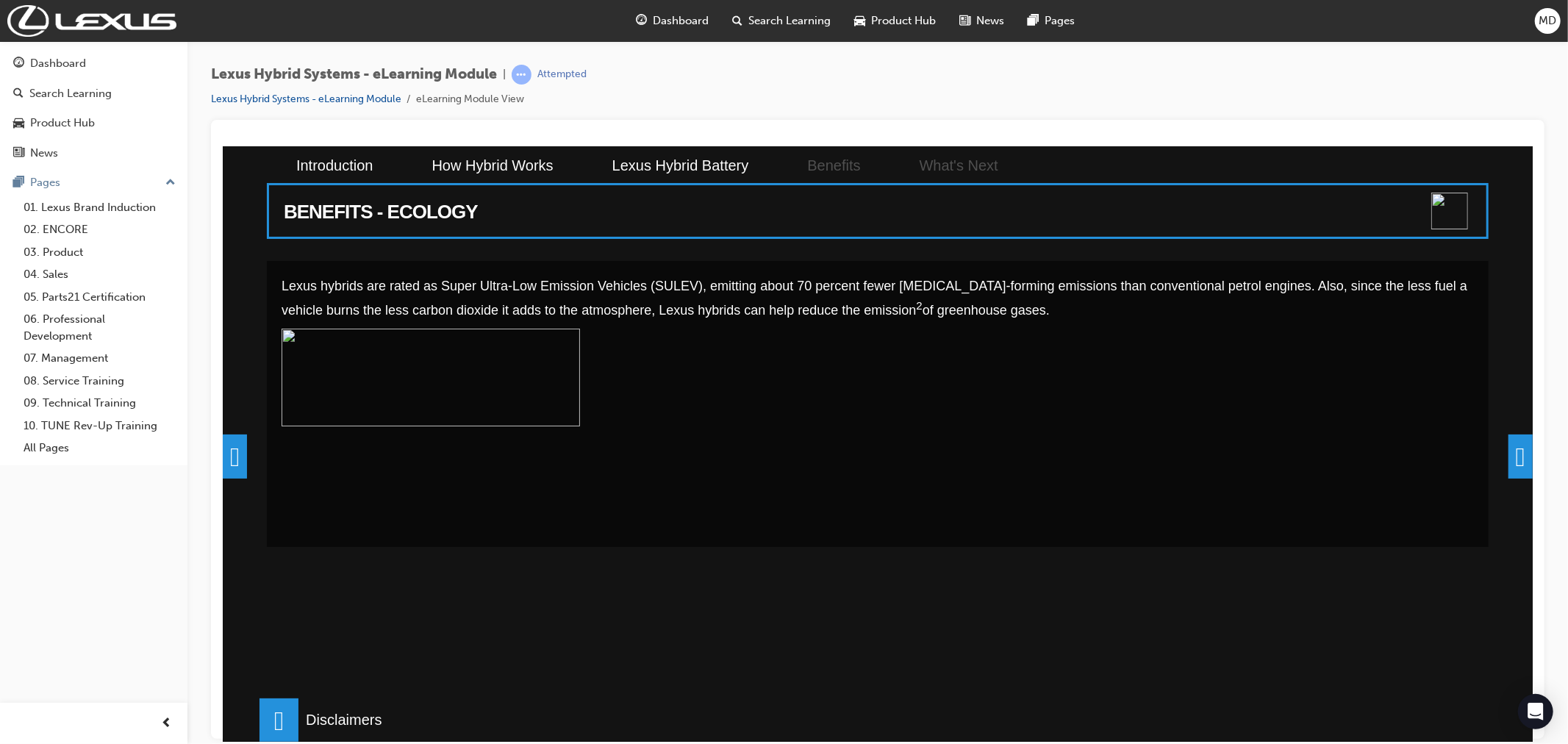
click at [1520, 460] on span at bounding box center [1520, 456] width 24 height 44
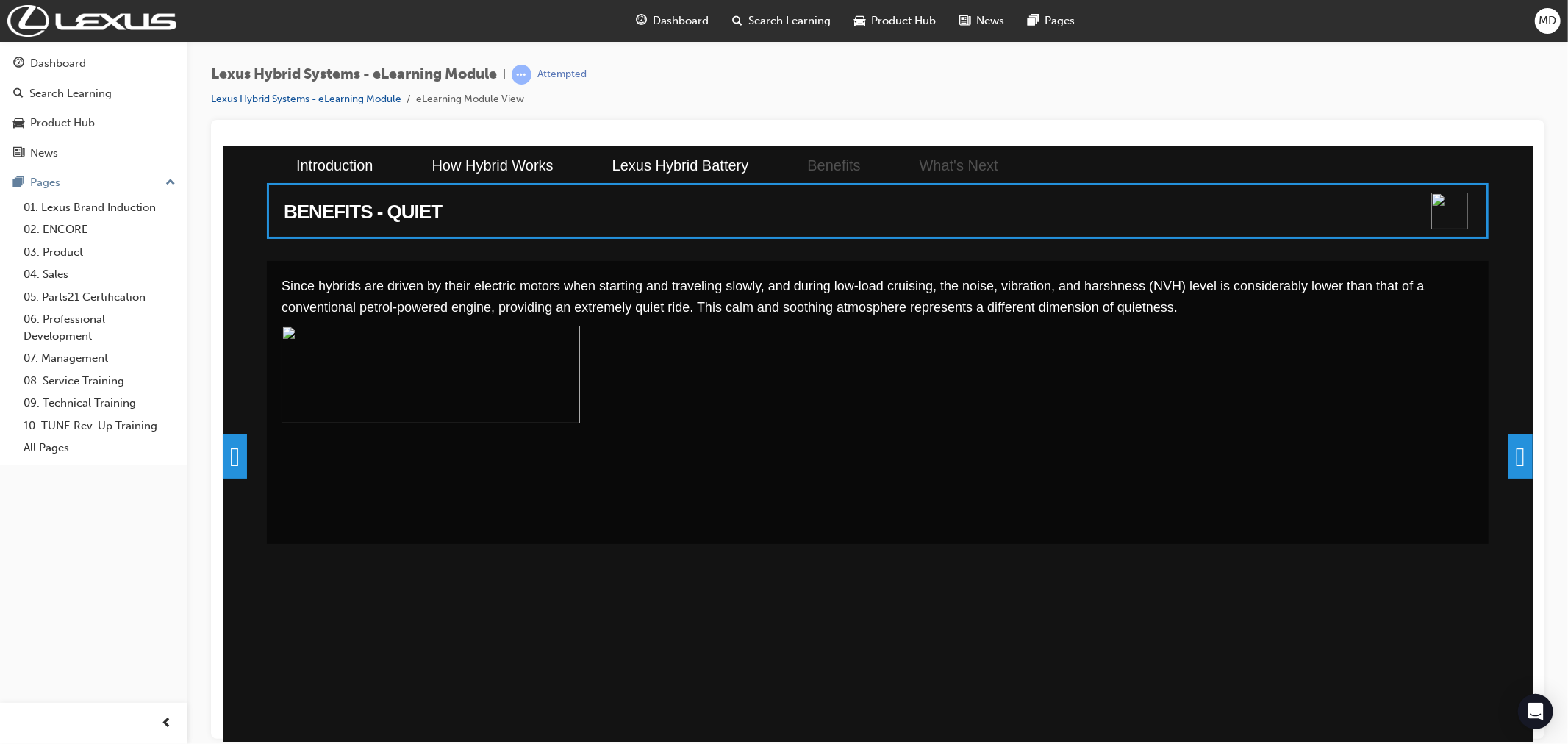
click at [1520, 460] on span at bounding box center [1520, 456] width 24 height 44
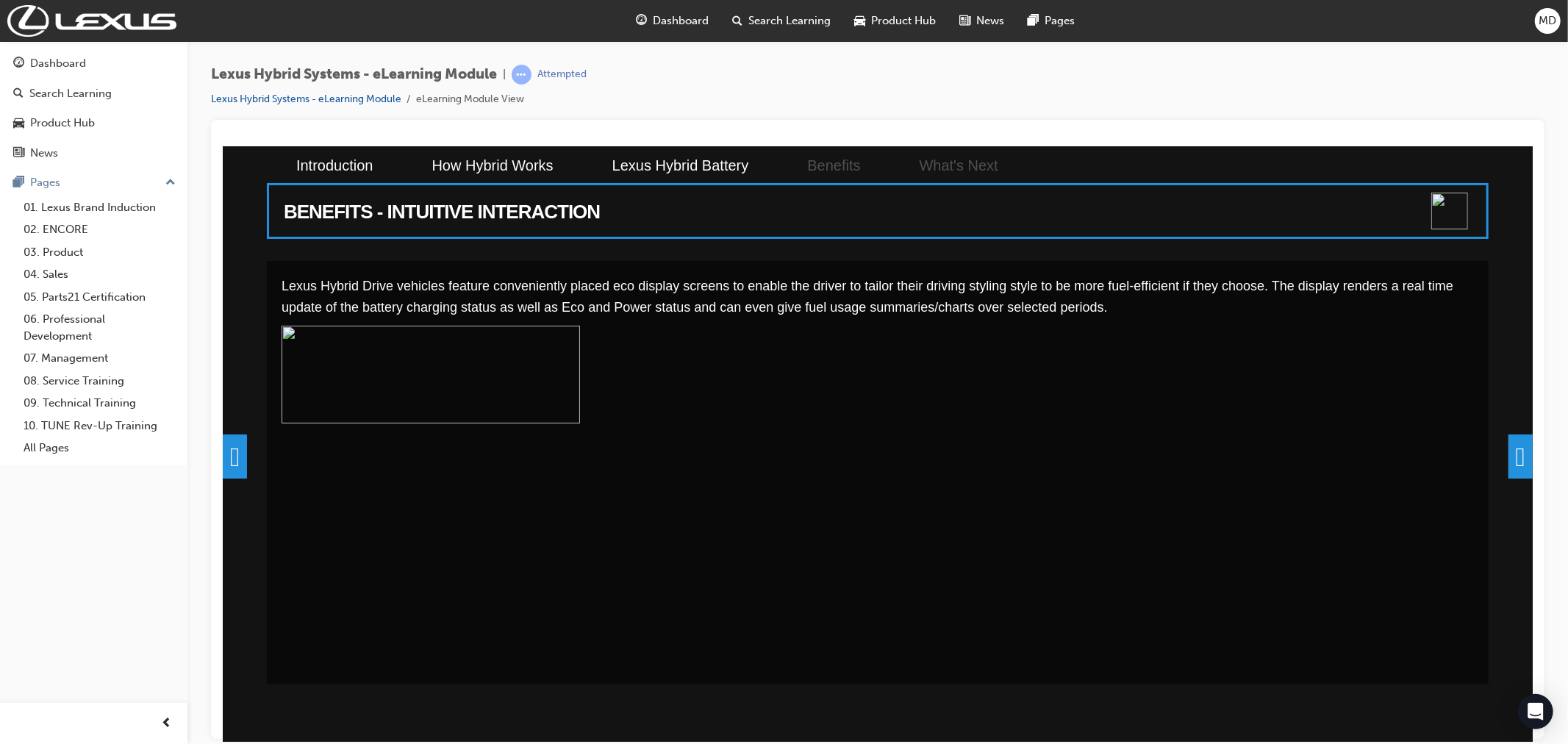
click at [1517, 454] on span at bounding box center [1520, 456] width 24 height 44
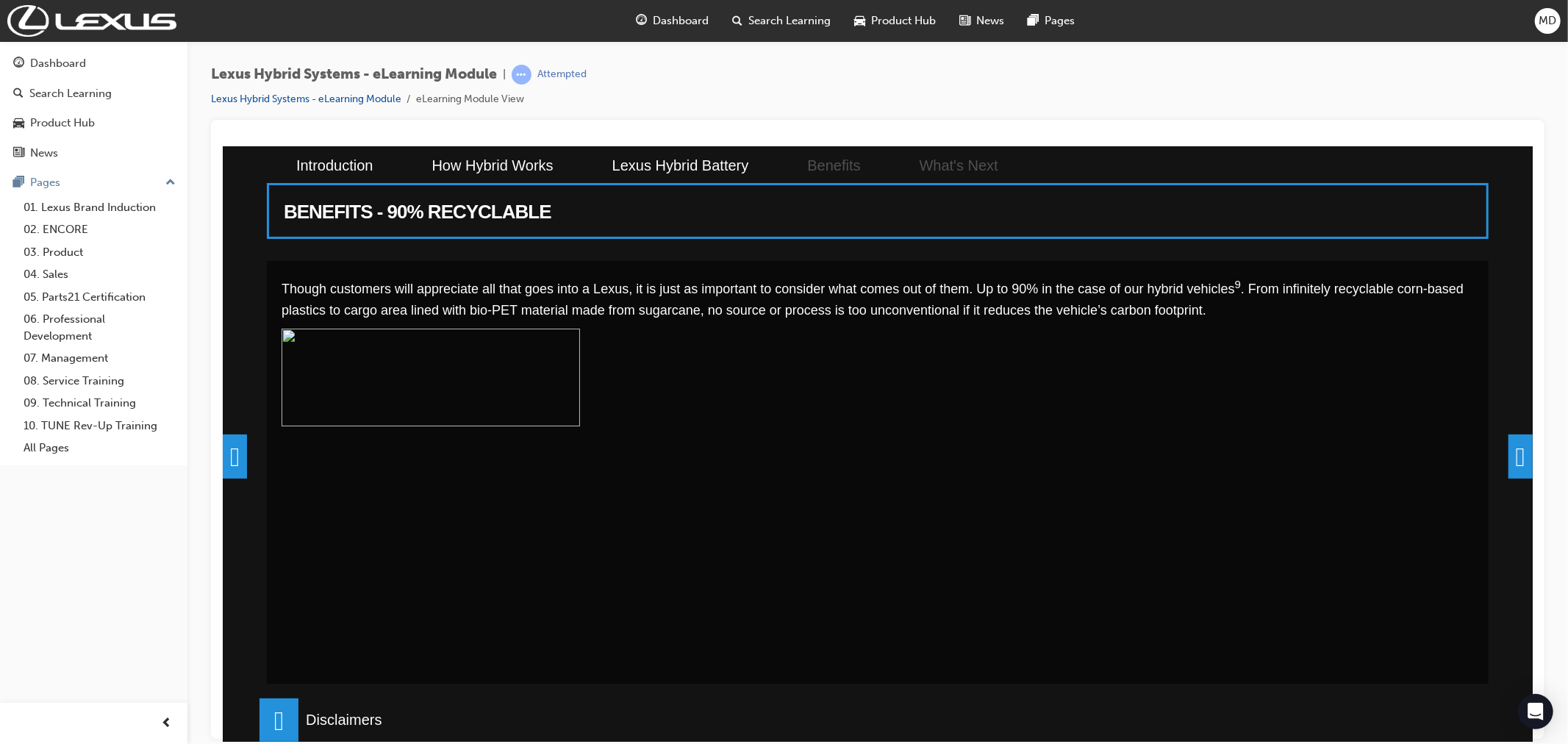
click at [1520, 455] on span at bounding box center [1520, 456] width 24 height 44
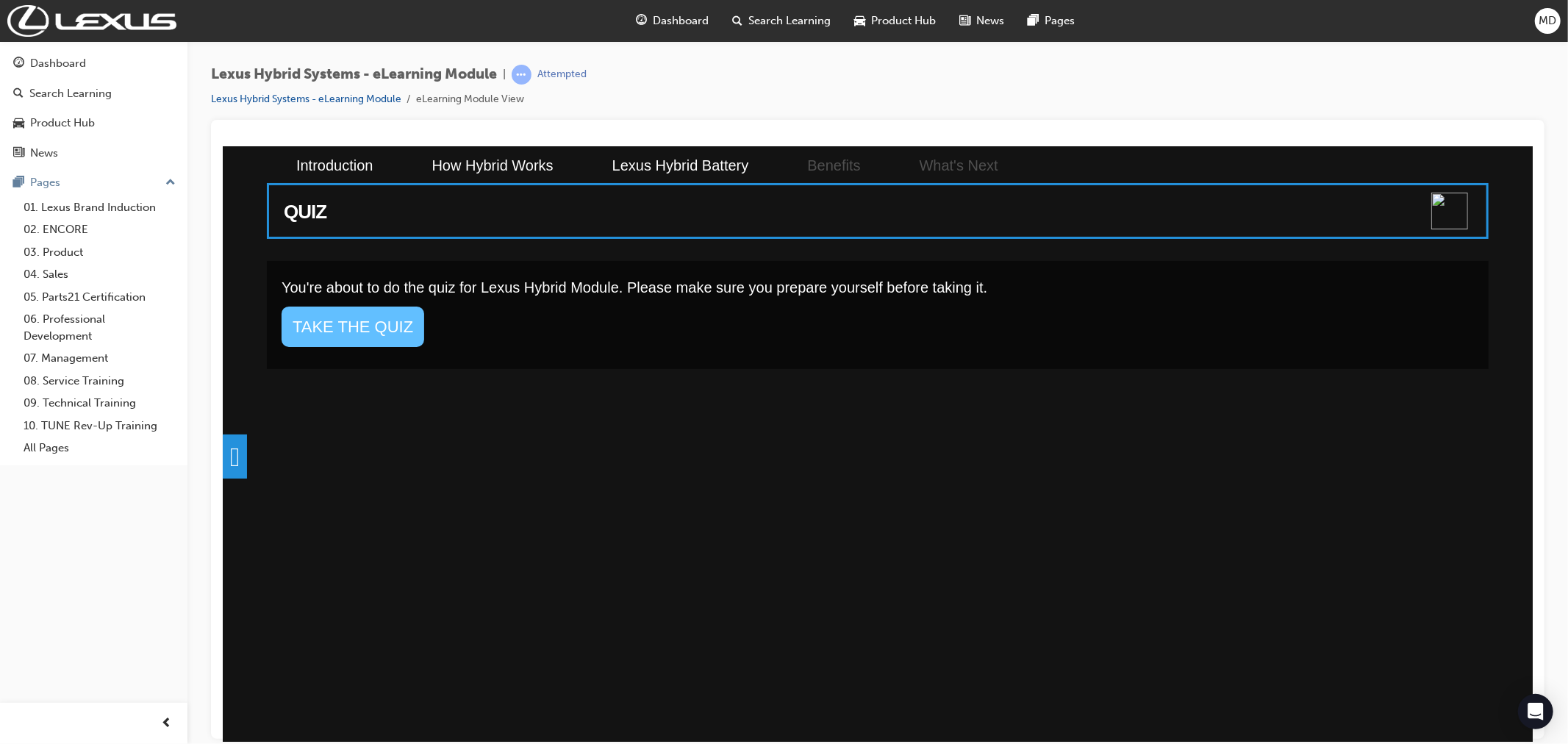
click at [341, 324] on link "TAKE THE QUIZ" at bounding box center [352, 326] width 143 height 40
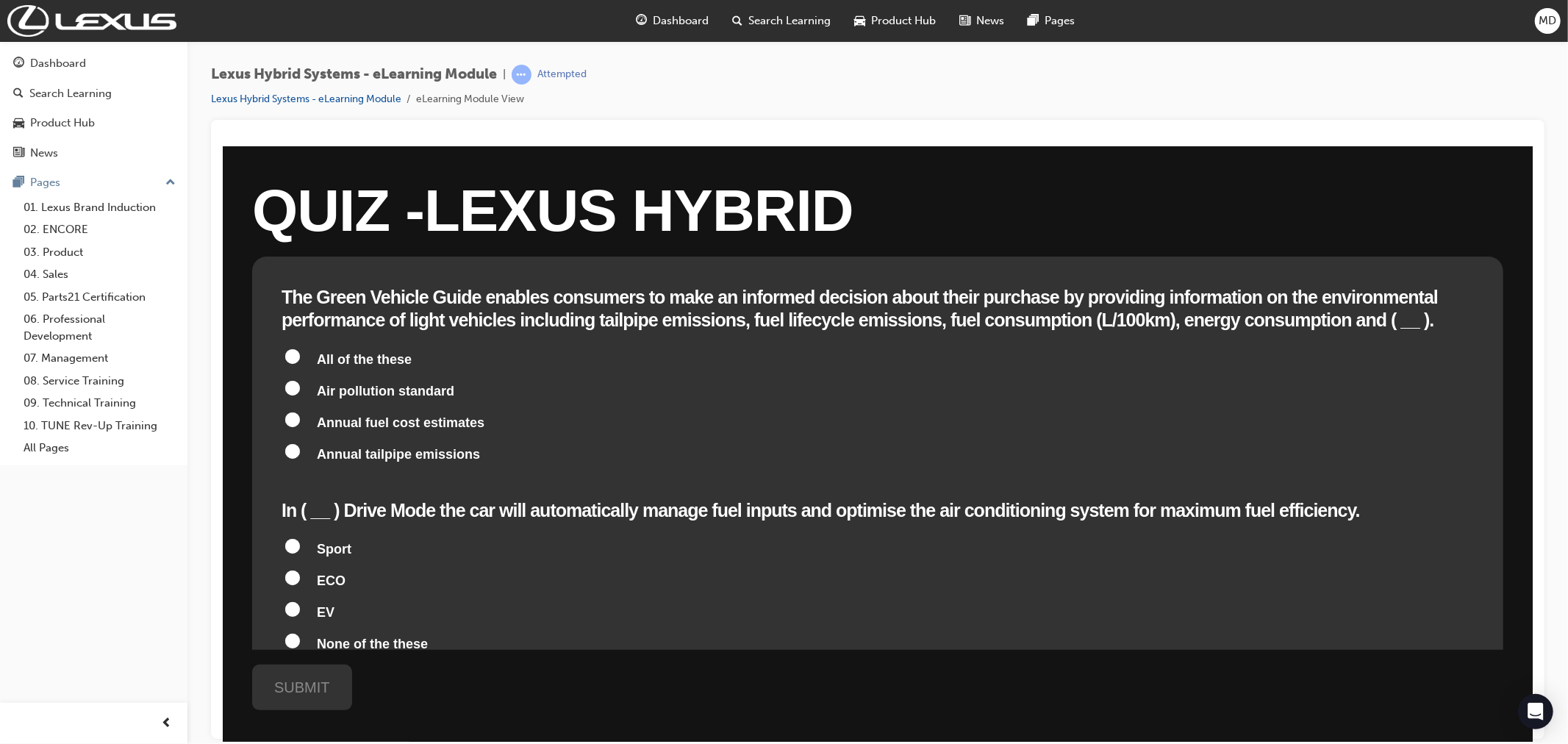
click at [290, 355] on input "All of the these" at bounding box center [292, 356] width 15 height 15
radio input "true"
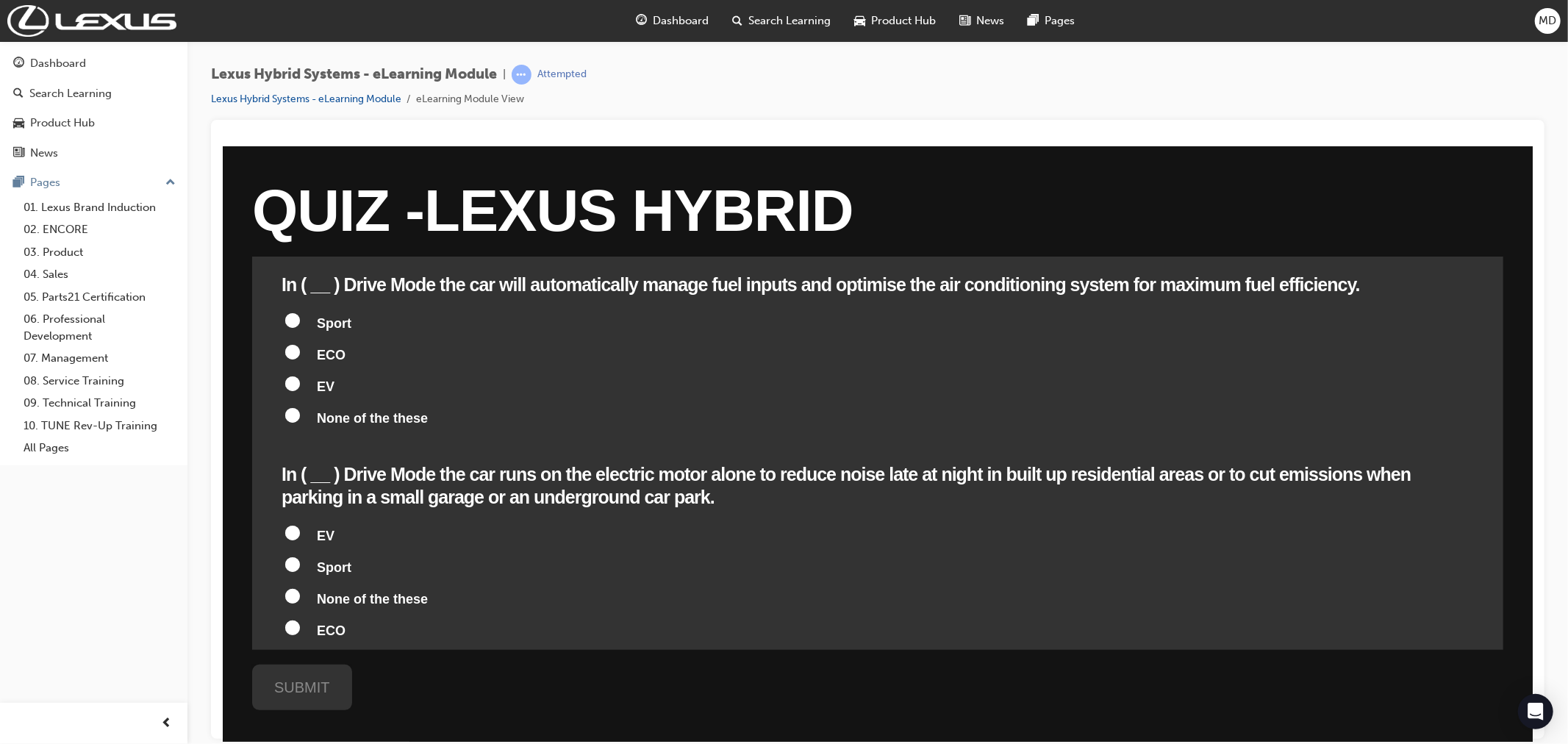
scroll to position [245, 0]
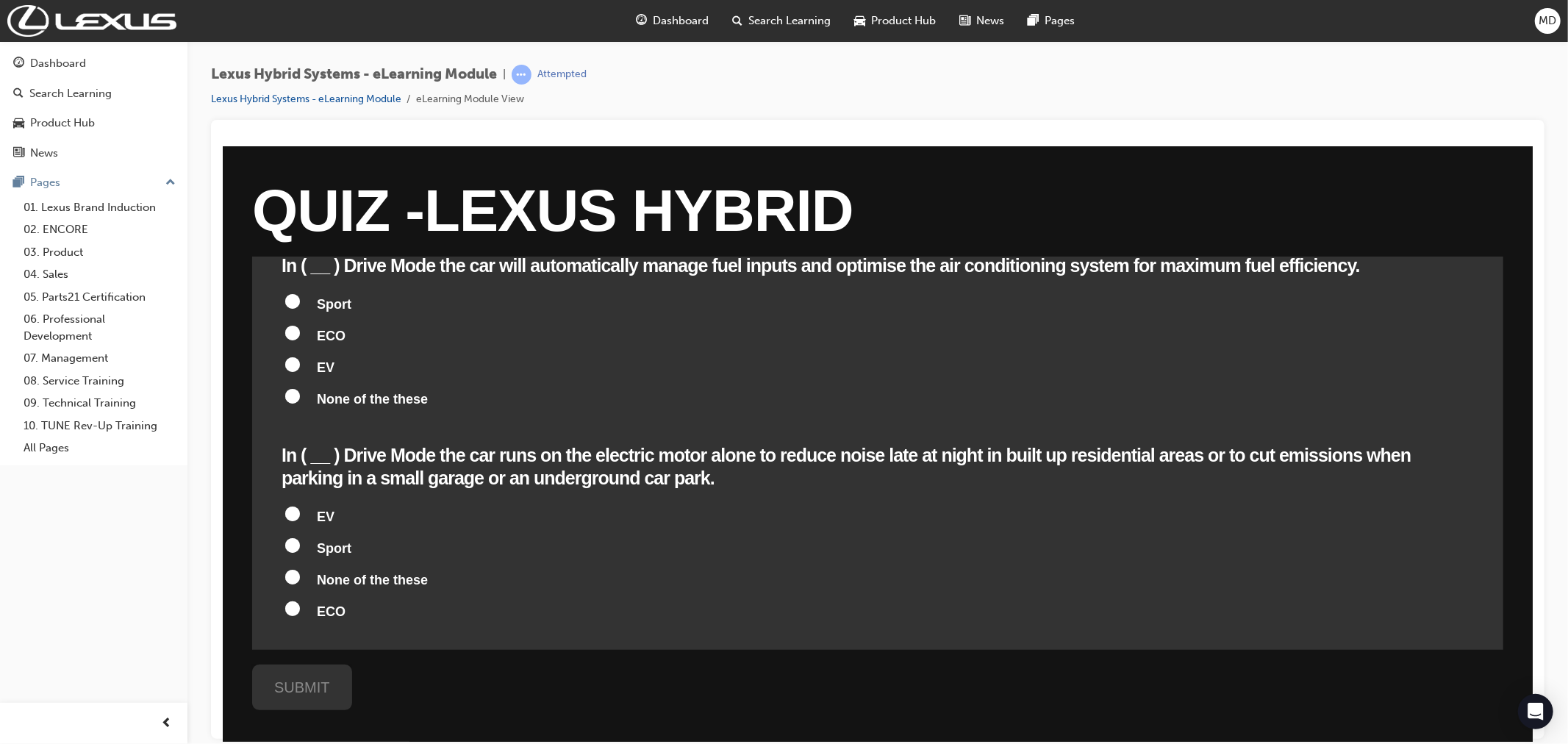
click at [290, 506] on input "EV" at bounding box center [292, 513] width 15 height 15
radio input "true"
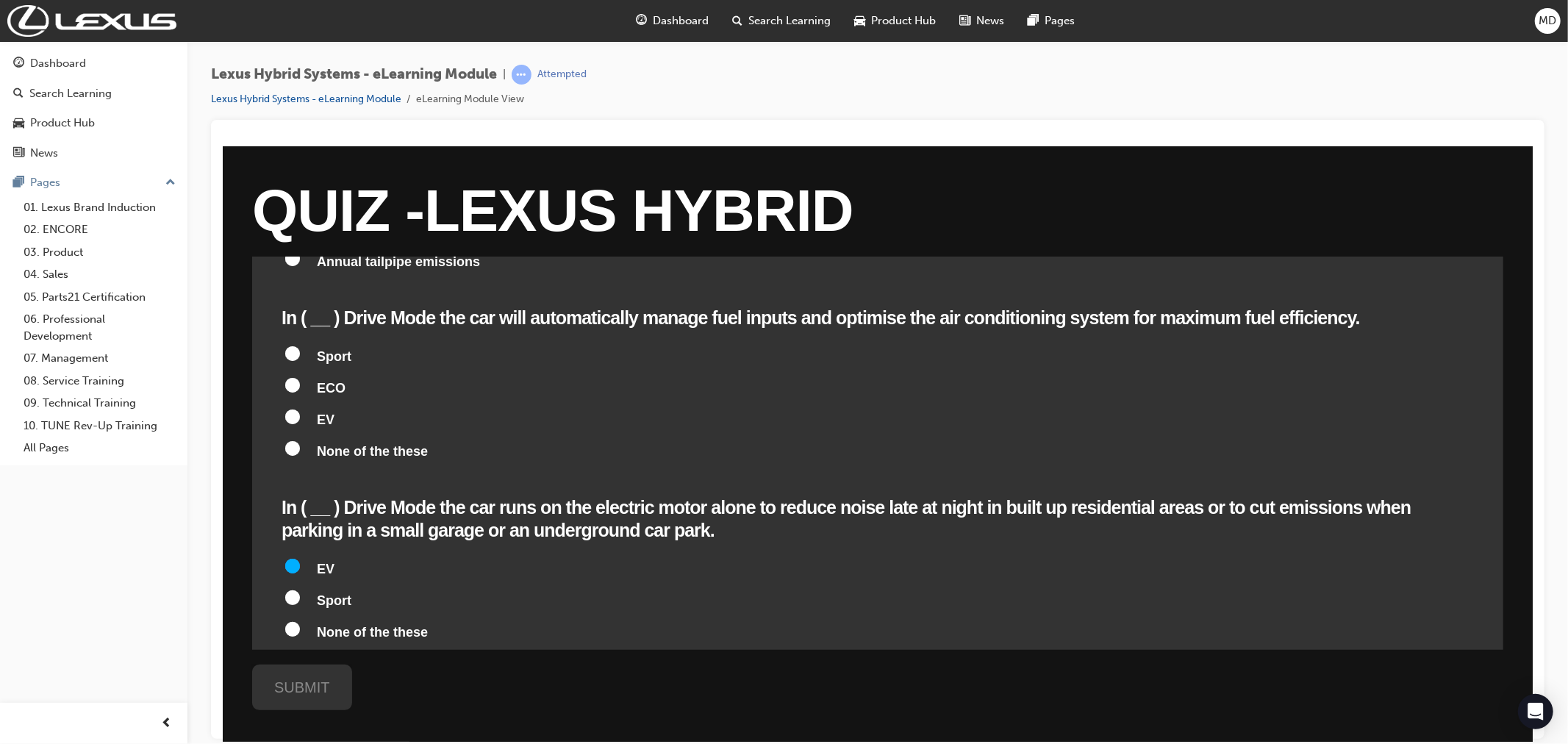
scroll to position [163, 0]
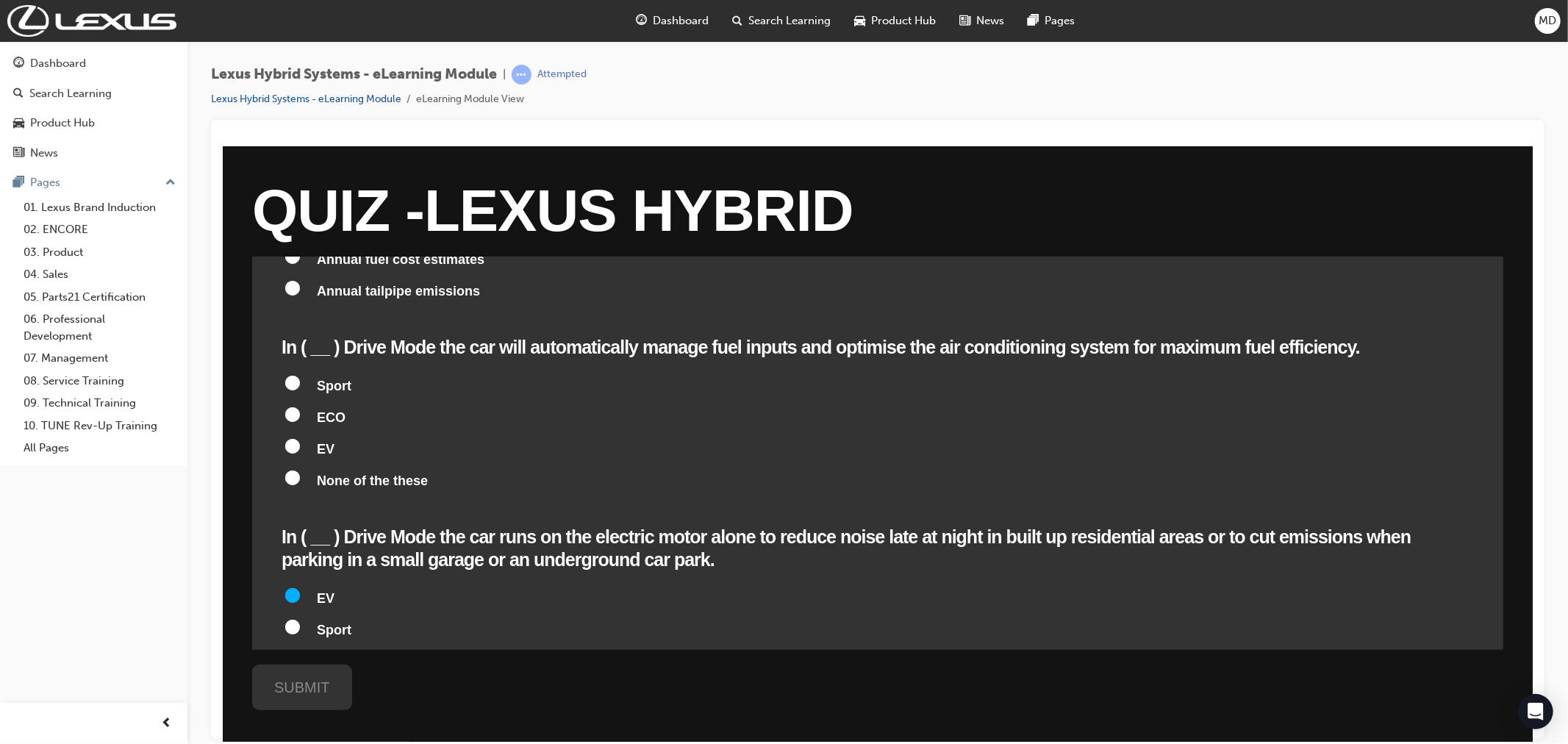
drag, startPoint x: 290, startPoint y: 411, endPoint x: 331, endPoint y: 457, distance: 61.6
click at [290, 412] on input "ECO" at bounding box center [292, 414] width 15 height 15
radio input "true"
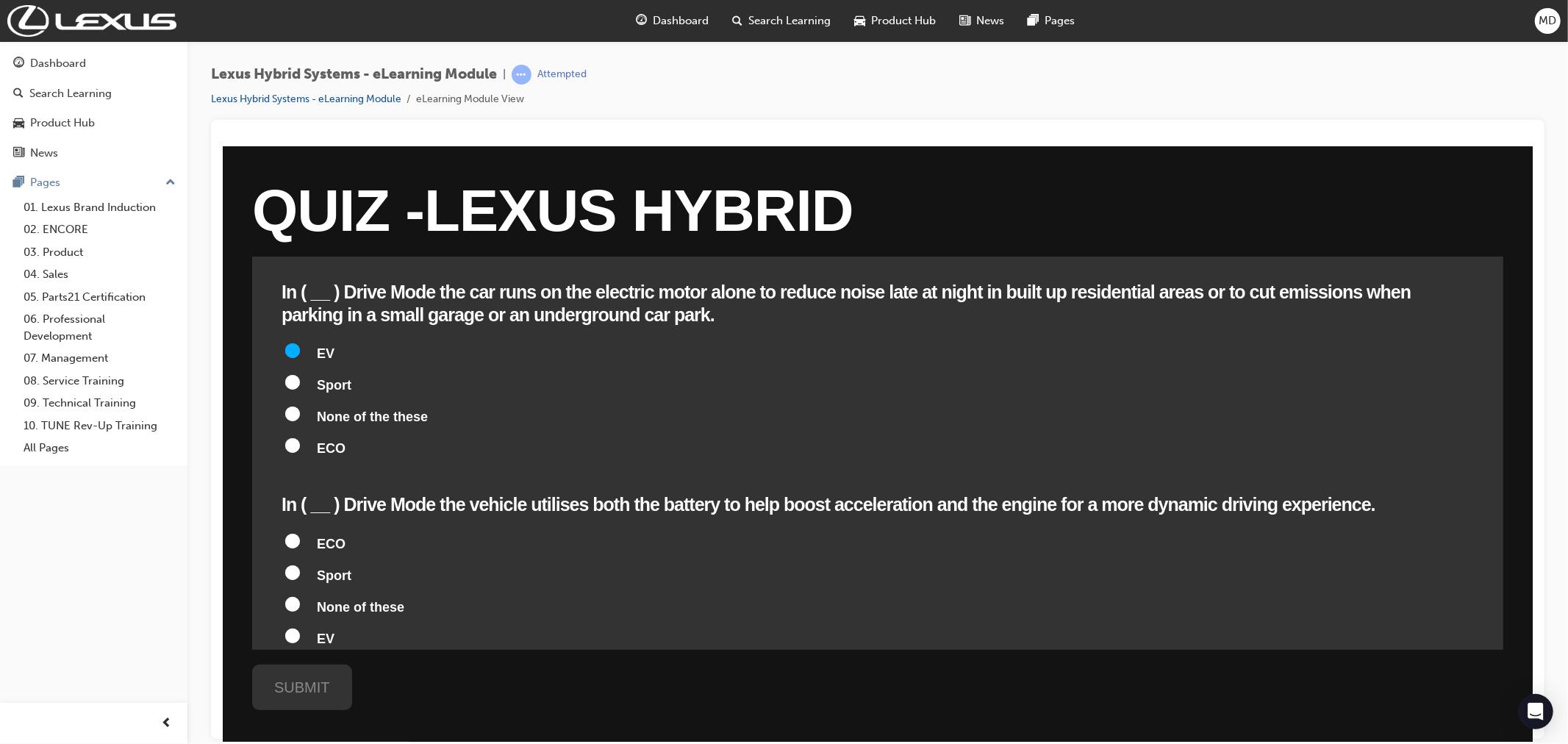
scroll to position [490, 0]
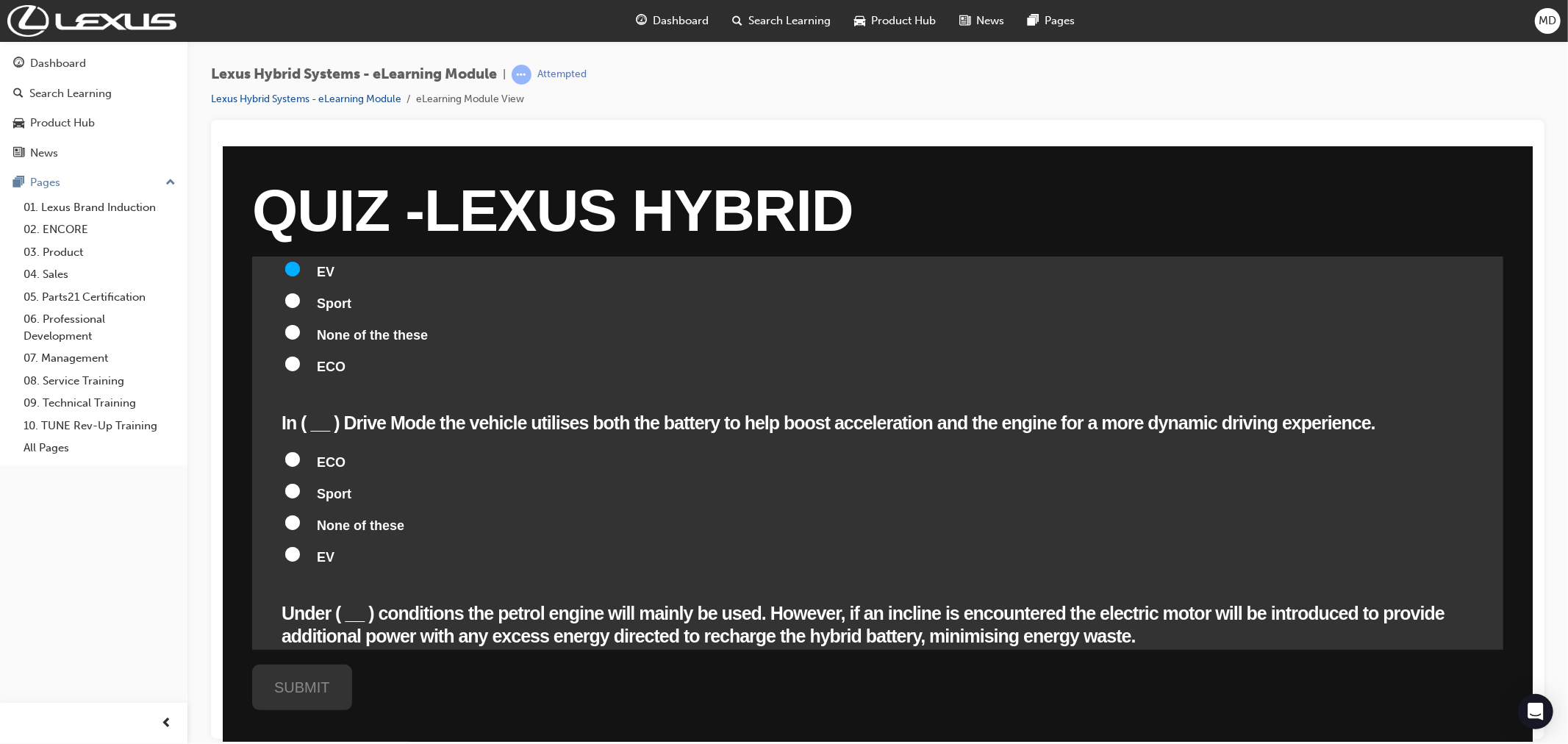
click at [292, 483] on input "Sport" at bounding box center [292, 491] width 15 height 15
radio input "true"
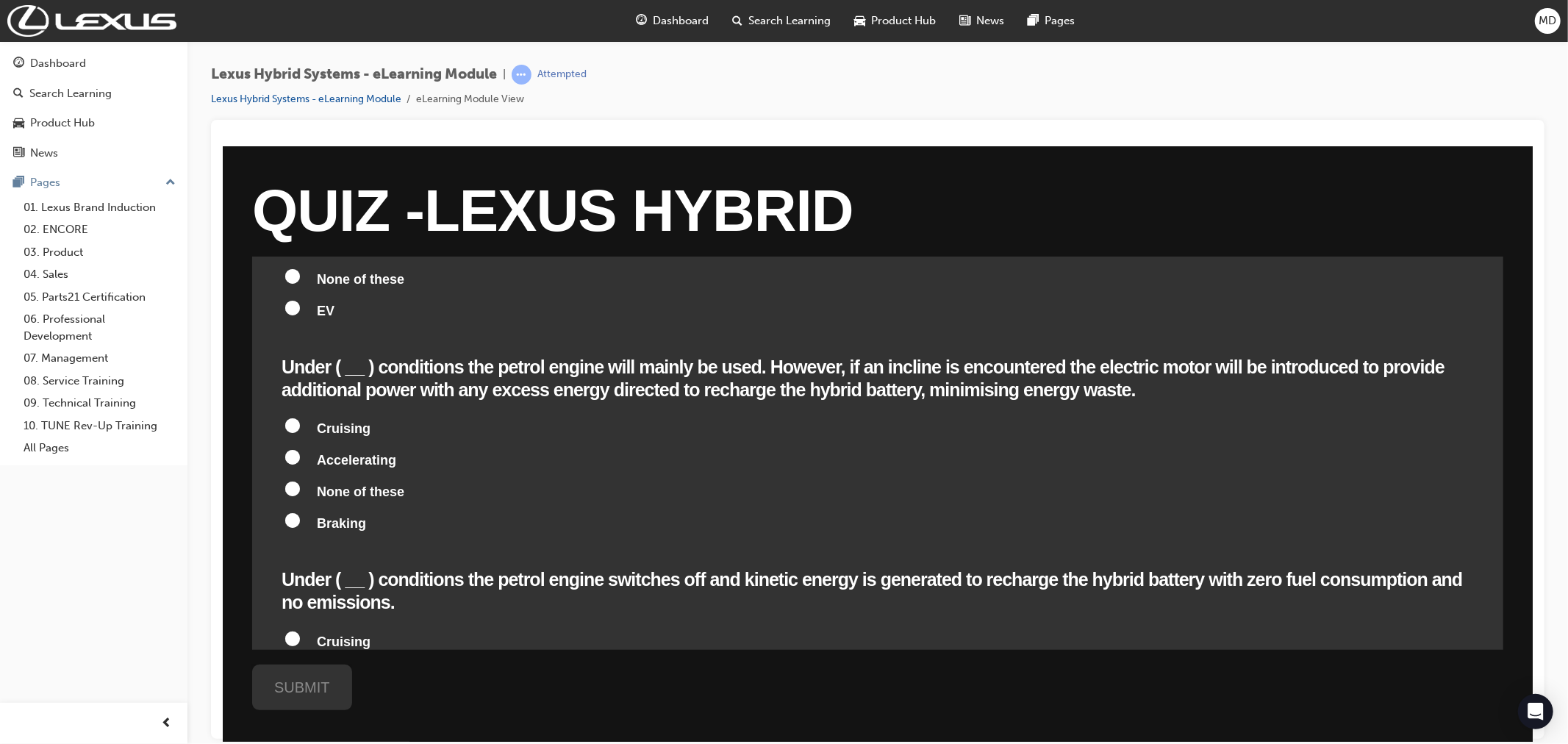
scroll to position [736, 0]
click at [291, 450] on input "Accelerating" at bounding box center [292, 457] width 15 height 15
radio input "true"
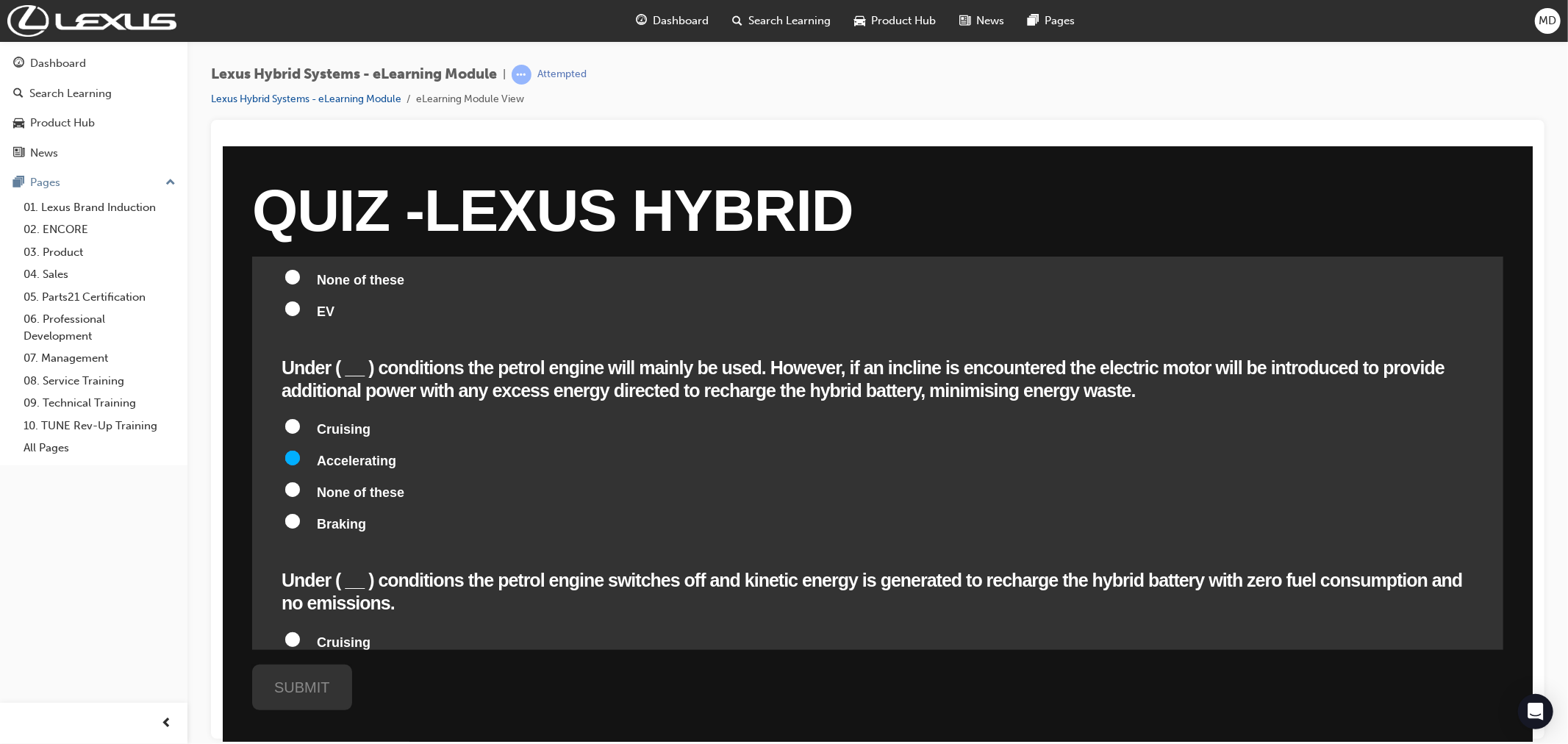
radio input "true"
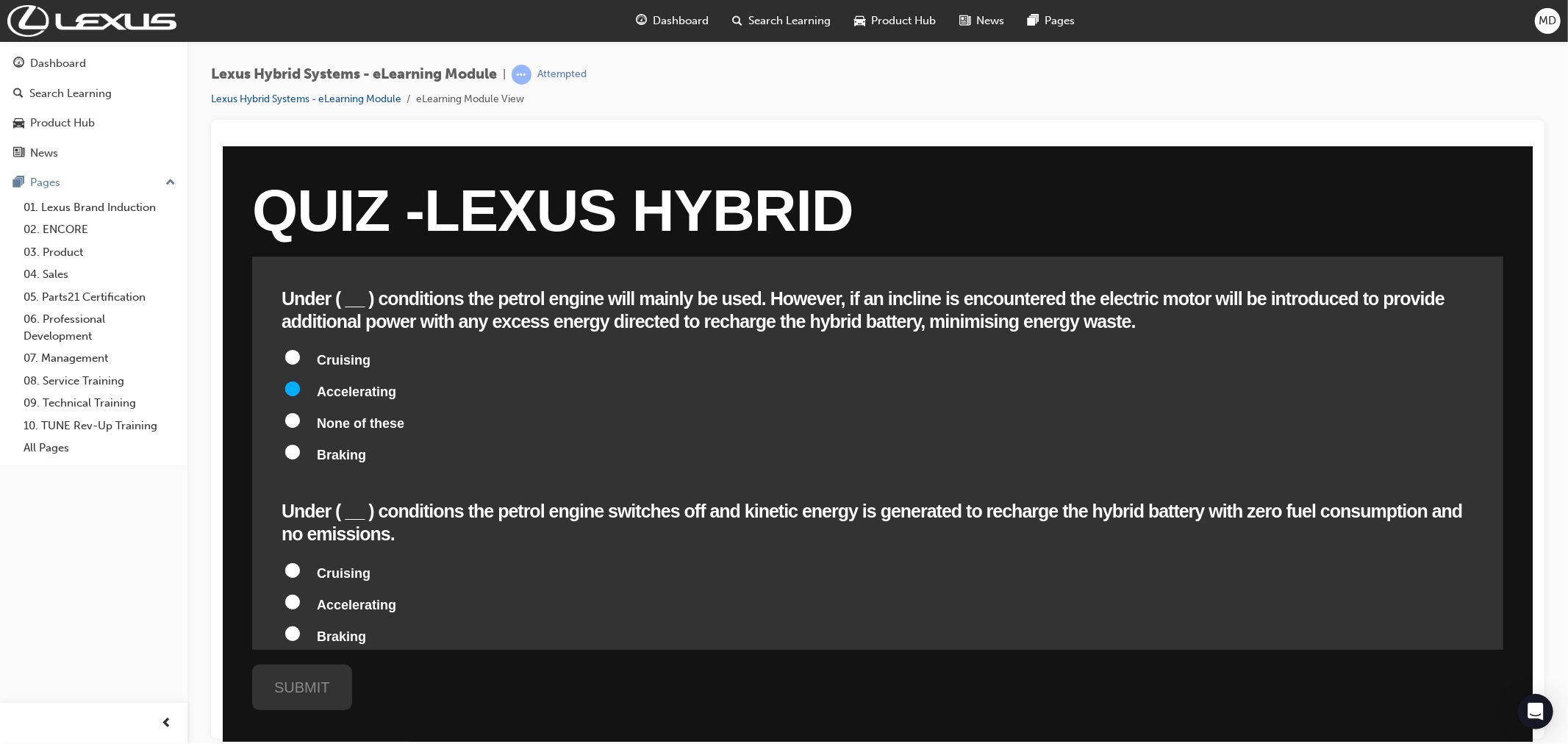
scroll to position [899, 0]
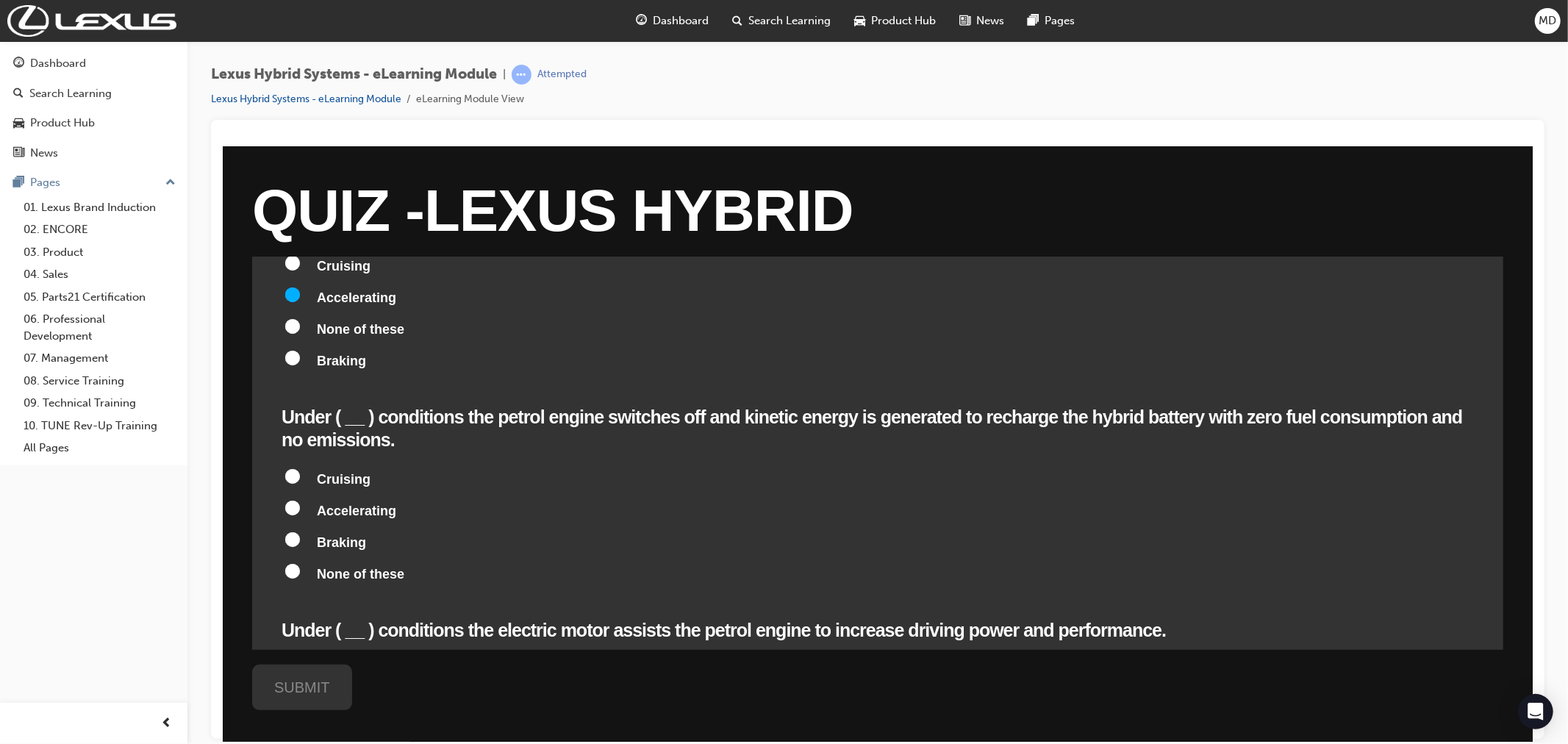
click at [295, 532] on input "Braking" at bounding box center [292, 539] width 15 height 15
radio input "true"
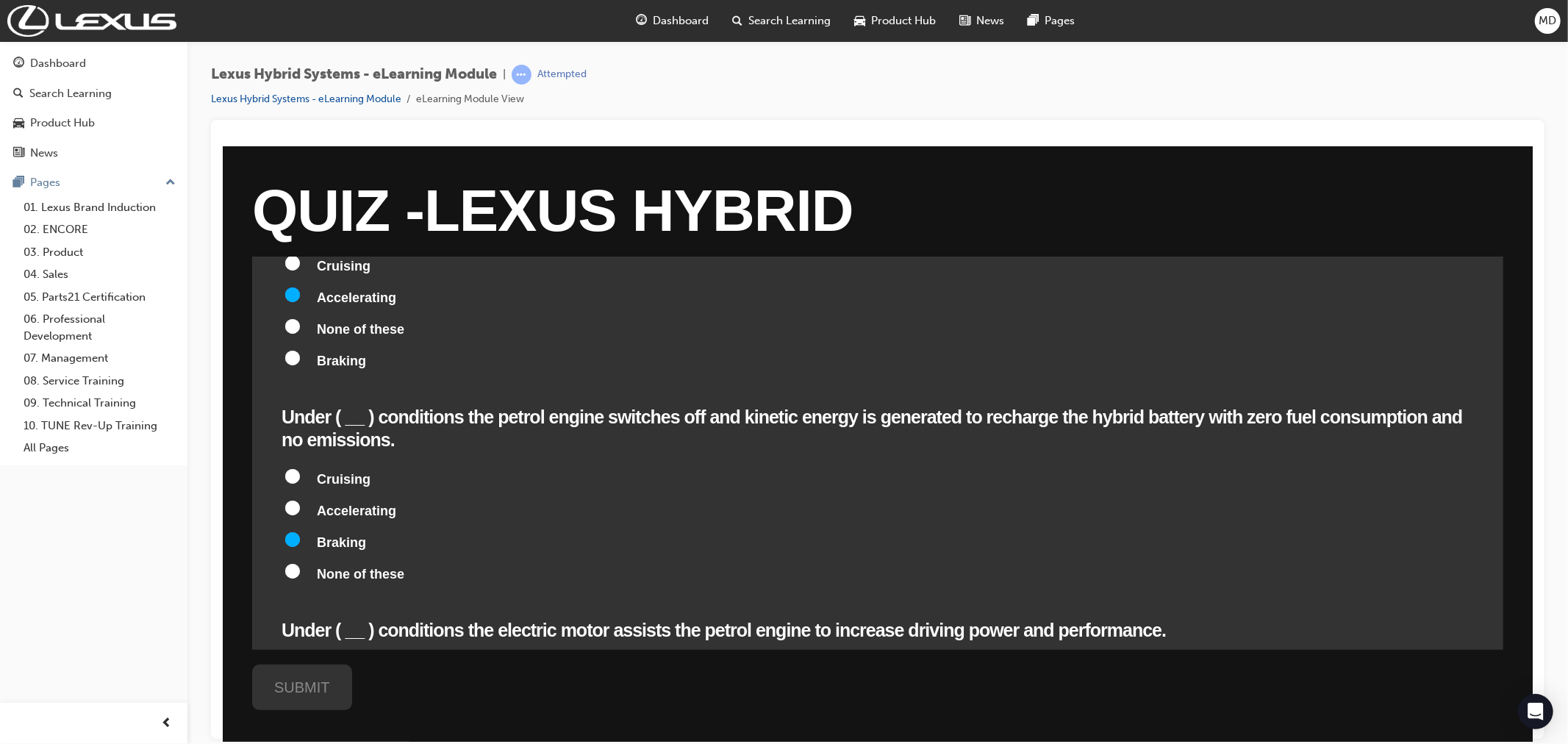
radio input "true"
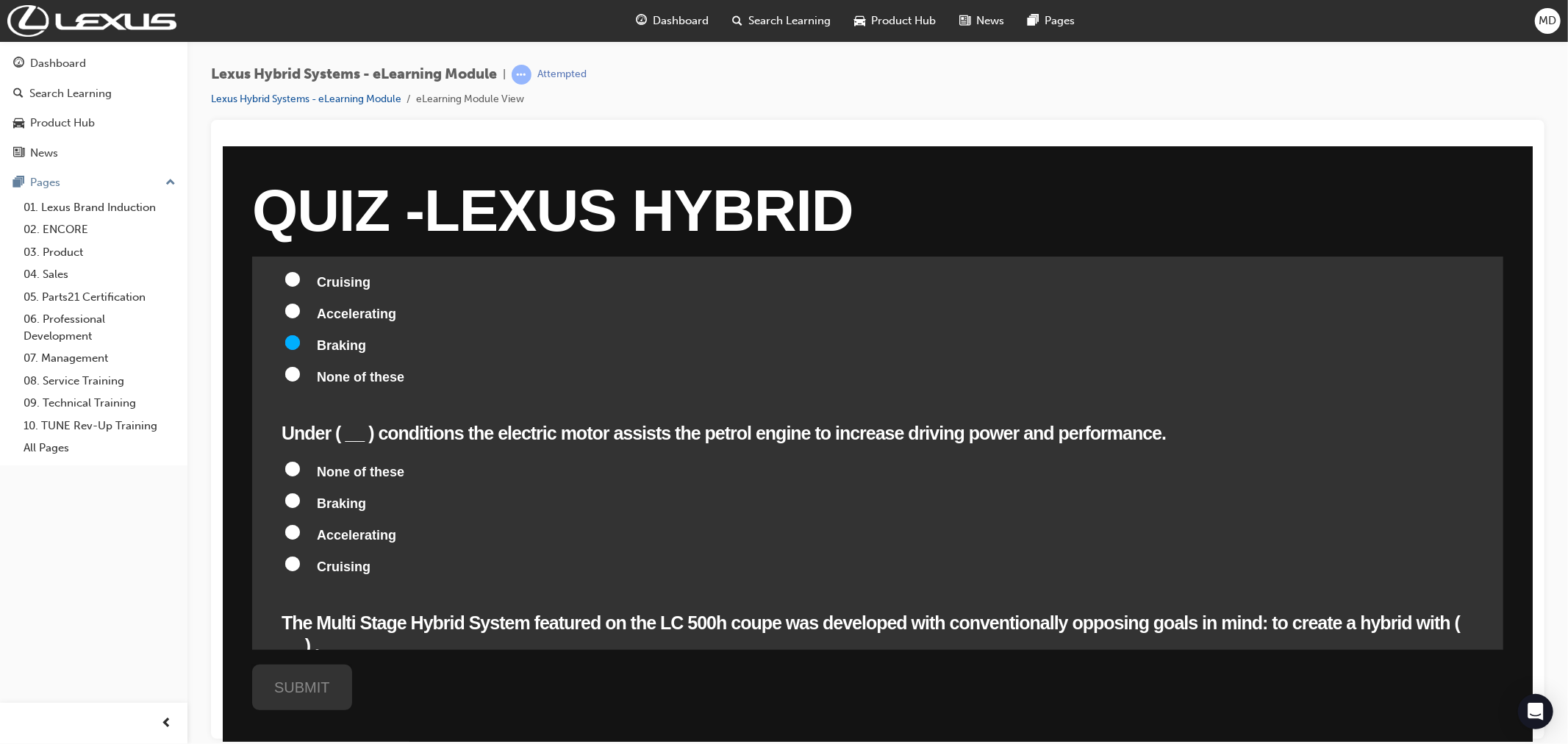
scroll to position [1144, 0]
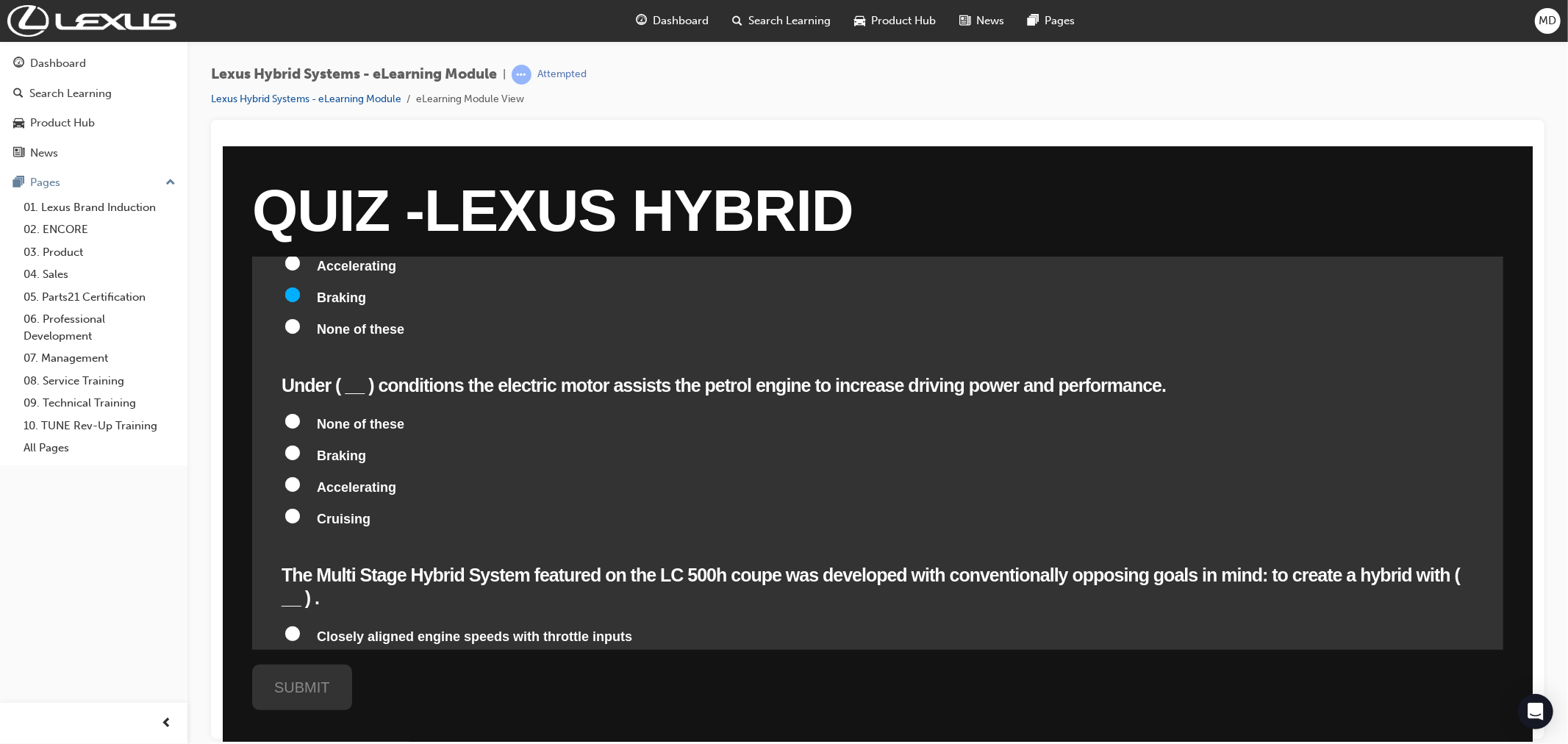
click at [290, 476] on input "Accelerating" at bounding box center [292, 484] width 15 height 15
radio input "true"
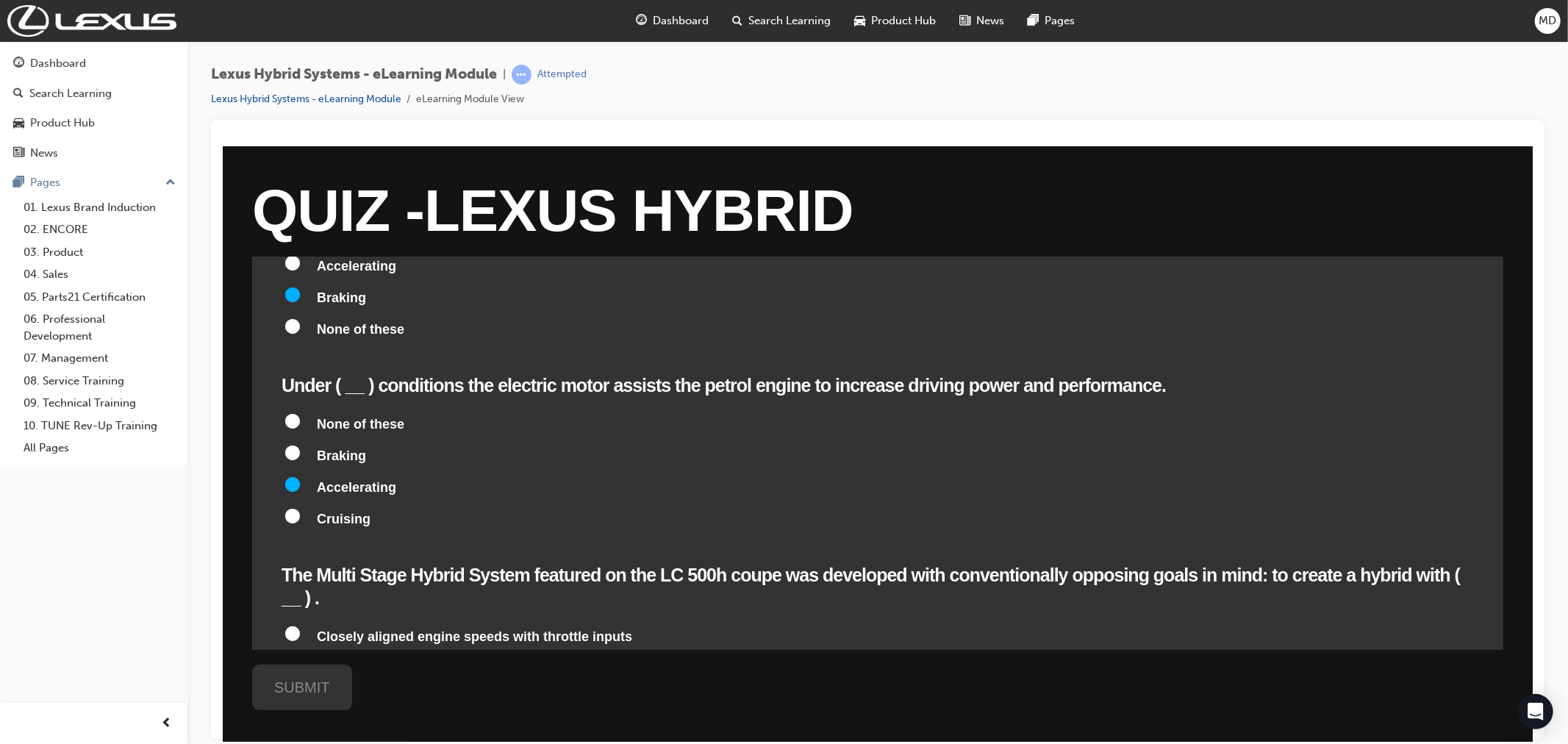
radio input "true"
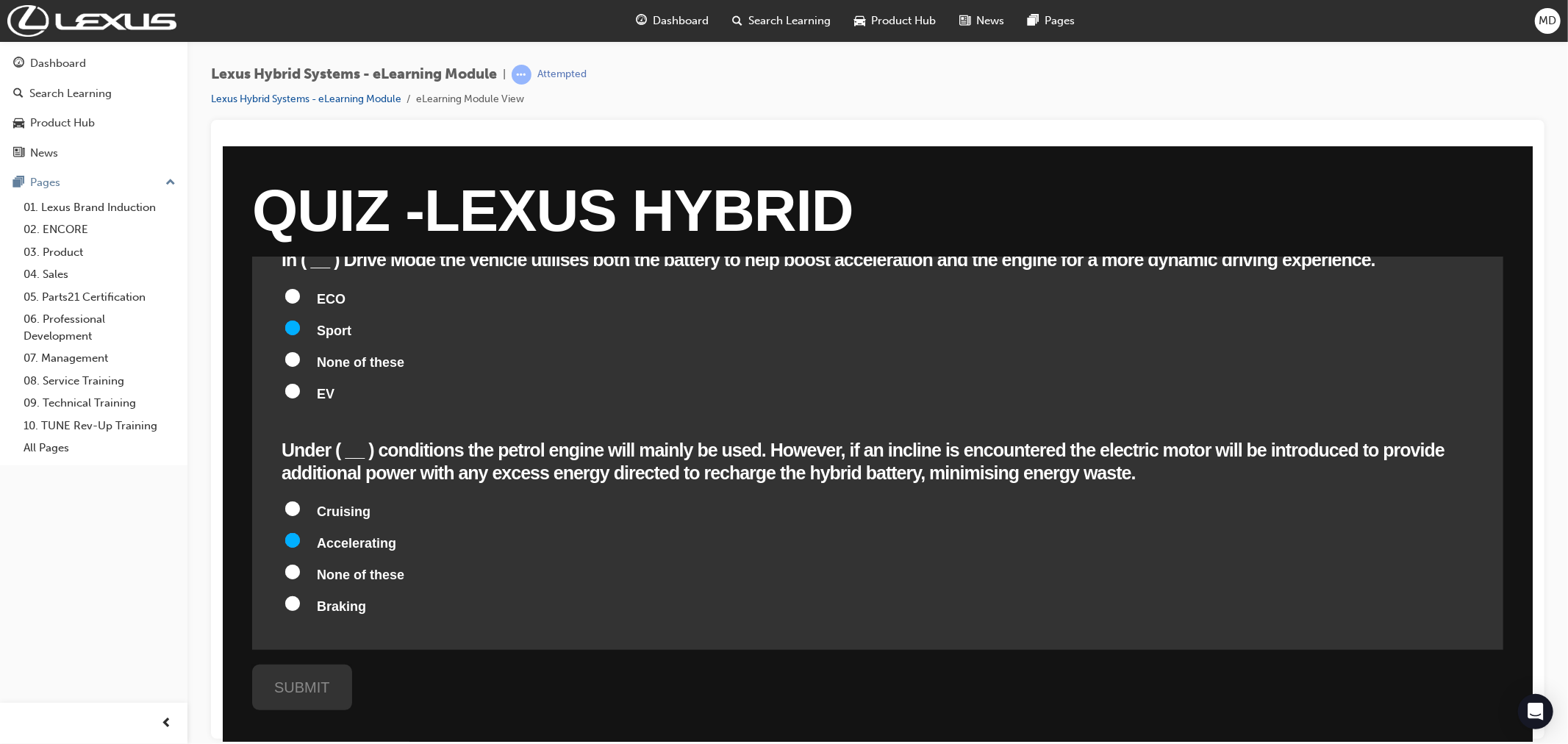
scroll to position [736, 0]
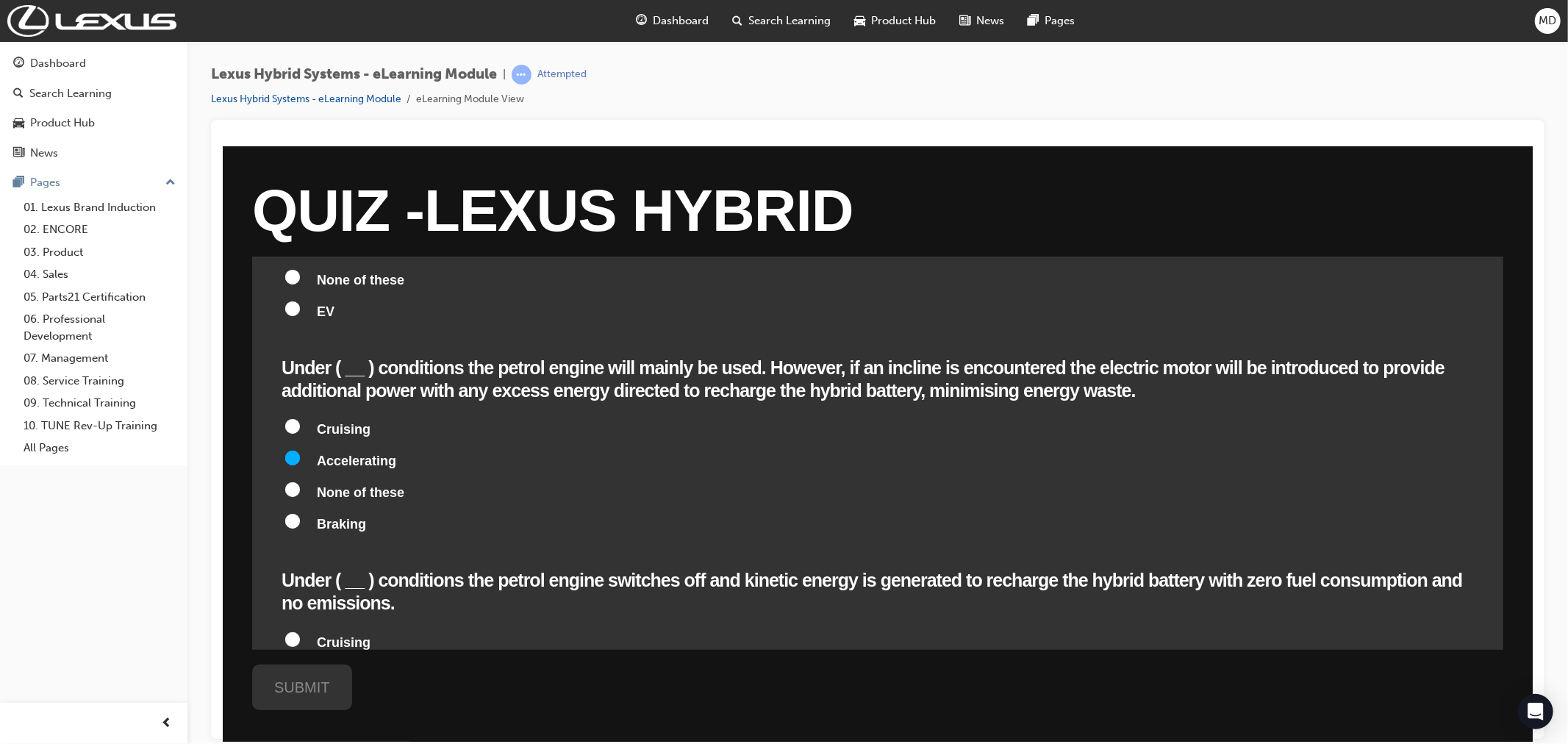
click at [288, 419] on input "Cruising" at bounding box center [292, 426] width 15 height 15
radio input "true"
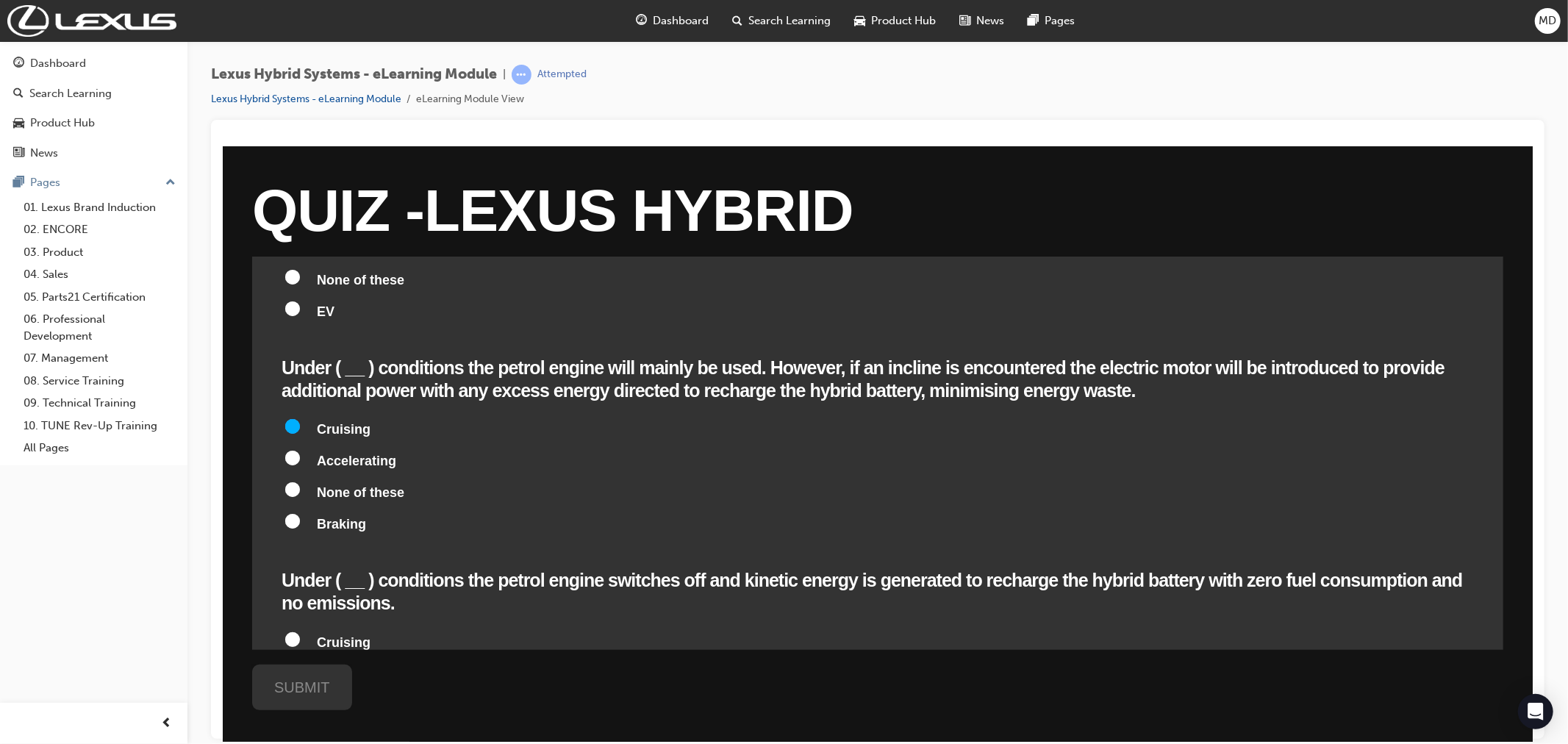
radio input "true"
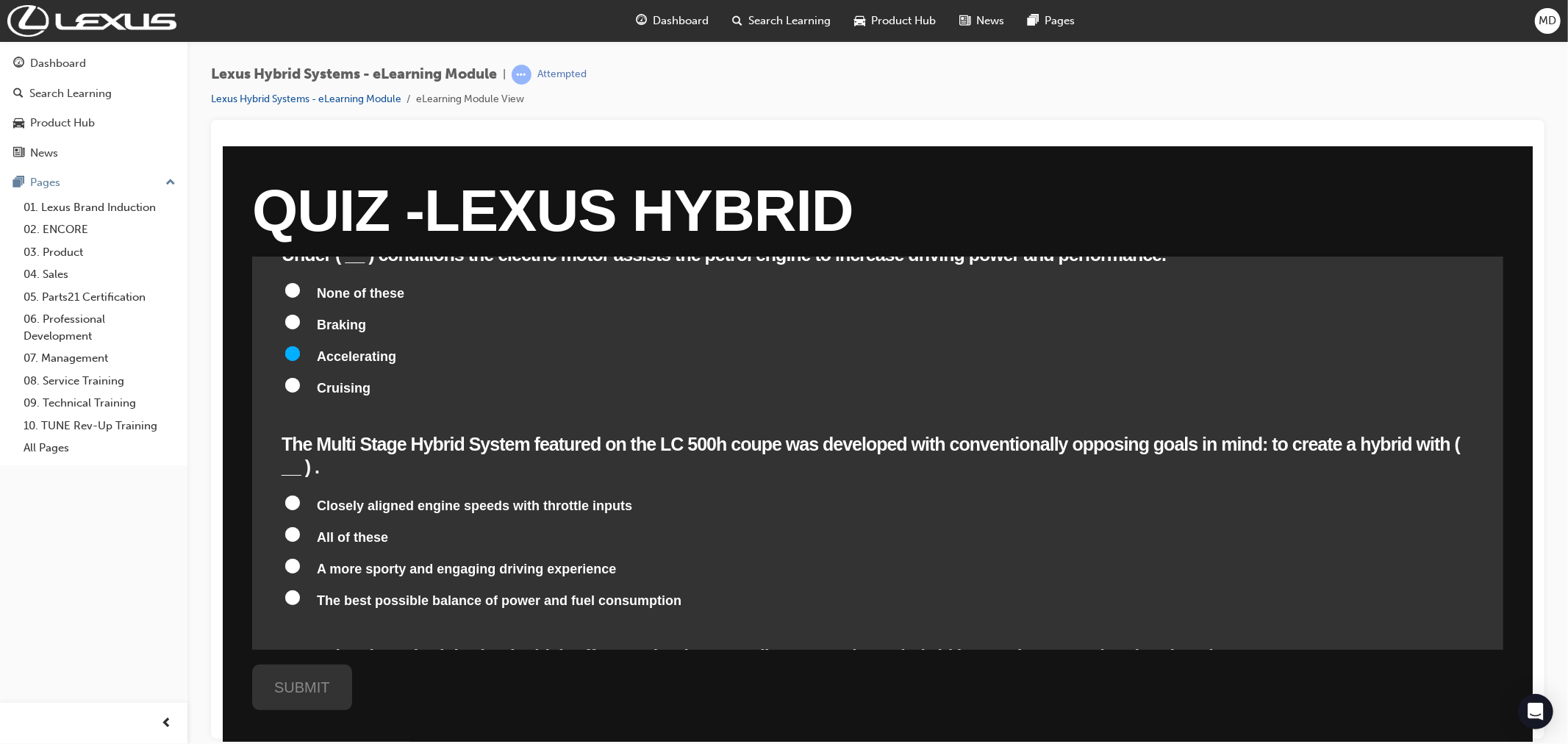
scroll to position [1307, 0]
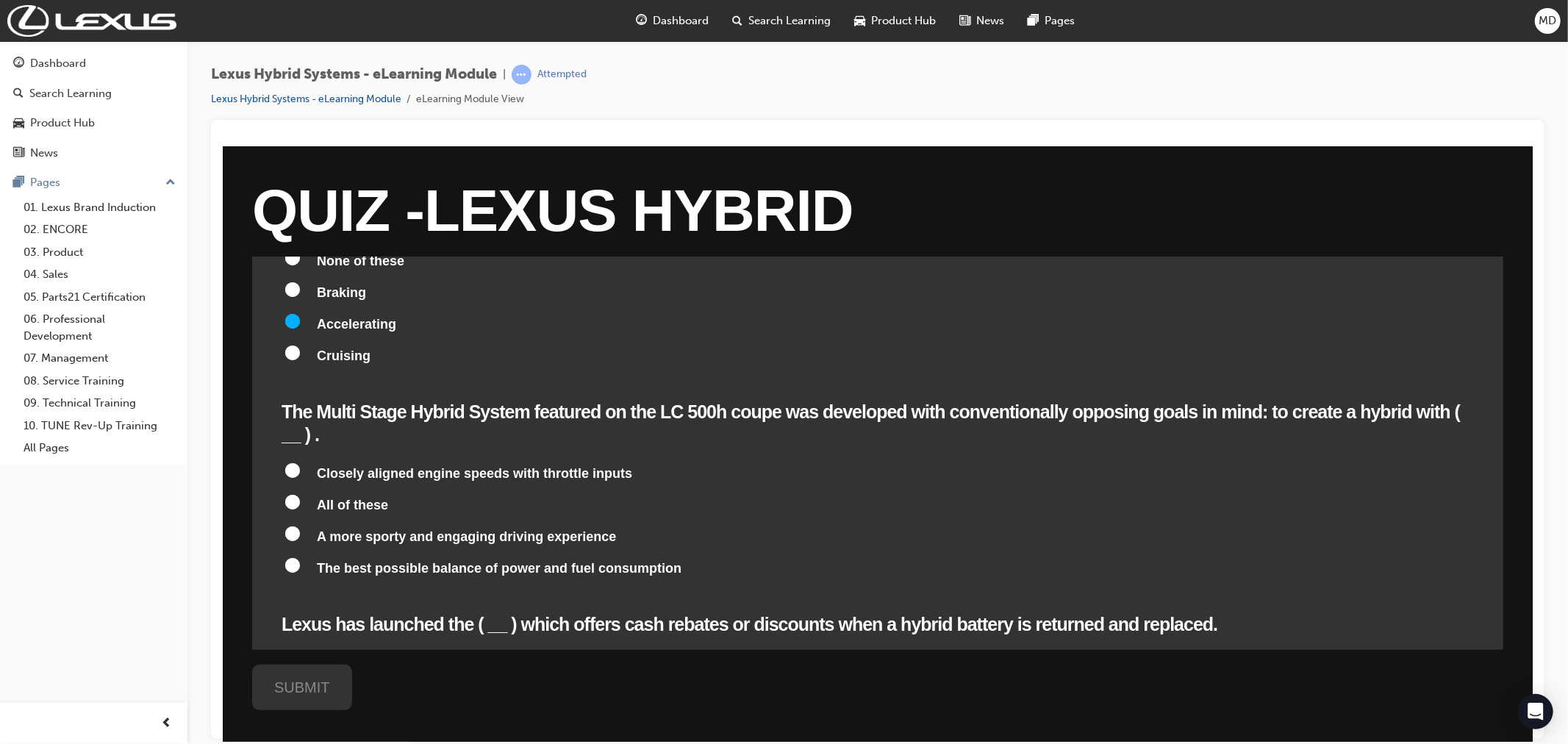
click at [296, 494] on input "All of these" at bounding box center [292, 502] width 15 height 15
radio input "true"
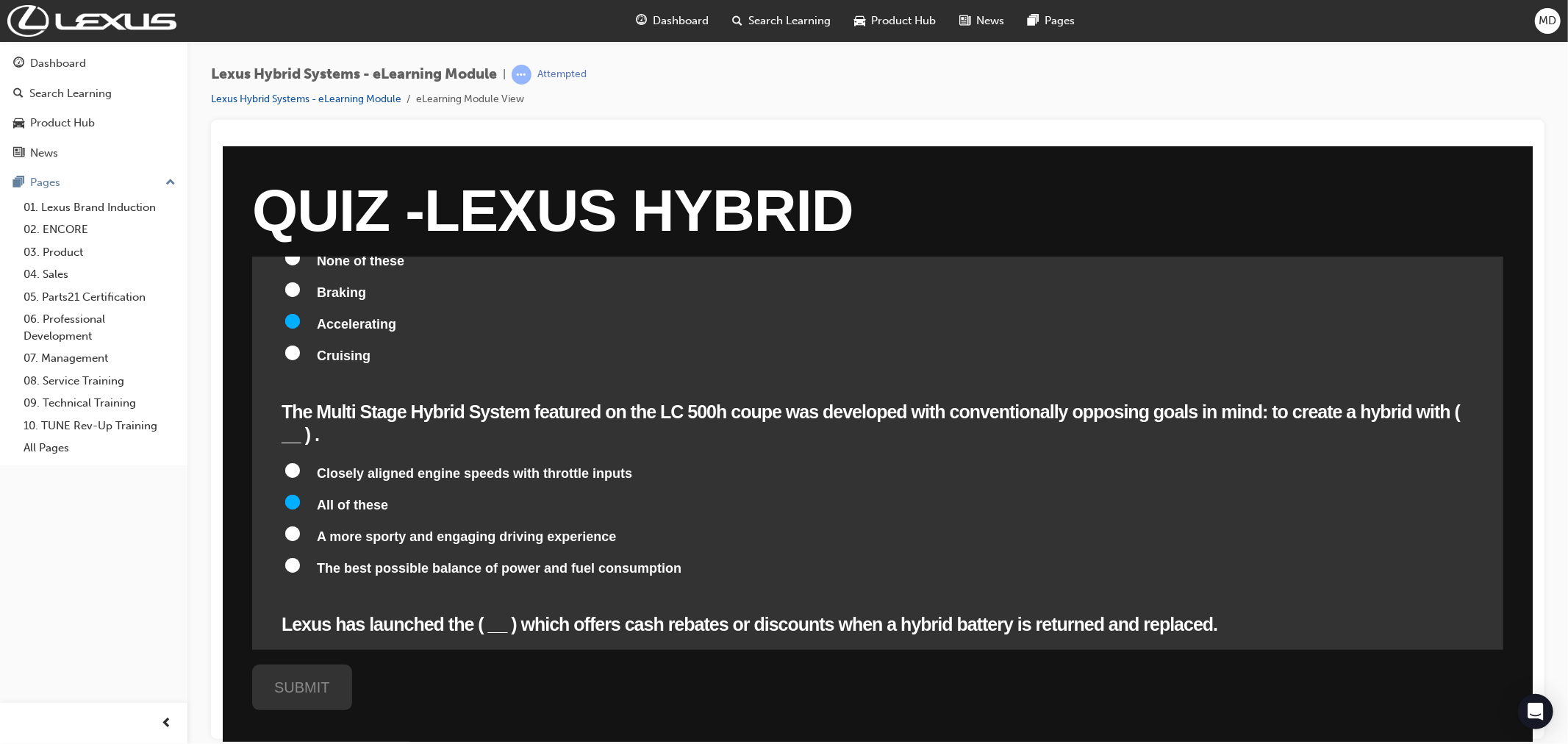
radio input "true"
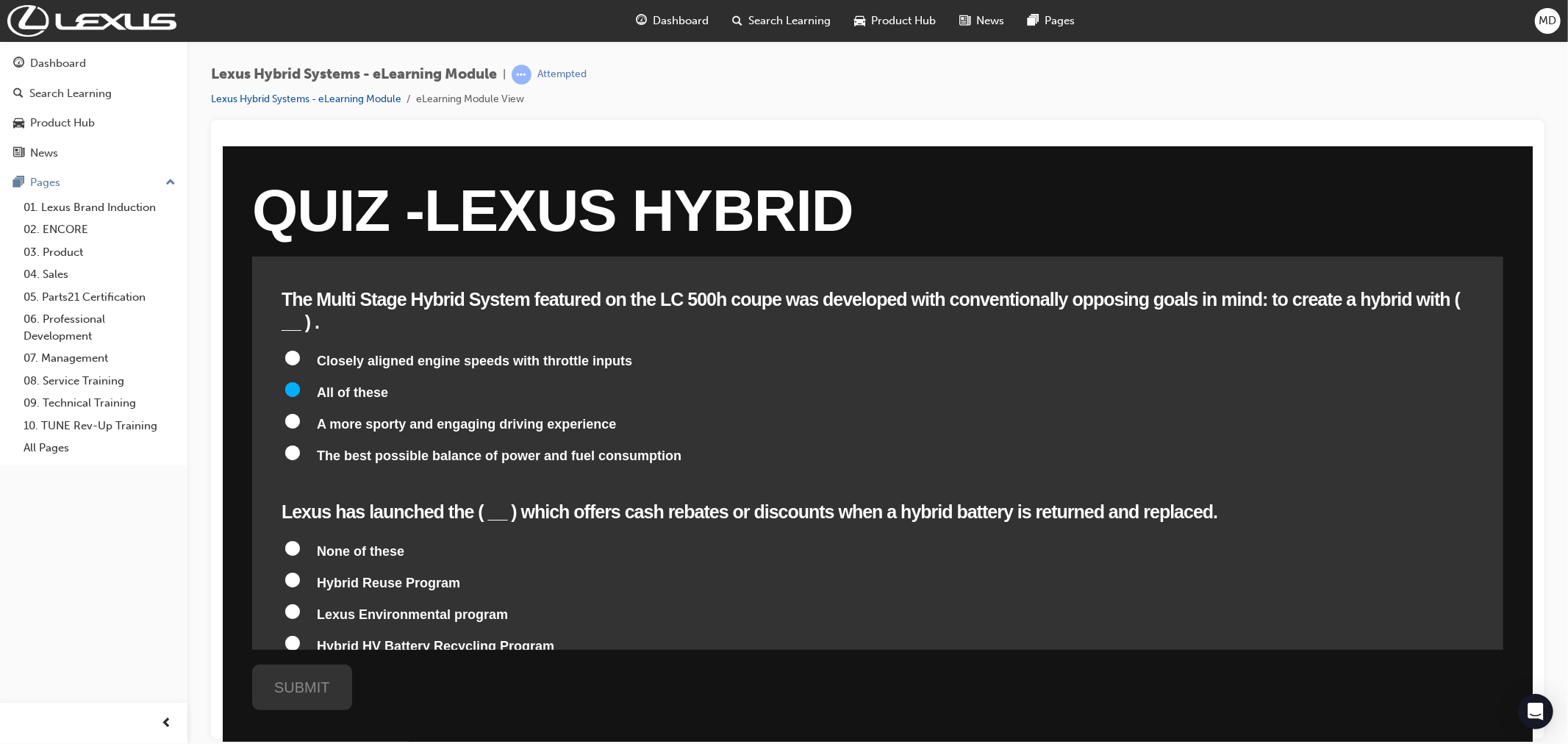
scroll to position [1420, 0]
click at [288, 634] on input "Hybrid HV Battery Recycling Program" at bounding box center [292, 642] width 15 height 15
radio input "true"
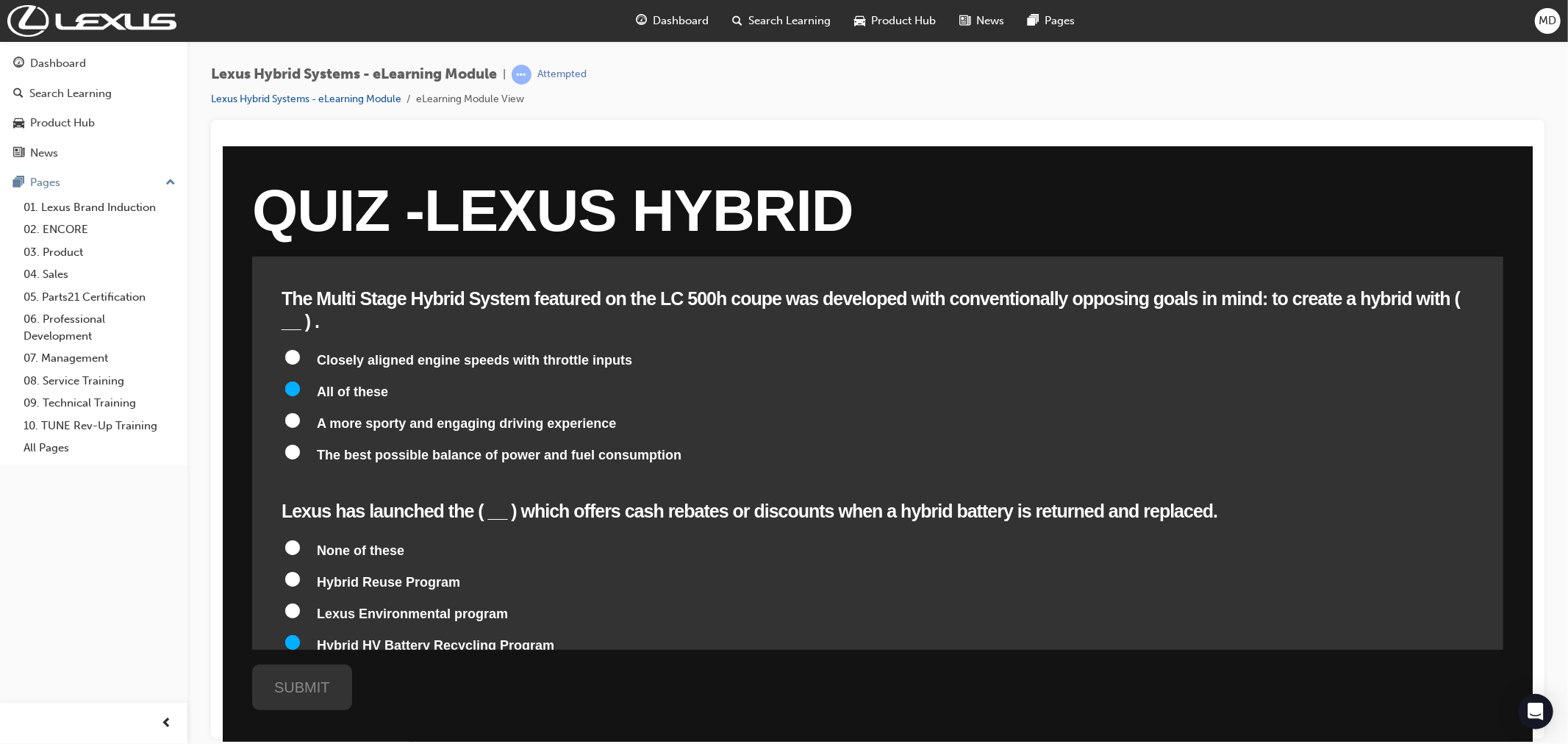
radio input "true"
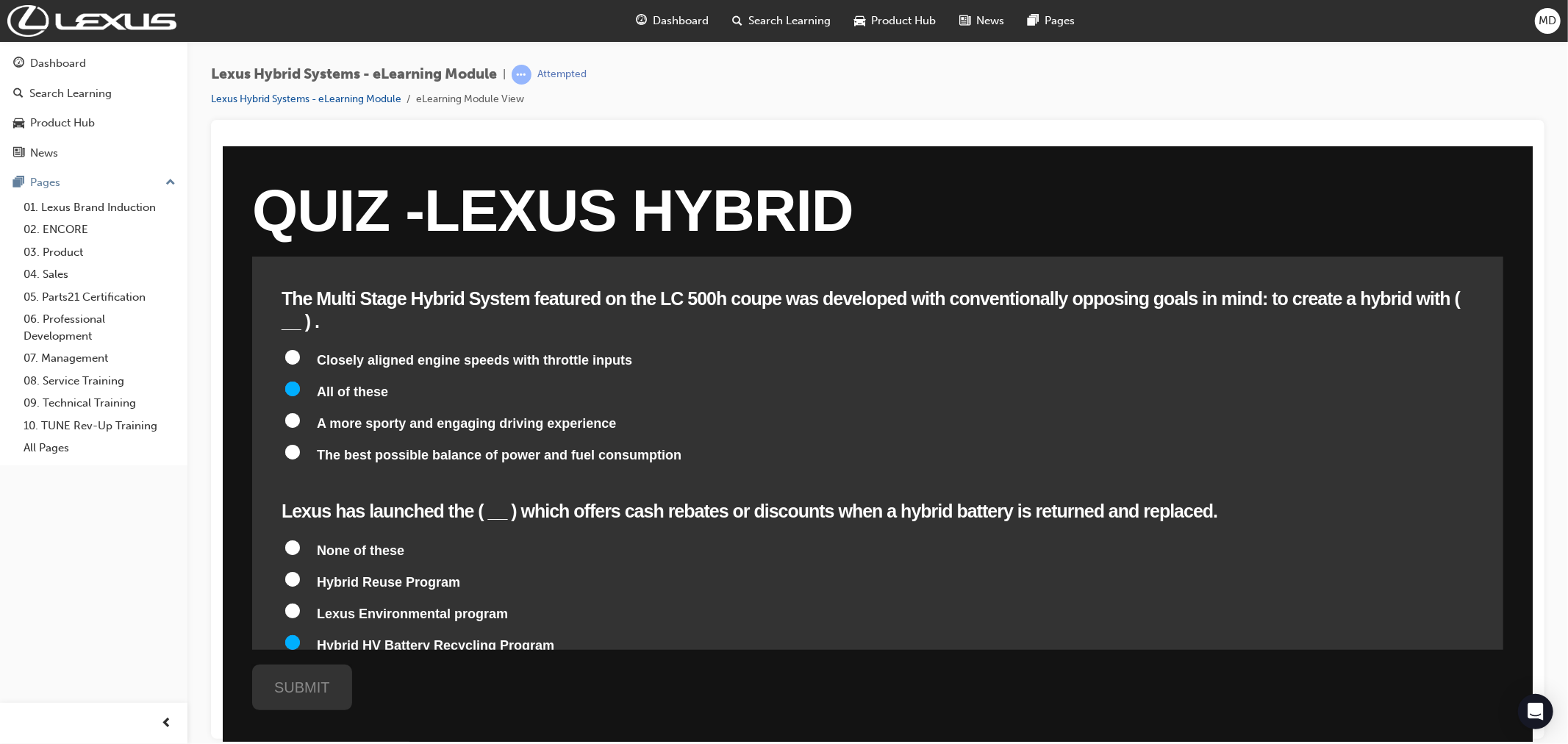
radio input "true"
click at [297, 685] on div "SUBMIT" at bounding box center [302, 686] width 100 height 46
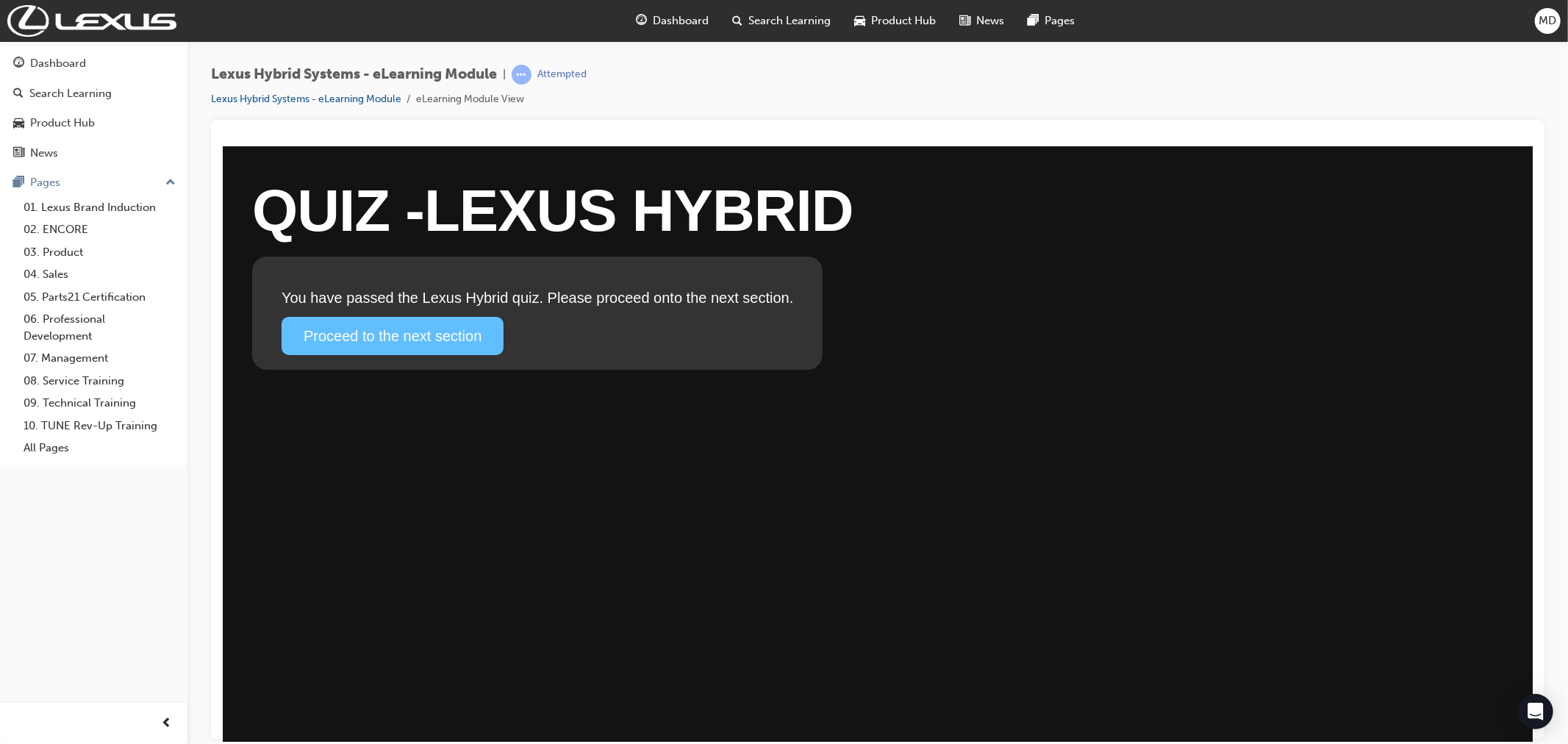
click at [389, 336] on link "Proceed to the next section" at bounding box center [392, 335] width 222 height 38
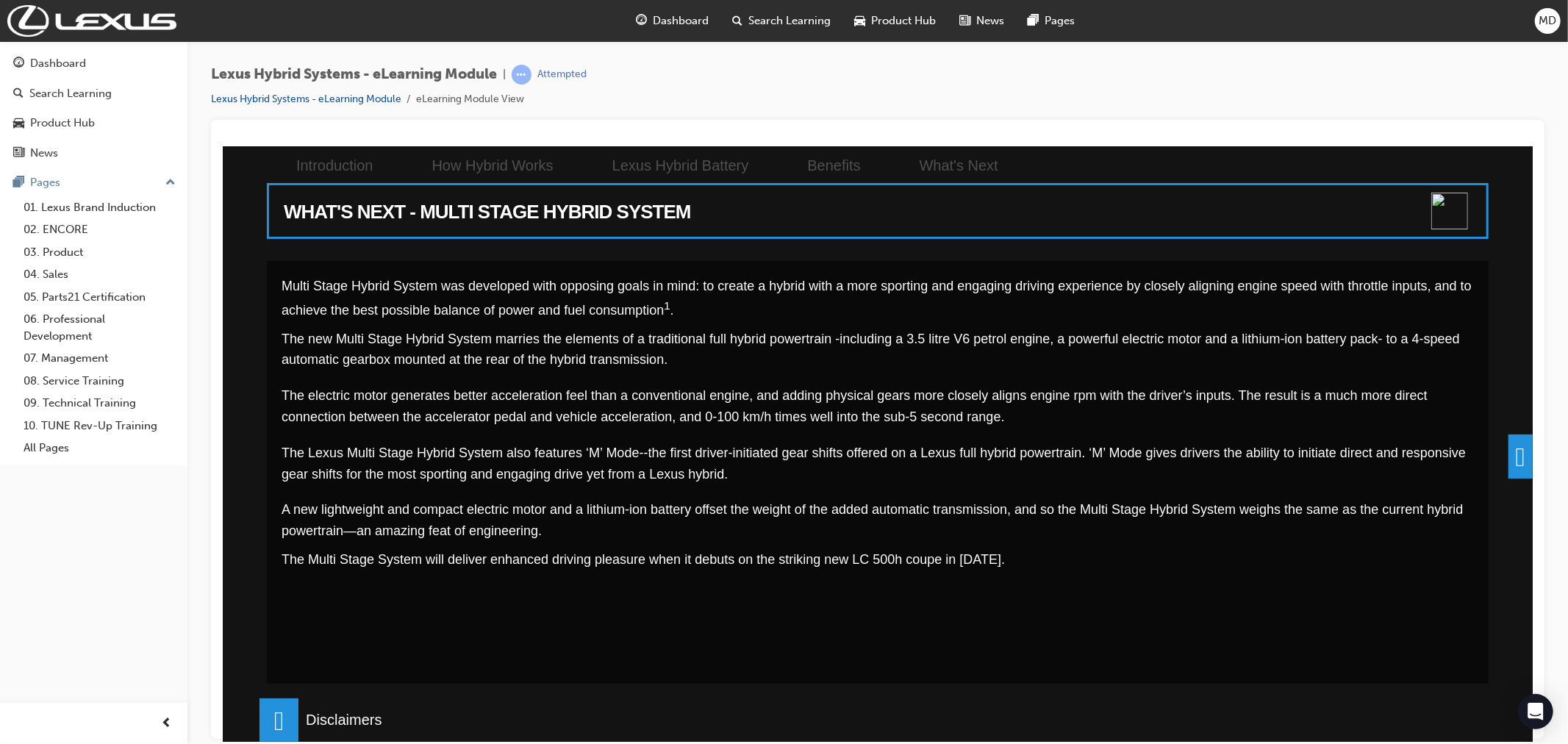
click at [677, 20] on span "Dashboard" at bounding box center [681, 21] width 56 height 17
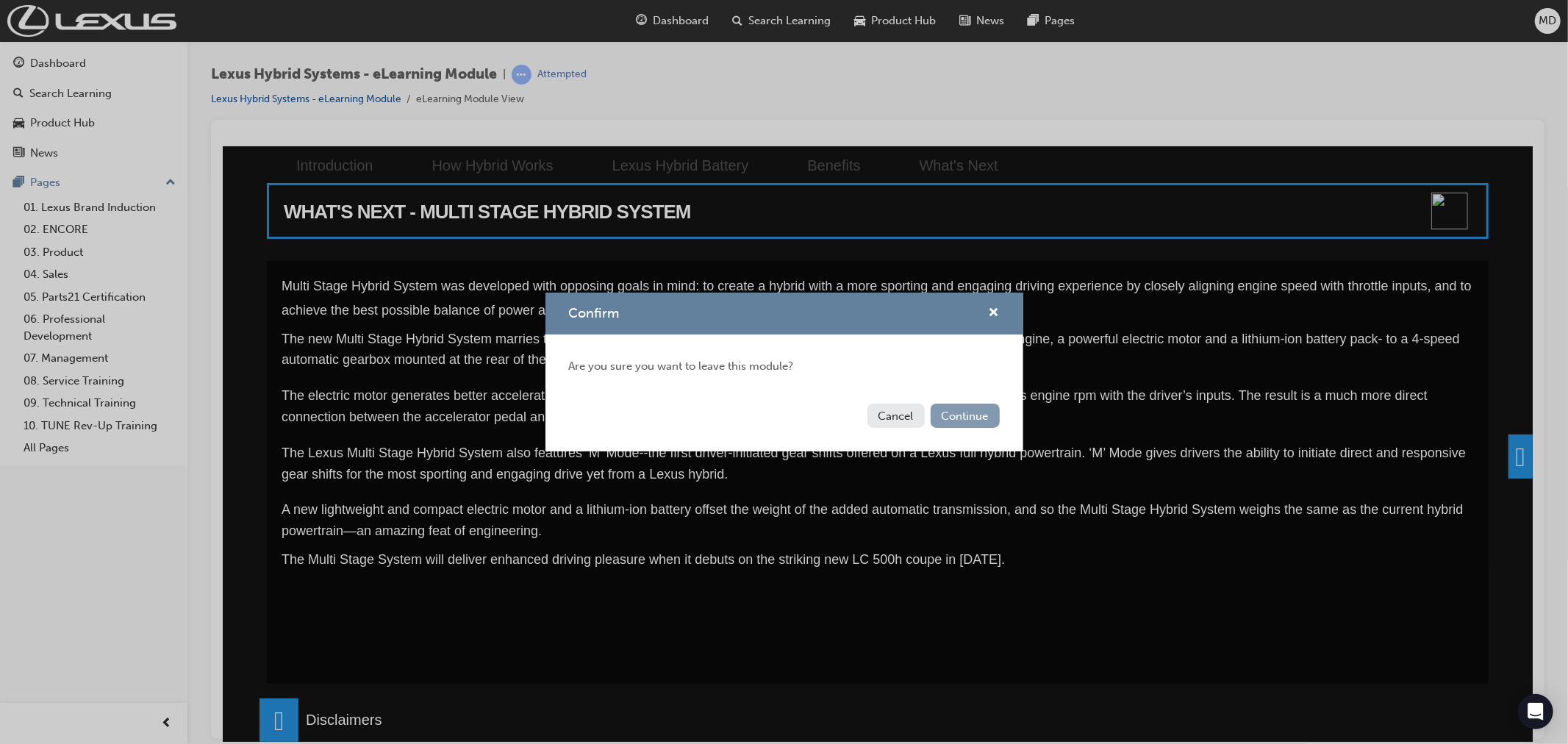
click at [957, 417] on button "Continue" at bounding box center [965, 415] width 69 height 24
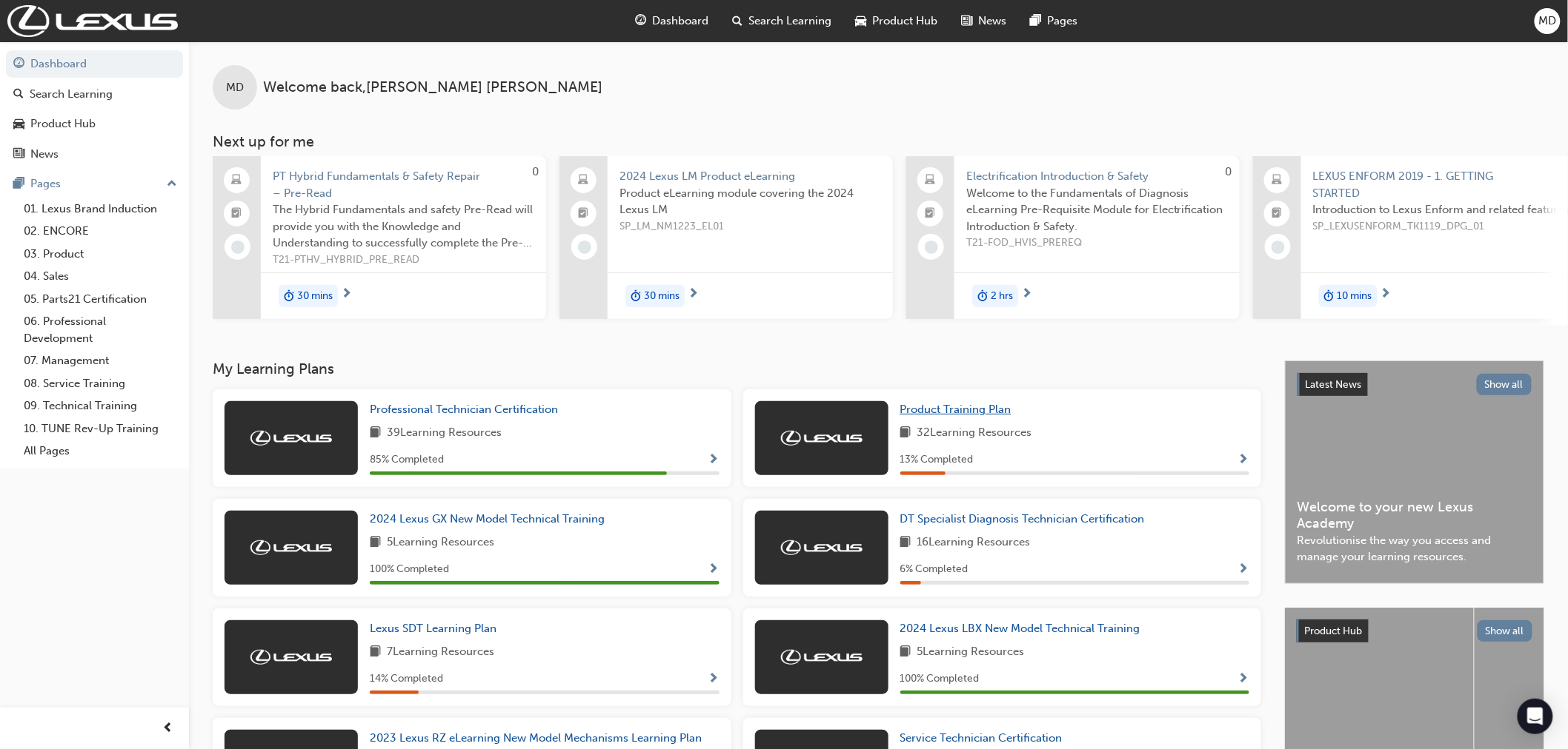
click at [967, 411] on span "Product Training Plan" at bounding box center [956, 410] width 111 height 13
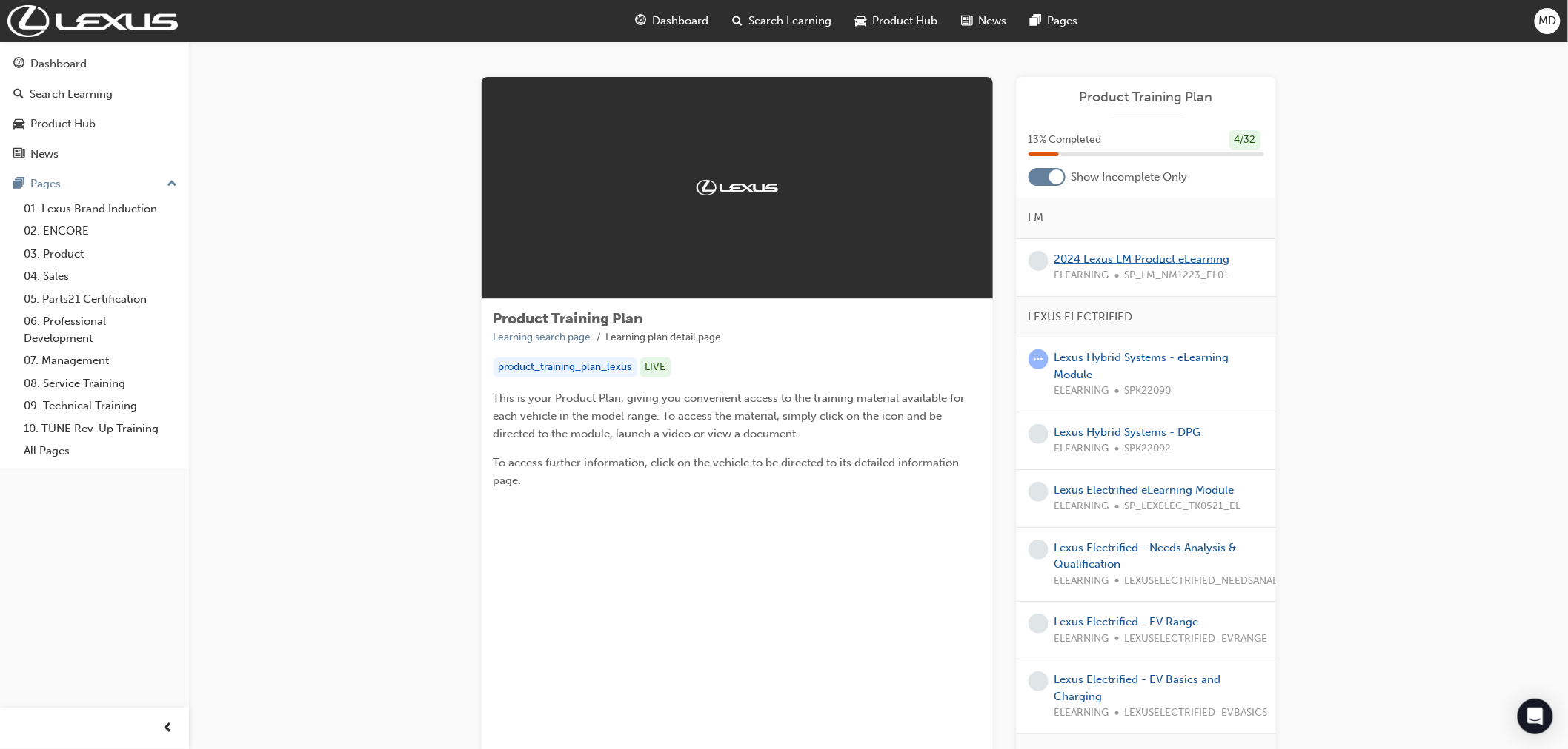
click at [1157, 259] on link "2024 Lexus LM Product eLearning" at bounding box center [1142, 259] width 175 height 13
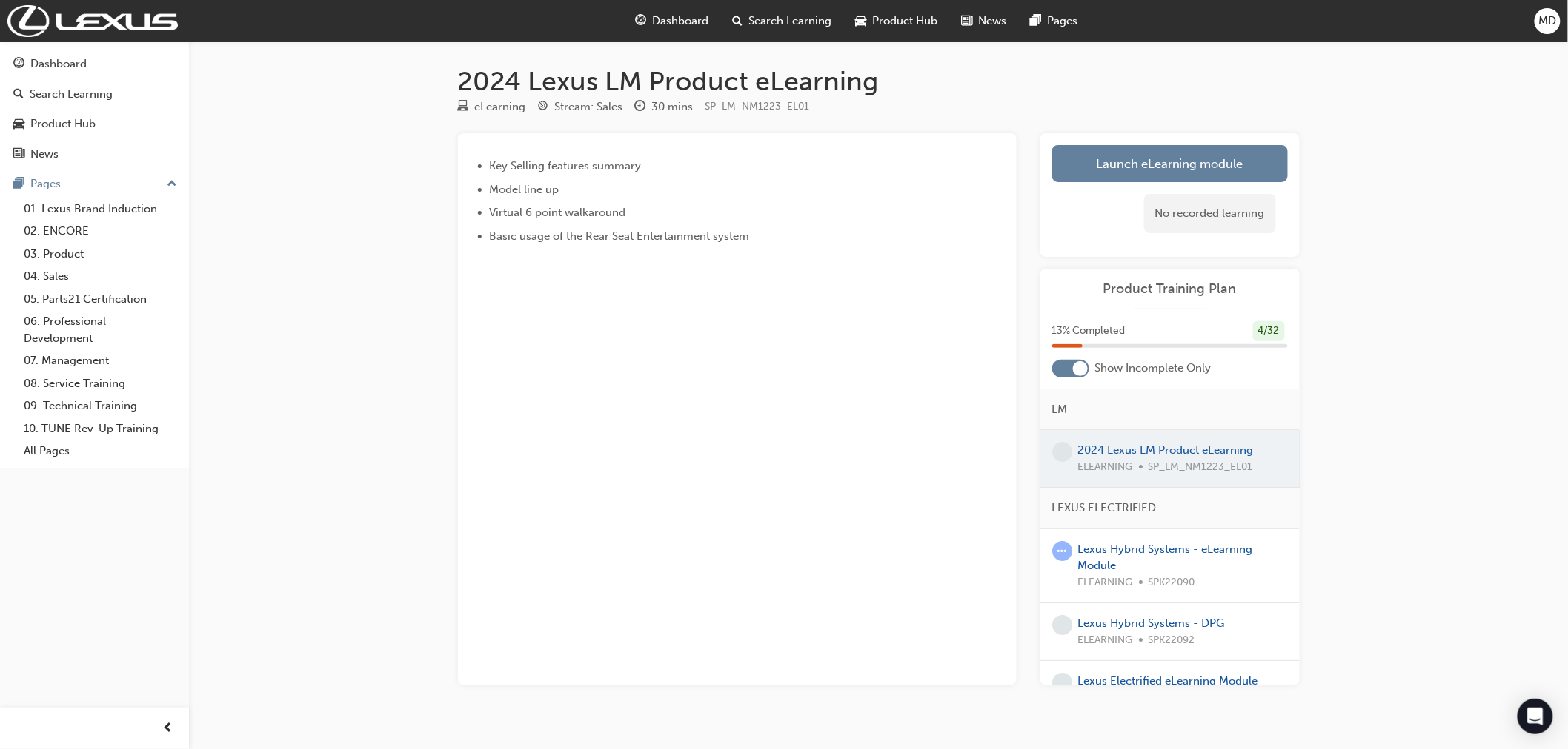
click at [1153, 453] on div at bounding box center [1170, 459] width 259 height 57
click at [1163, 169] on link "Launch eLearning module" at bounding box center [1170, 163] width 236 height 37
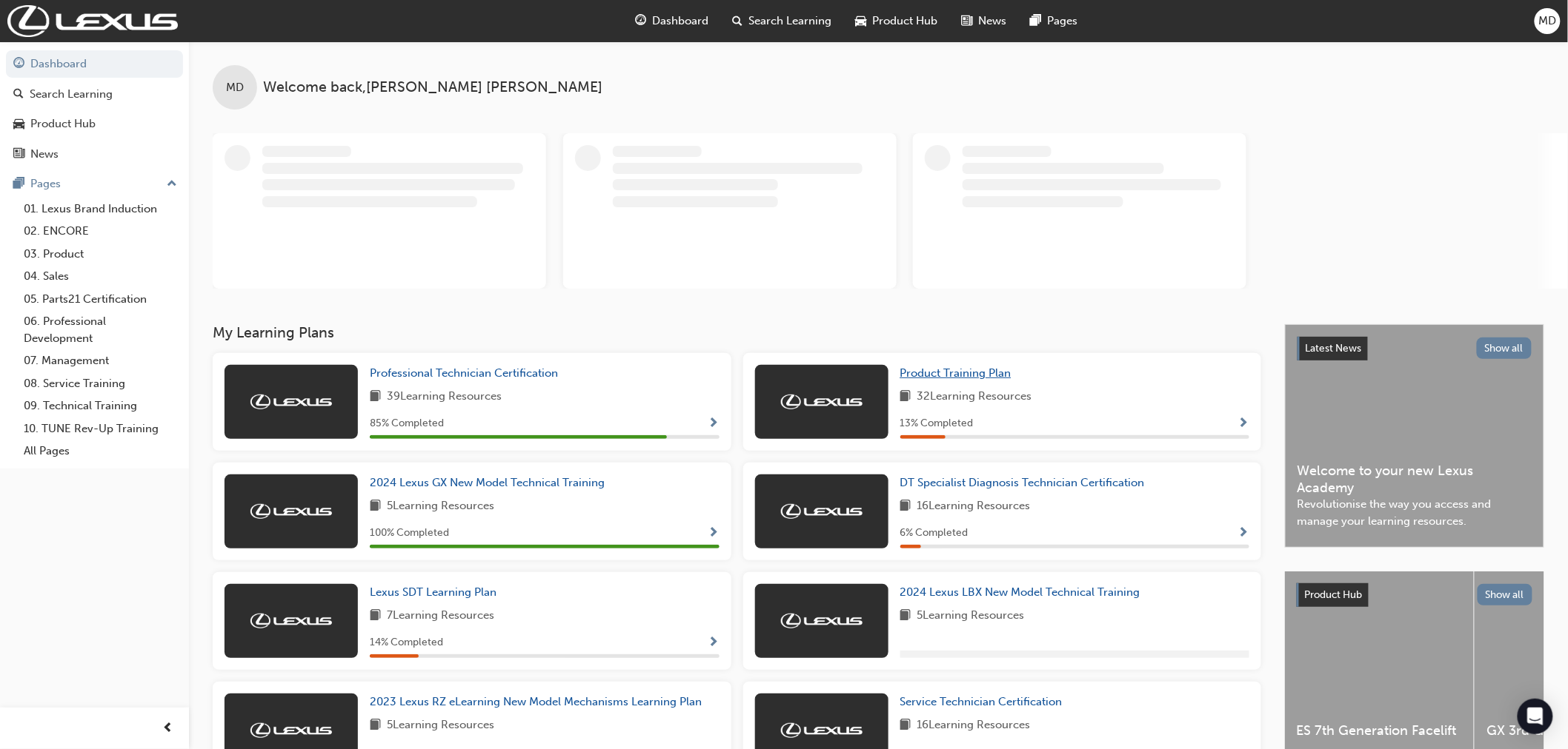
click at [975, 374] on span "Product Training Plan" at bounding box center [956, 373] width 111 height 13
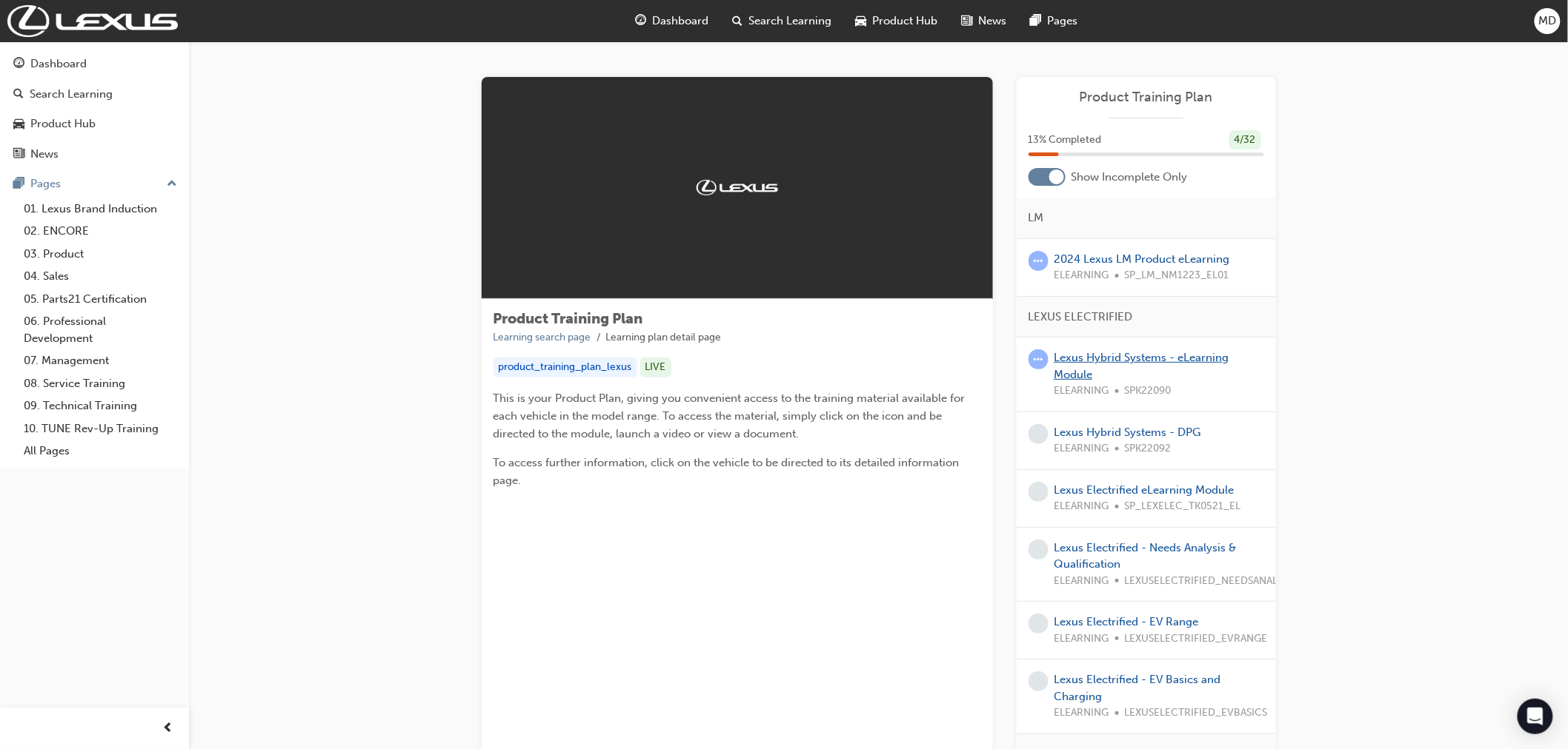
click at [1150, 355] on link "Lexus Hybrid Systems - eLearning Module" at bounding box center [1142, 366] width 175 height 30
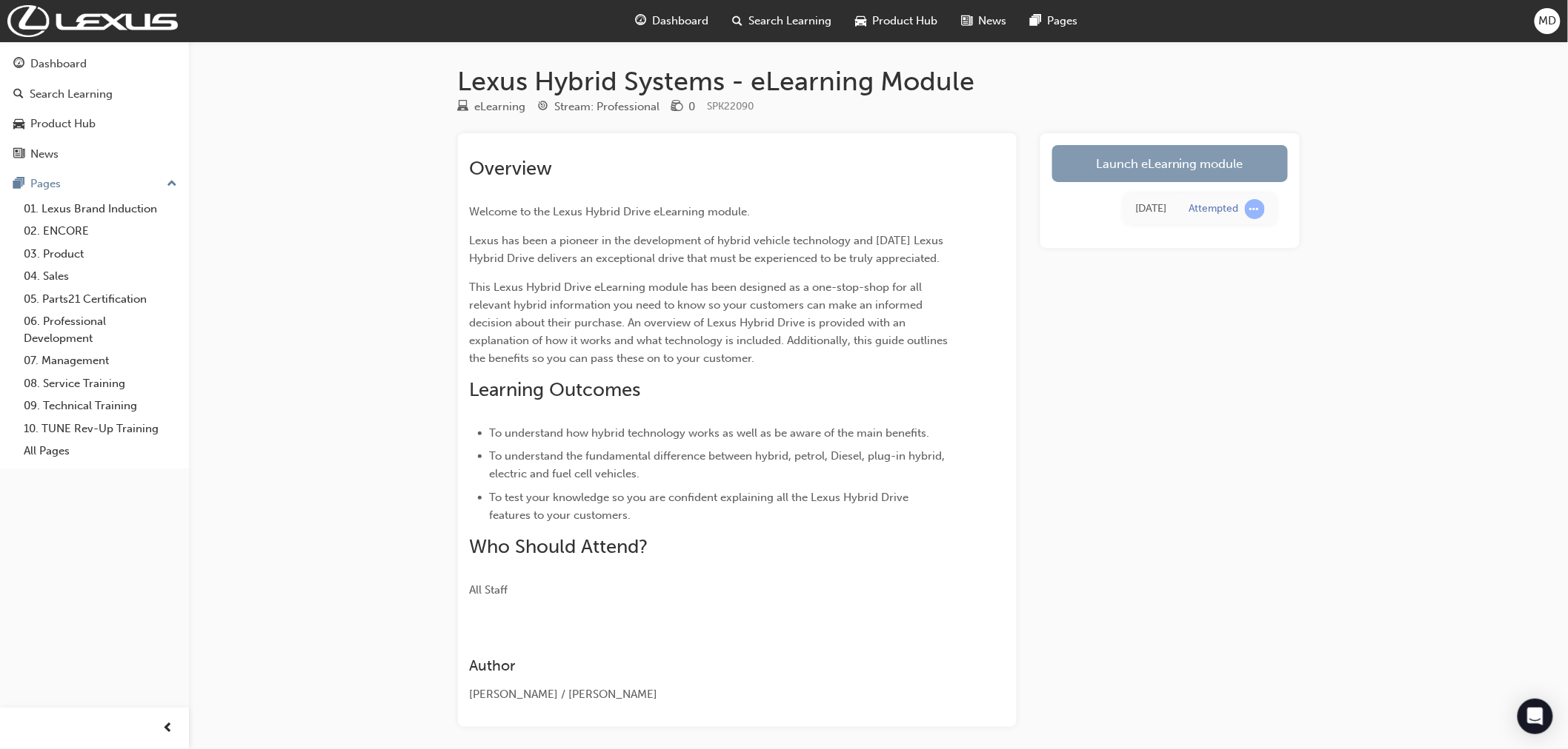
click at [1138, 163] on link "Launch eLearning module" at bounding box center [1170, 163] width 236 height 37
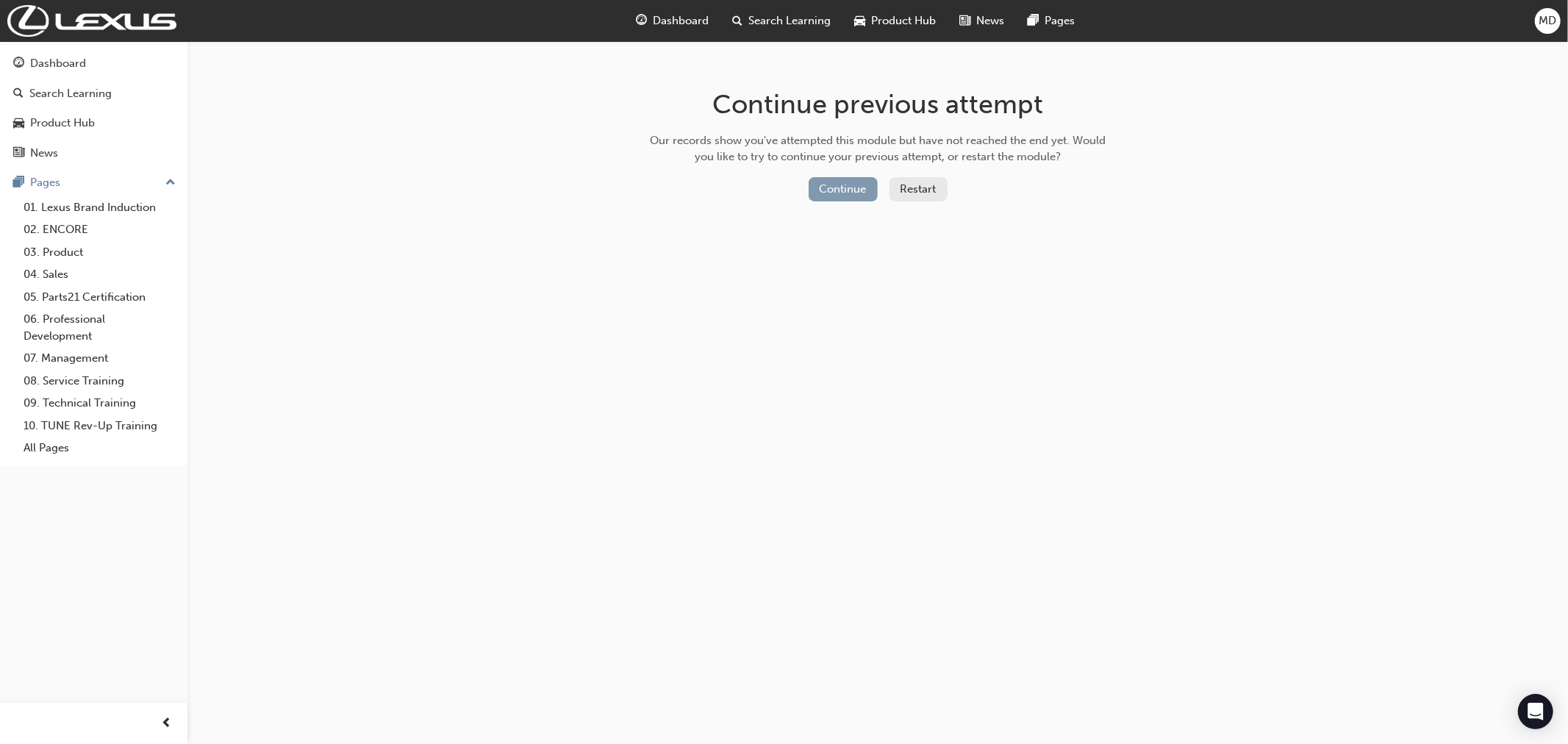
click at [839, 181] on button "Continue" at bounding box center [843, 189] width 69 height 24
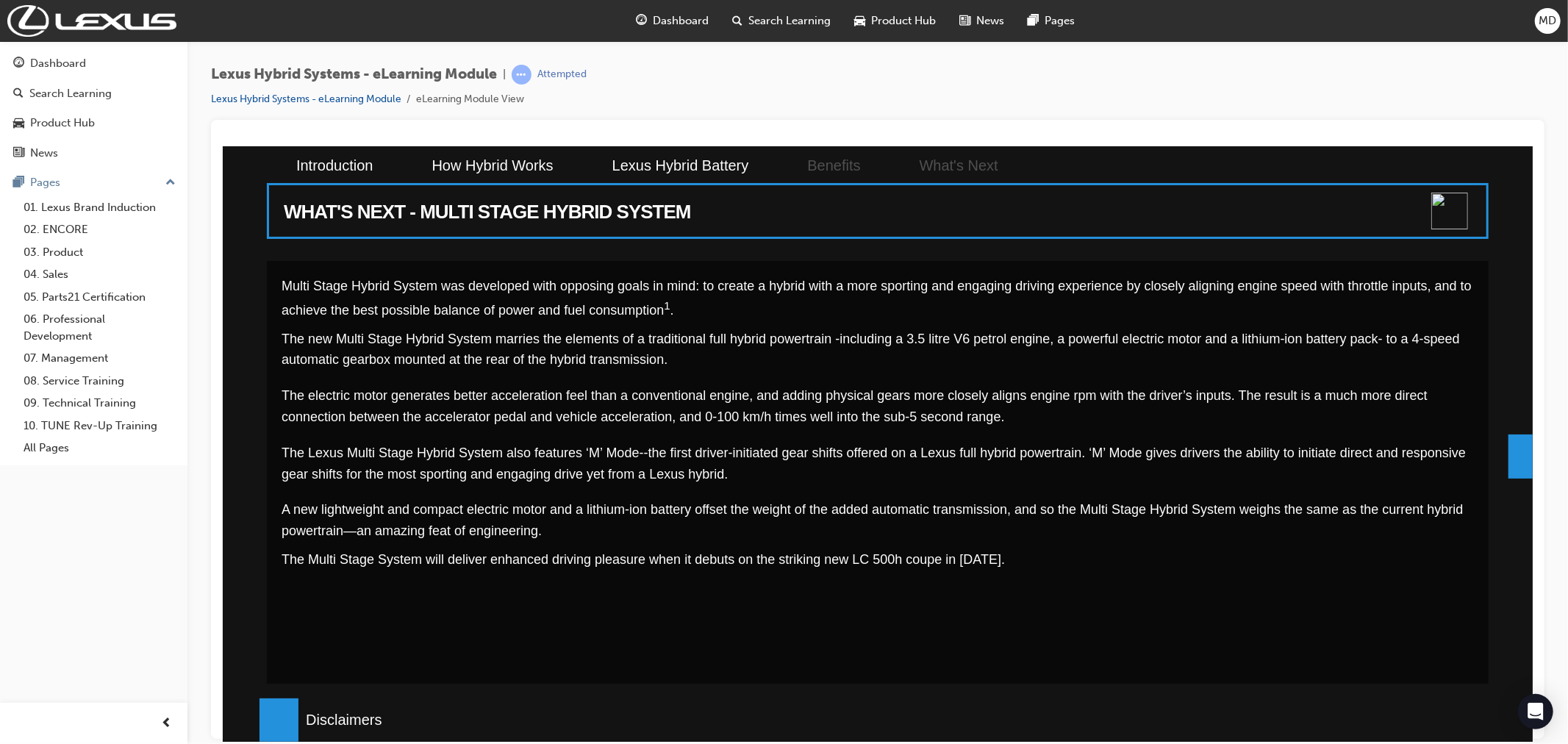
scroll to position [327, 0]
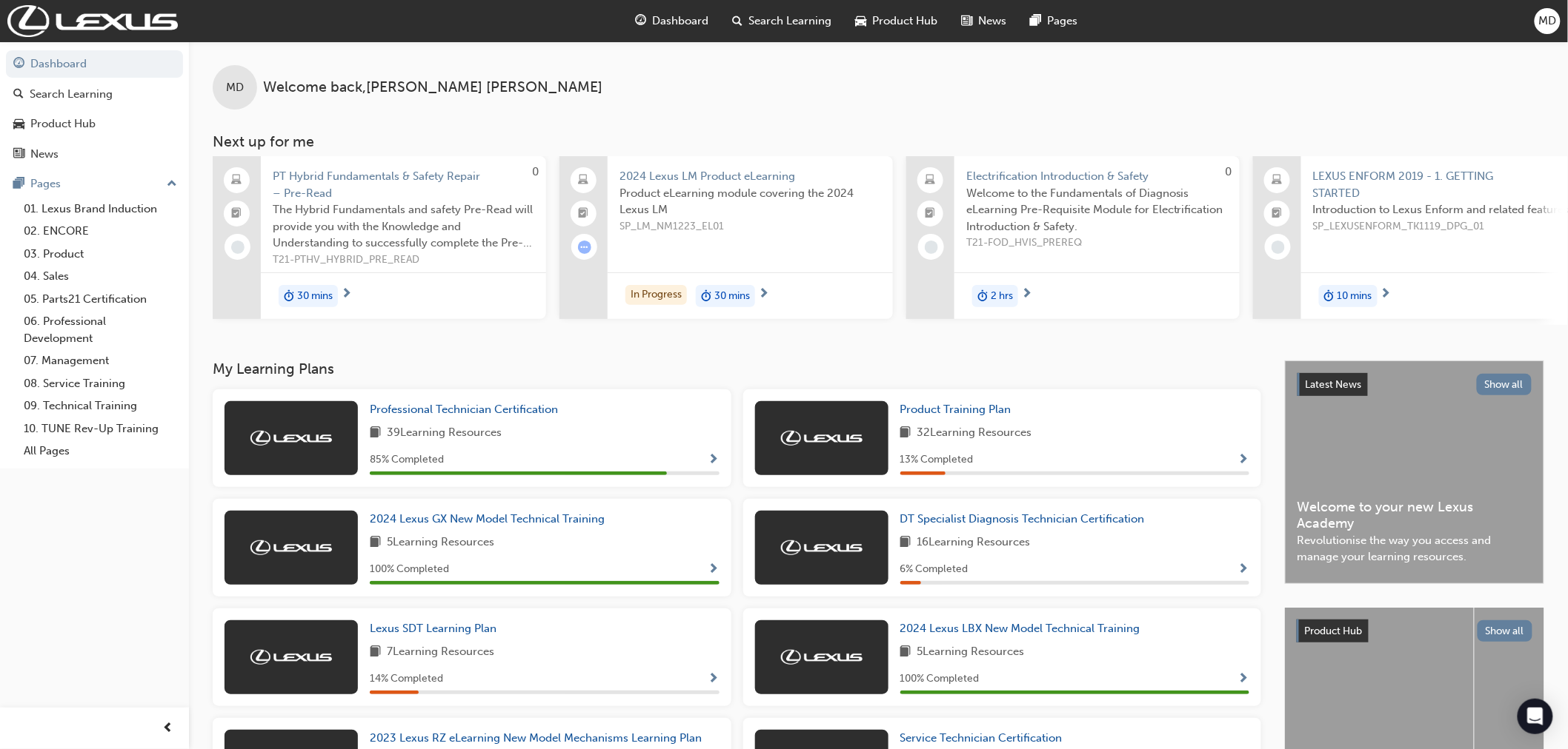
click at [334, 175] on span "PT Hybrid Fundamentals & Safety Repair – Pre-Read" at bounding box center [403, 185] width 262 height 34
